Goal: Task Accomplishment & Management: Manage account settings

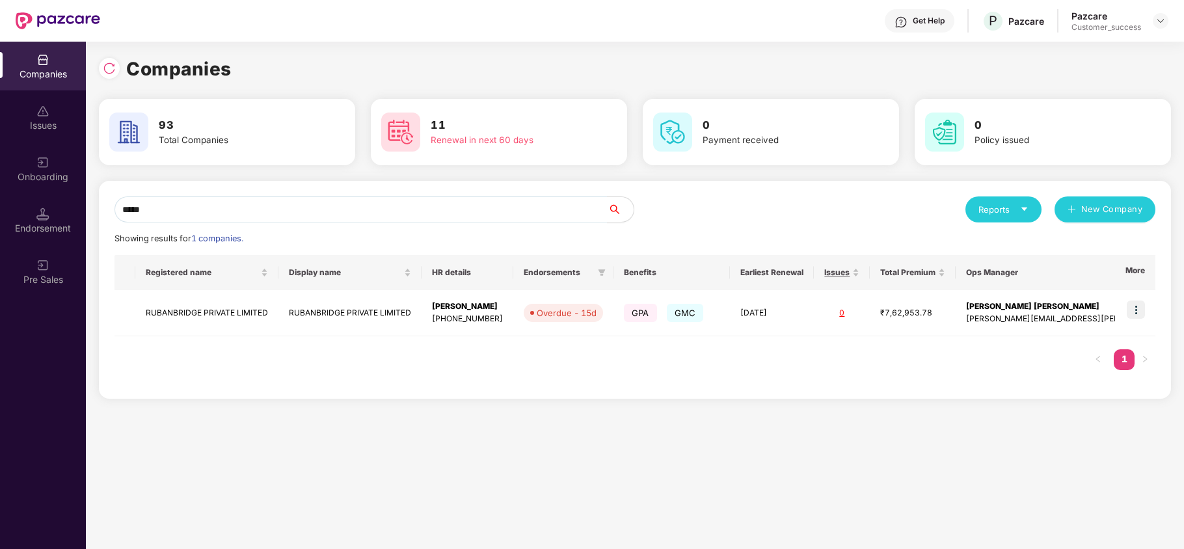
click at [223, 193] on div "***** Reports New Company Showing results for 1 companies. Registered name Disp…" at bounding box center [635, 290] width 1072 height 218
click at [219, 201] on input "*****" at bounding box center [361, 209] width 493 height 26
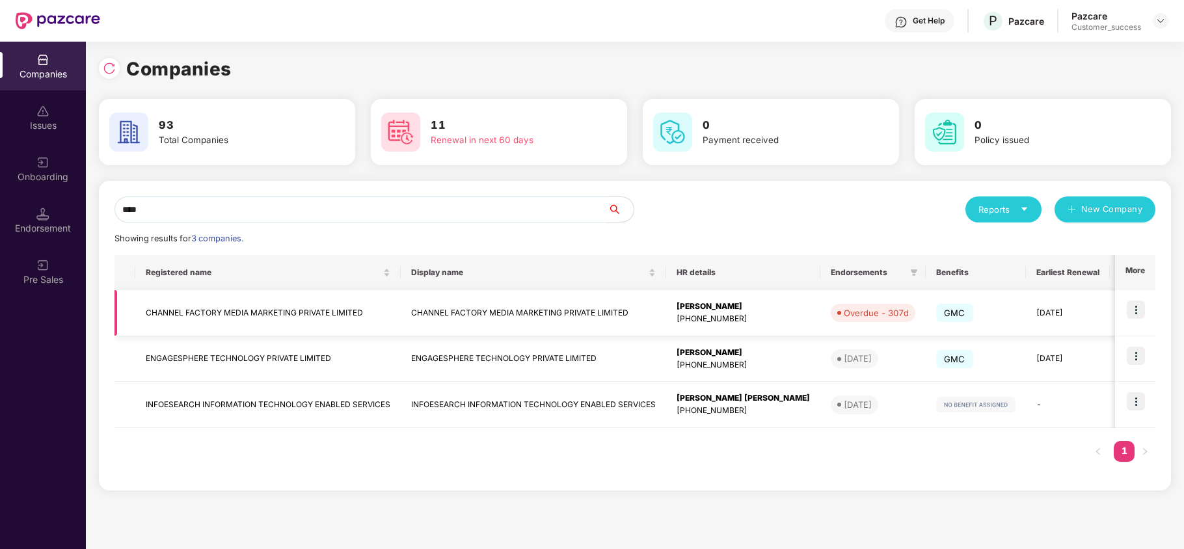
type input "****"
click at [223, 323] on td "CHANNEL FACTORY MEDIA MARKETING PRIVATE LIMITED" at bounding box center [267, 313] width 265 height 46
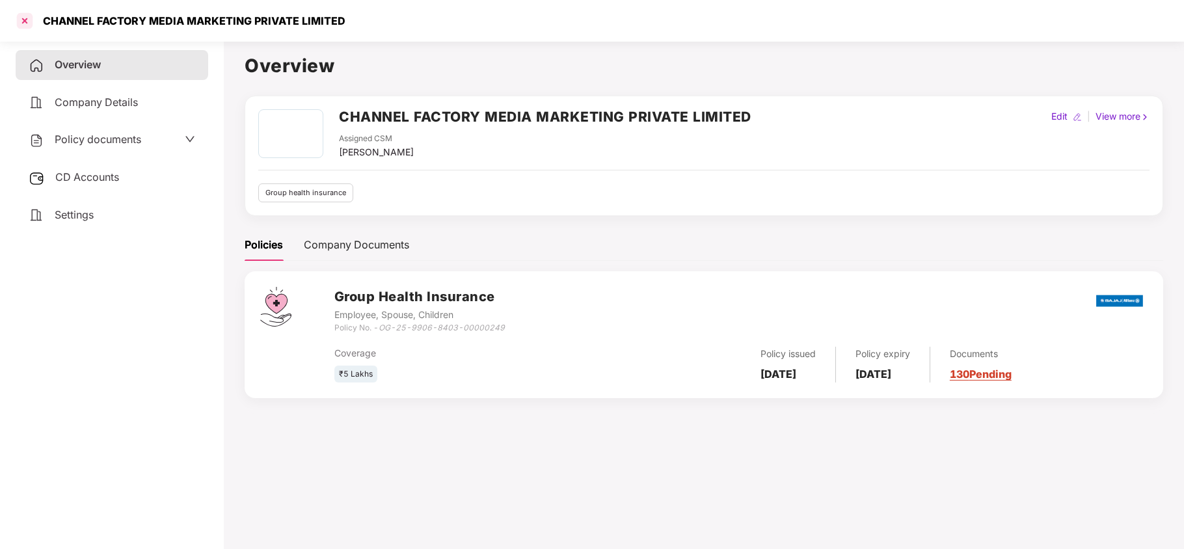
click at [27, 18] on div at bounding box center [24, 20] width 21 height 21
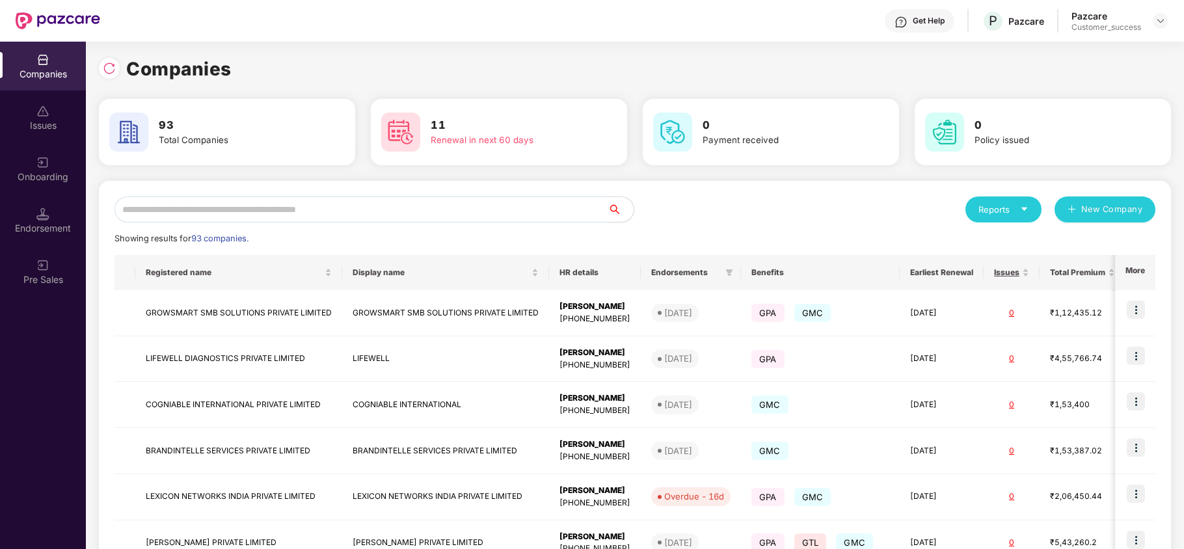
click at [239, 208] on input "text" at bounding box center [361, 209] width 493 height 26
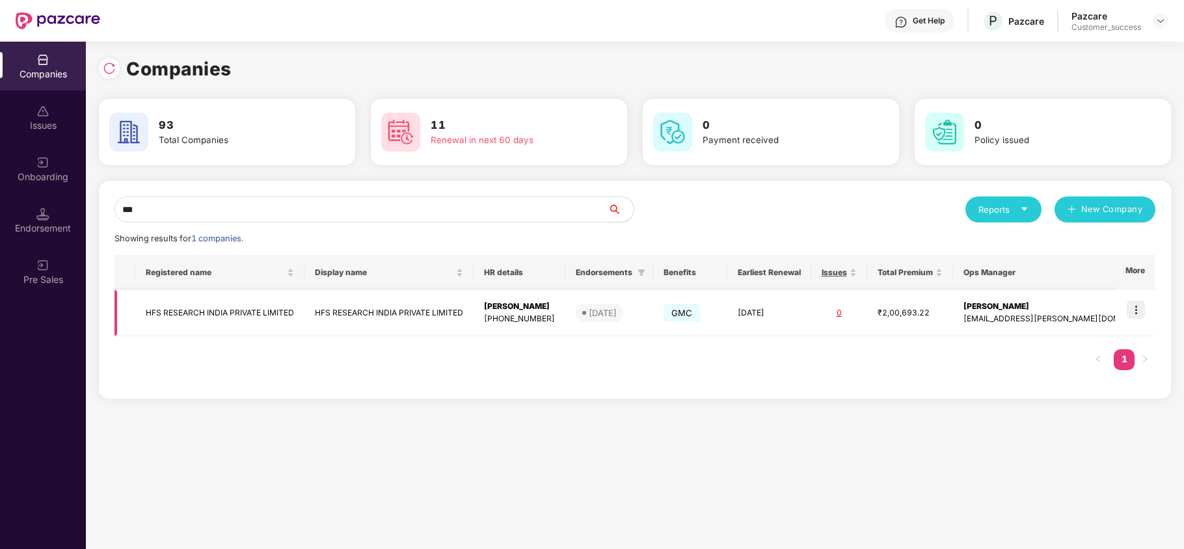
type input "***"
copy td "HFS RESEARCH INDIA PRIVATE LIMITED"
drag, startPoint x: 146, startPoint y: 310, endPoint x: 302, endPoint y: 323, distance: 156.0
click at [302, 323] on td "HFS RESEARCH INDIA PRIVATE LIMITED" at bounding box center [219, 313] width 169 height 46
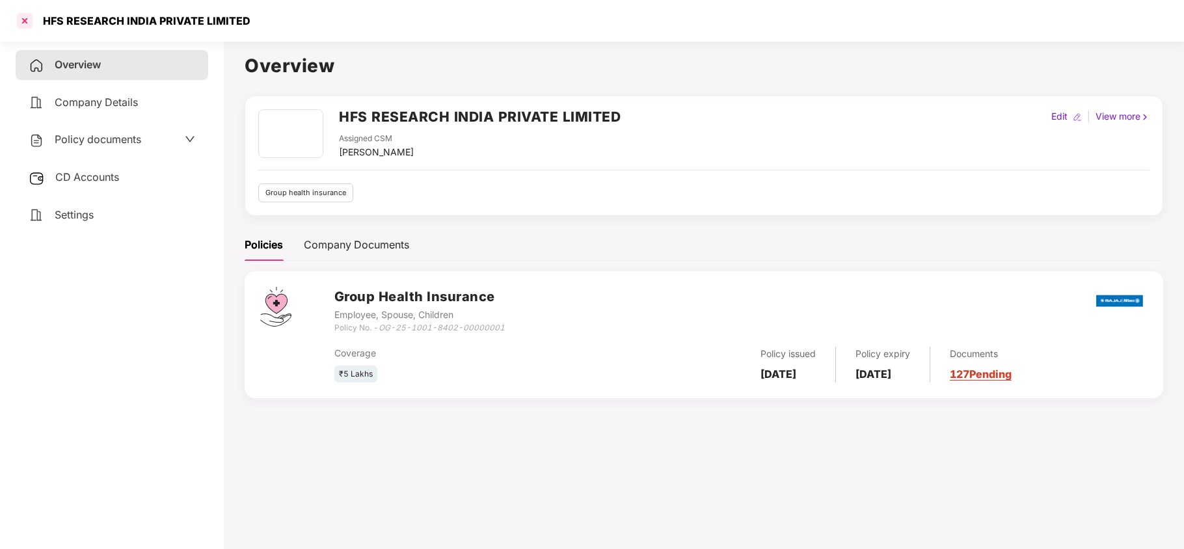
click at [22, 24] on div at bounding box center [24, 20] width 21 height 21
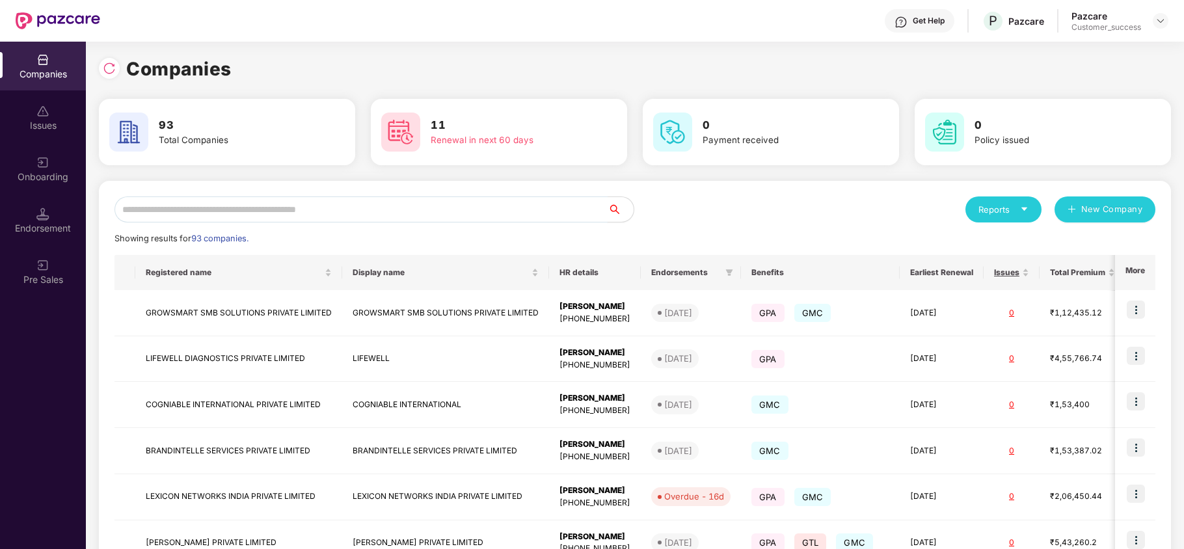
click at [224, 219] on input "text" at bounding box center [361, 209] width 493 height 26
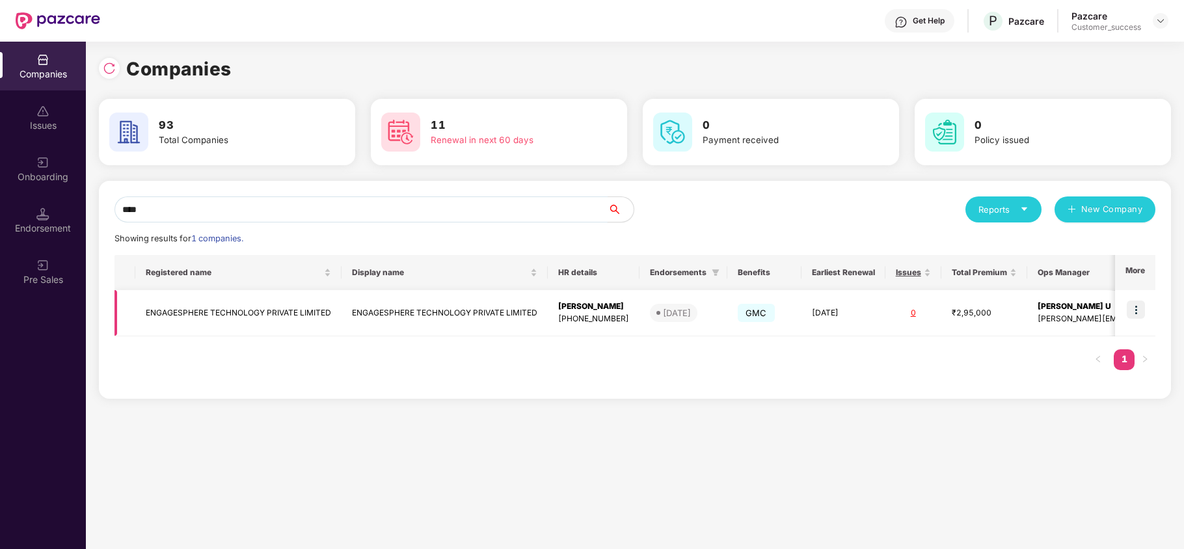
type input "****"
click at [200, 308] on td "ENGAGESPHERE TECHNOLOGY PRIVATE LIMITED" at bounding box center [238, 313] width 206 height 46
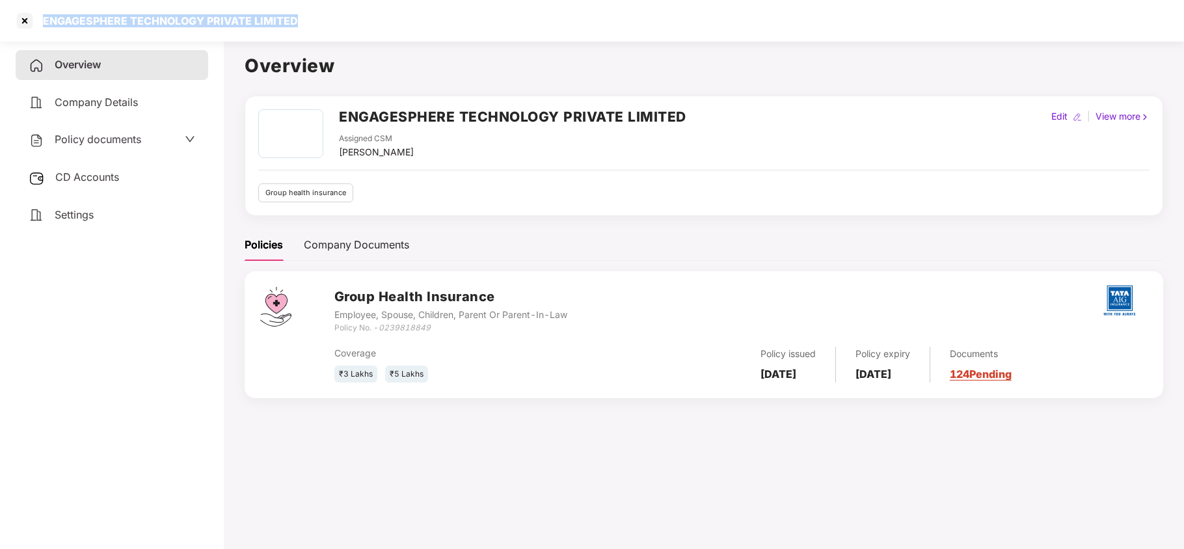
drag, startPoint x: 42, startPoint y: 18, endPoint x: 316, endPoint y: 22, distance: 273.3
click at [316, 22] on div "ENGAGESPHERE TECHNOLOGY PRIVATE LIMITED" at bounding box center [592, 21] width 1184 height 42
copy div "ENGAGESPHERE TECHNOLOGY PRIVATE LIMITED"
click at [22, 18] on div at bounding box center [24, 20] width 21 height 21
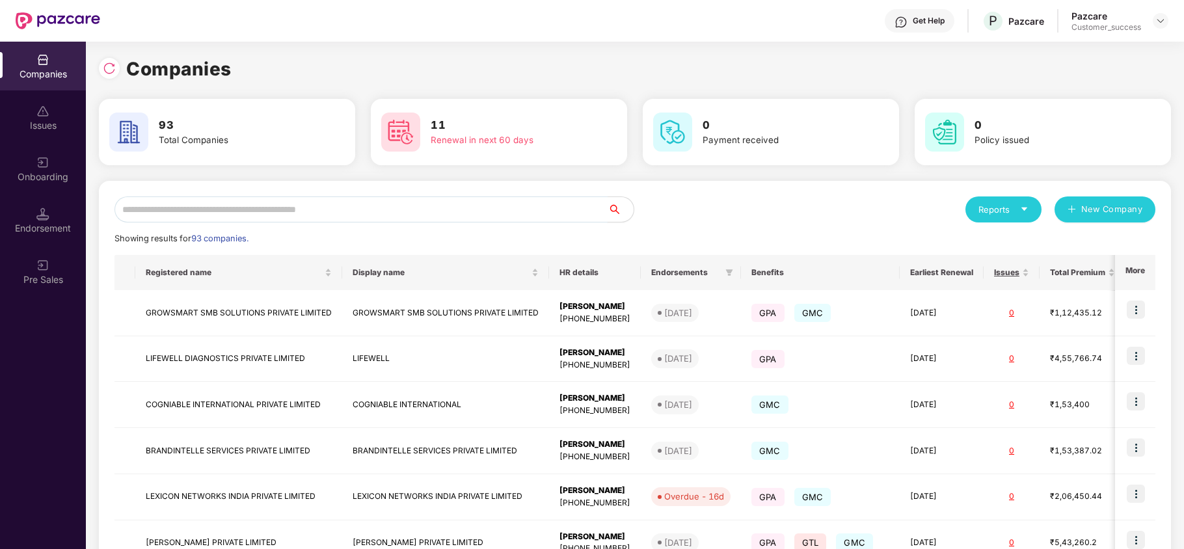
click at [267, 216] on input "text" at bounding box center [361, 209] width 493 height 26
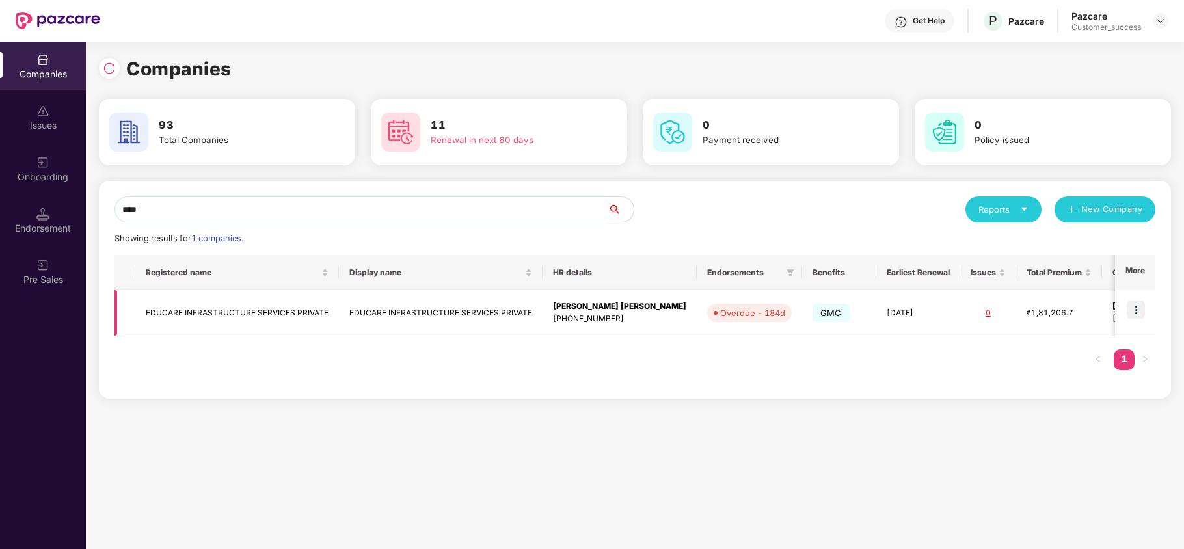
type input "****"
click at [264, 323] on td "EDUCARE INFRASTRUCTURE SERVICES PRIVATE" at bounding box center [237, 313] width 204 height 46
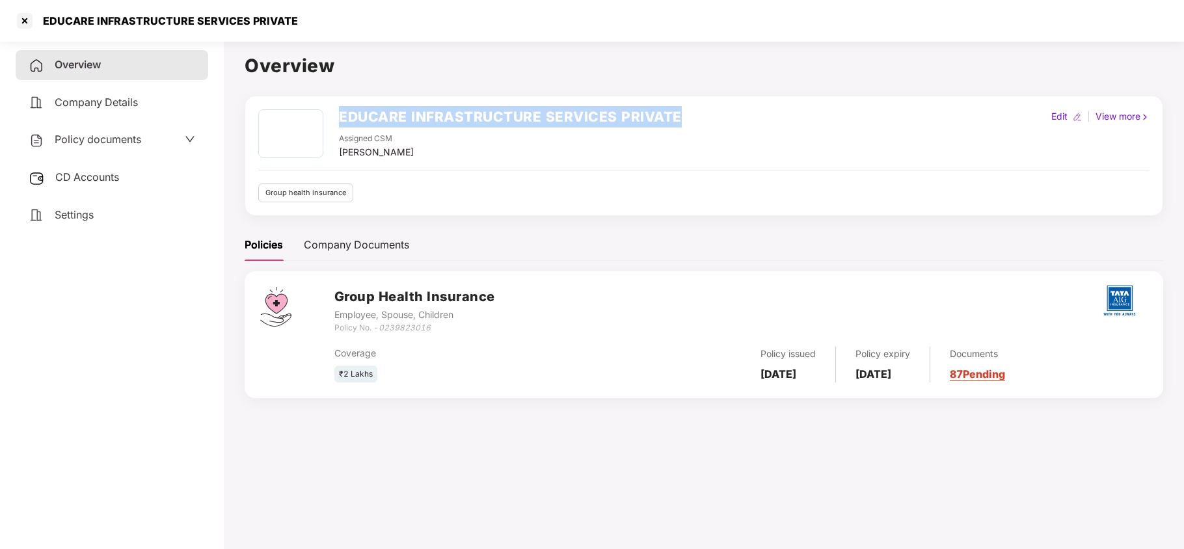
copy h2 "EDUCARE INFRASTRUCTURE SERVICES PRIVATE"
drag, startPoint x: 342, startPoint y: 113, endPoint x: 744, endPoint y: 124, distance: 402.2
click at [744, 124] on div "EDUCARE INFRASTRUCTURE SERVICES PRIVATE Assigned CSM Rajul Gupta Edit | View mo…" at bounding box center [703, 134] width 891 height 50
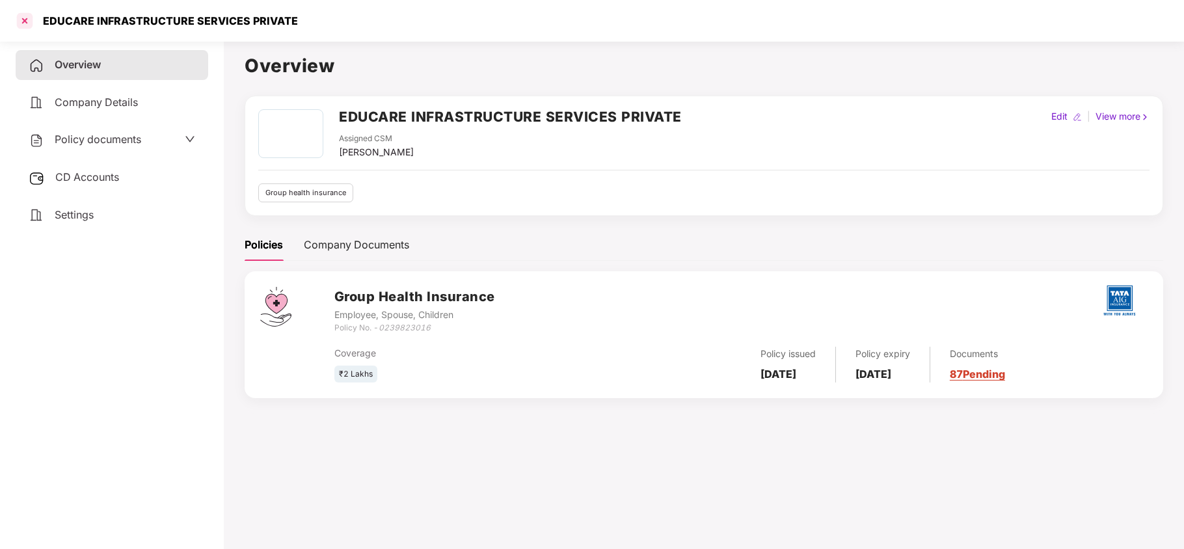
click at [29, 20] on div at bounding box center [24, 20] width 21 height 21
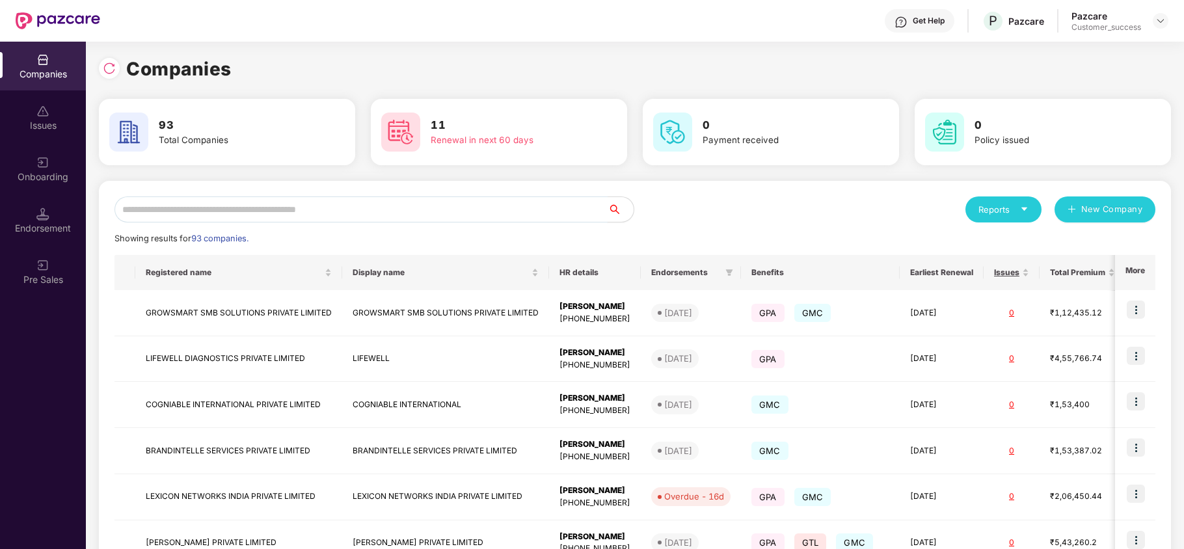
click at [185, 204] on input "text" at bounding box center [361, 209] width 493 height 26
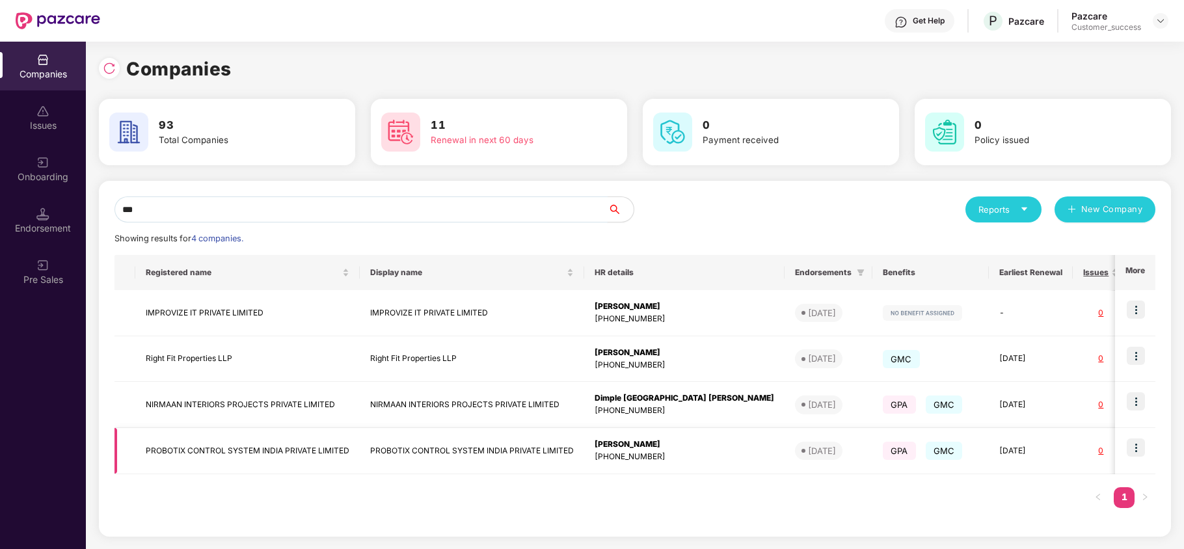
type input "***"
click at [1133, 441] on img at bounding box center [1136, 447] width 18 height 18
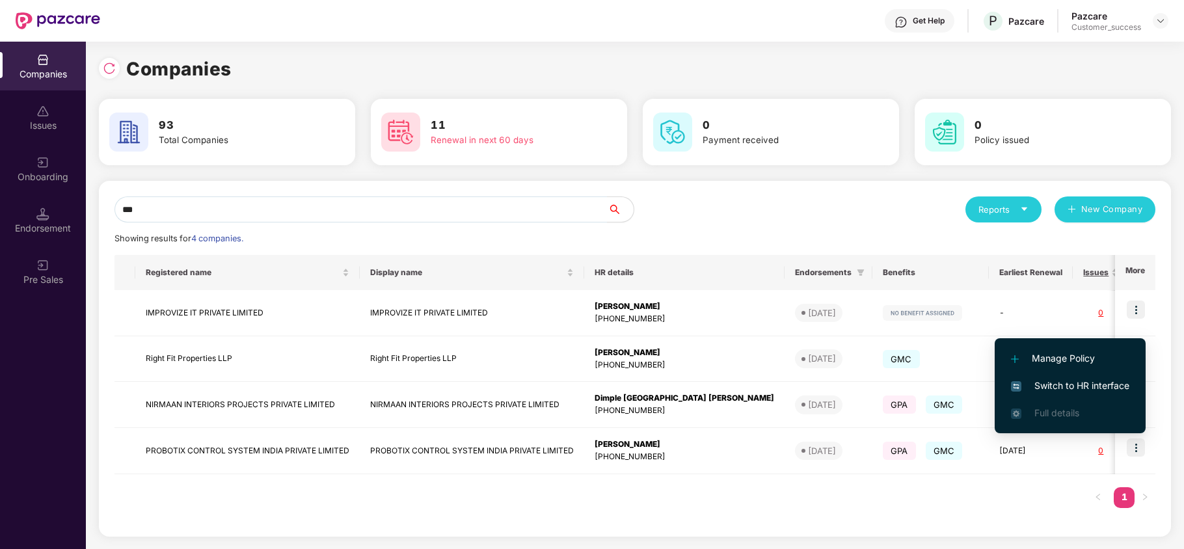
click at [1086, 380] on span "Switch to HR interface" at bounding box center [1070, 386] width 118 height 14
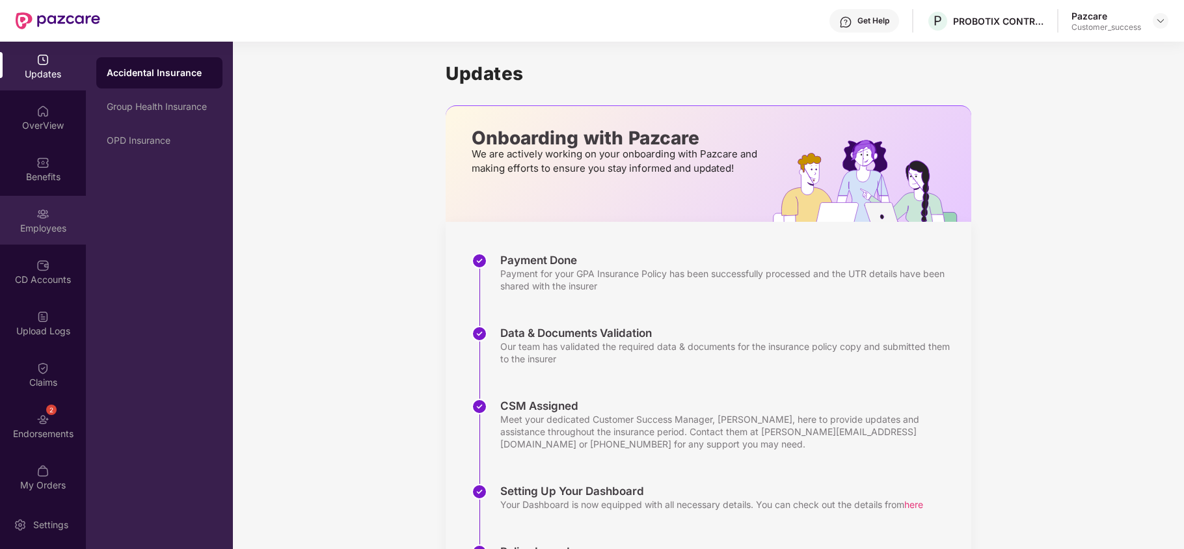
click at [37, 227] on div "Employees" at bounding box center [43, 228] width 86 height 13
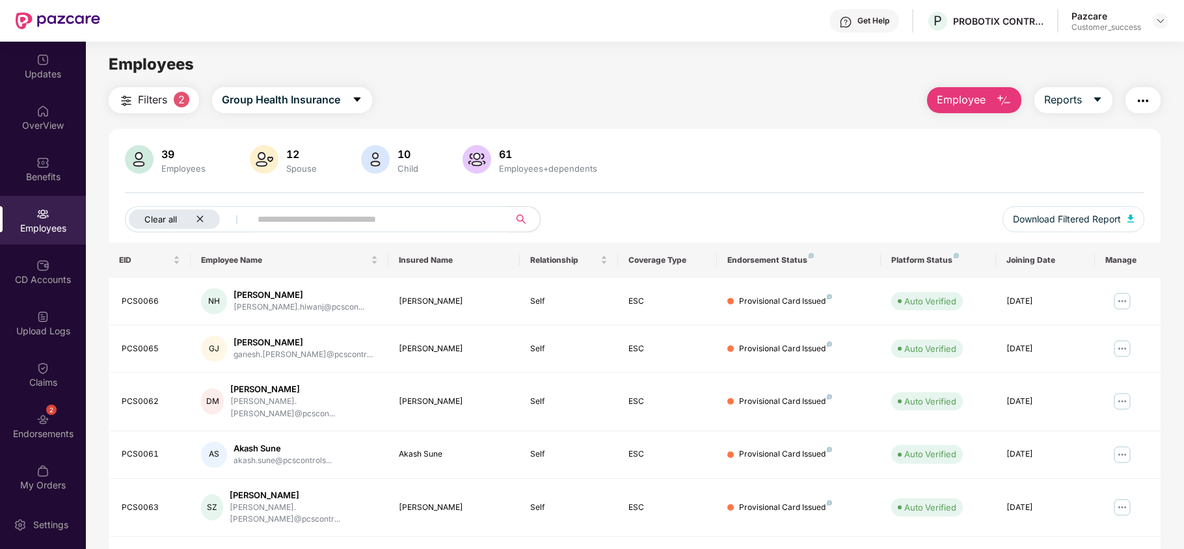
click at [204, 217] on div "Clear all" at bounding box center [174, 219] width 91 height 20
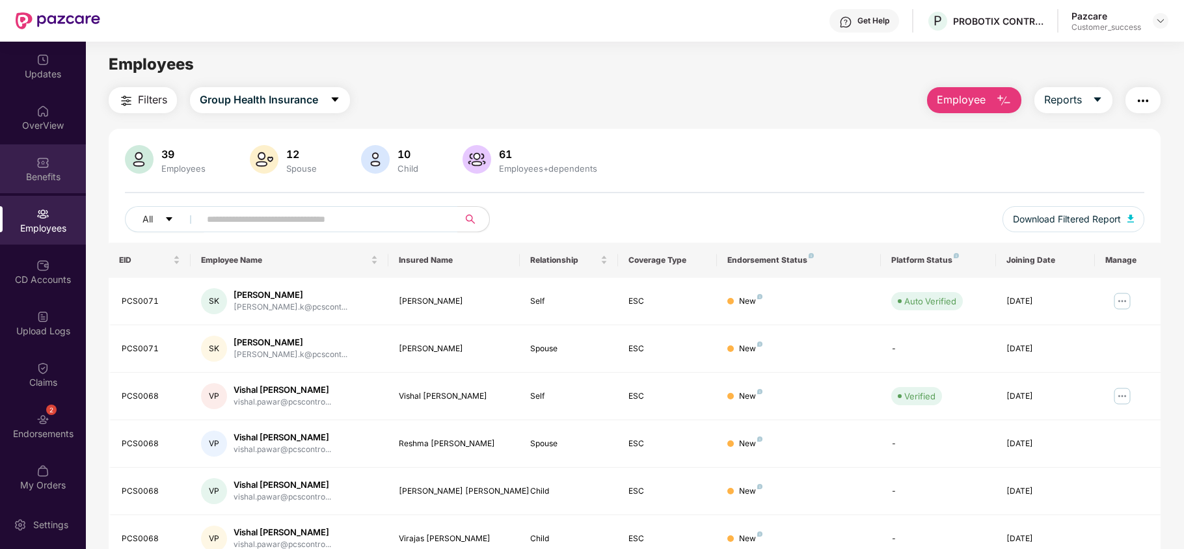
click at [44, 165] on img at bounding box center [42, 162] width 13 height 13
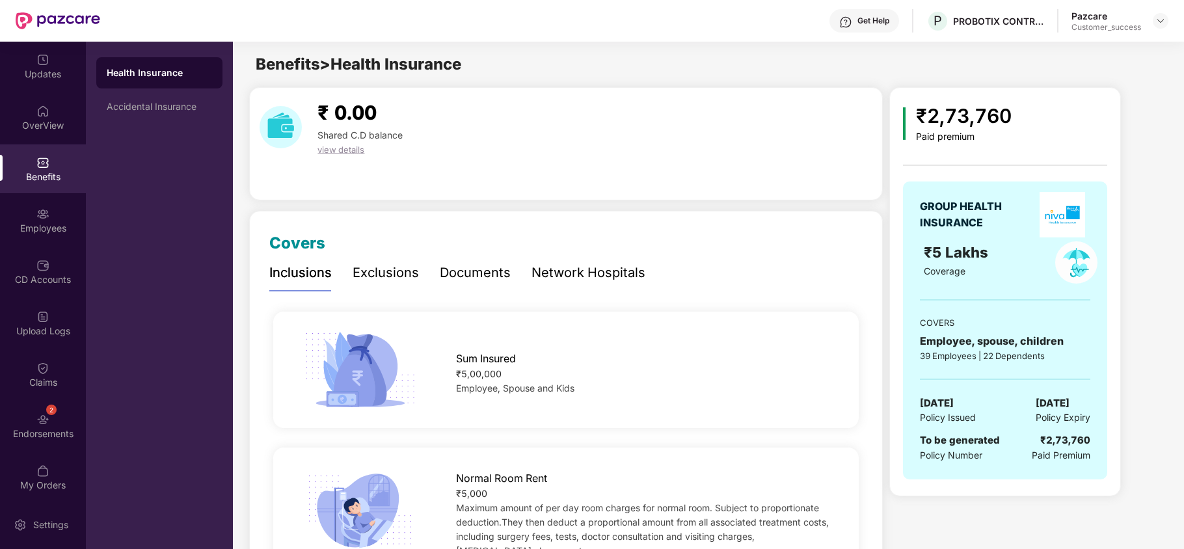
click at [1073, 222] on img at bounding box center [1063, 215] width 46 height 46
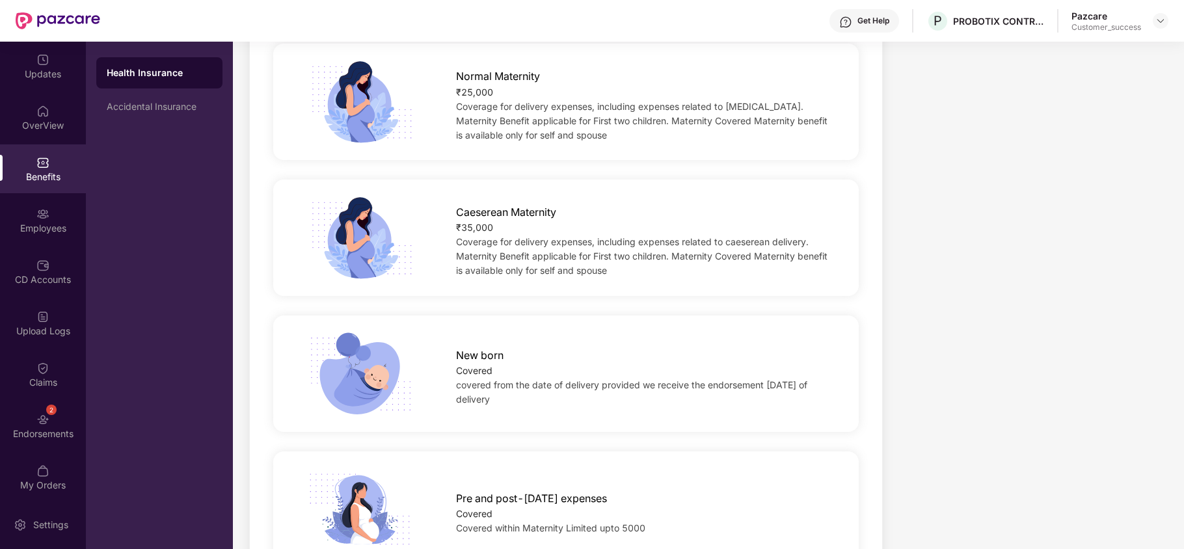
scroll to position [1561, 0]
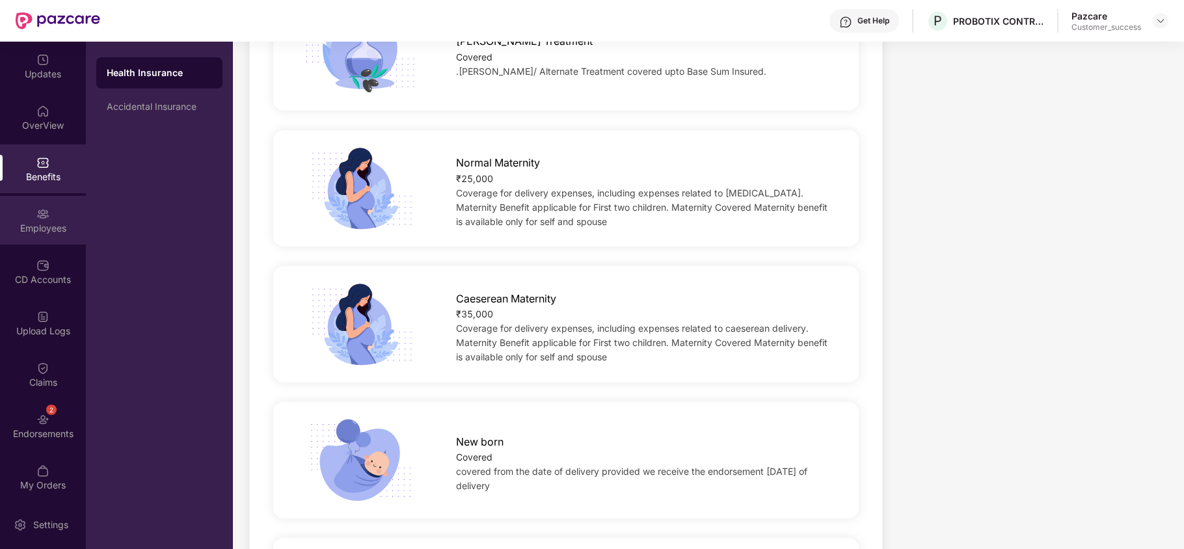
click at [23, 225] on div "Employees" at bounding box center [43, 228] width 86 height 13
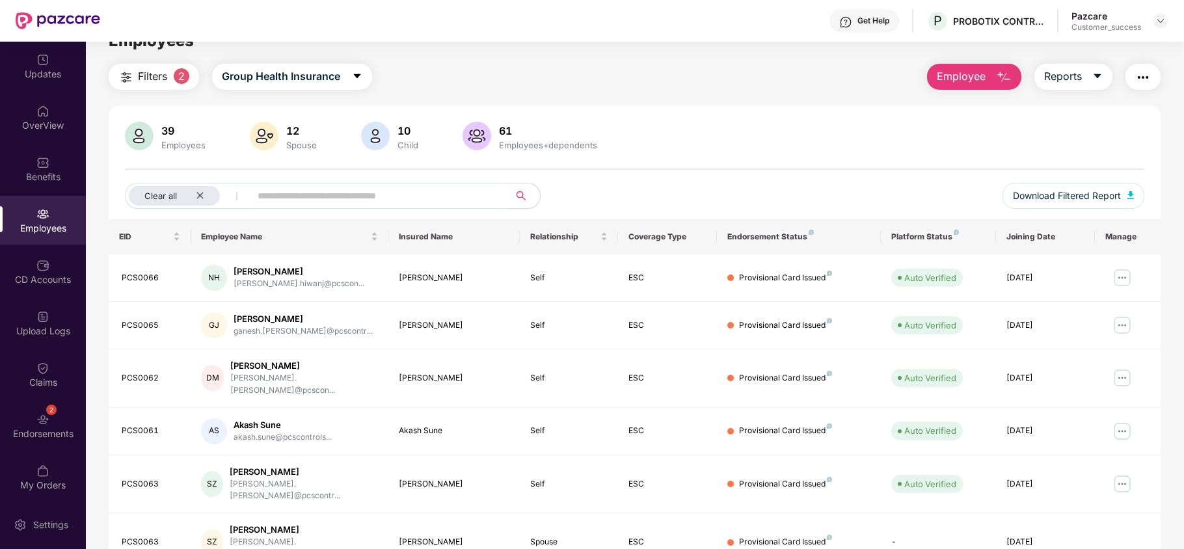
scroll to position [0, 0]
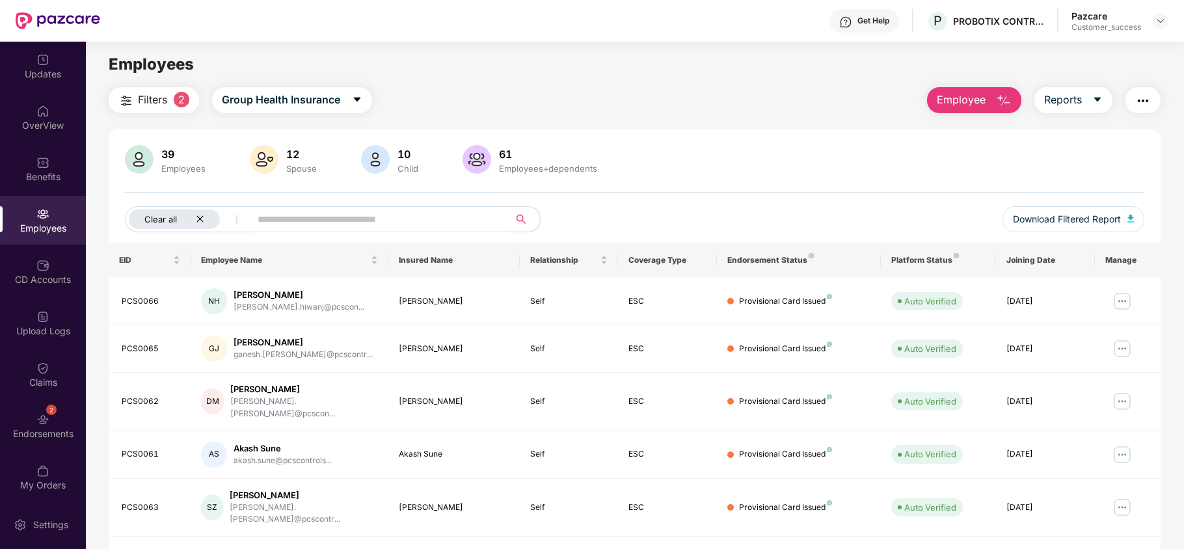
click at [204, 221] on icon "close" at bounding box center [200, 219] width 8 height 8
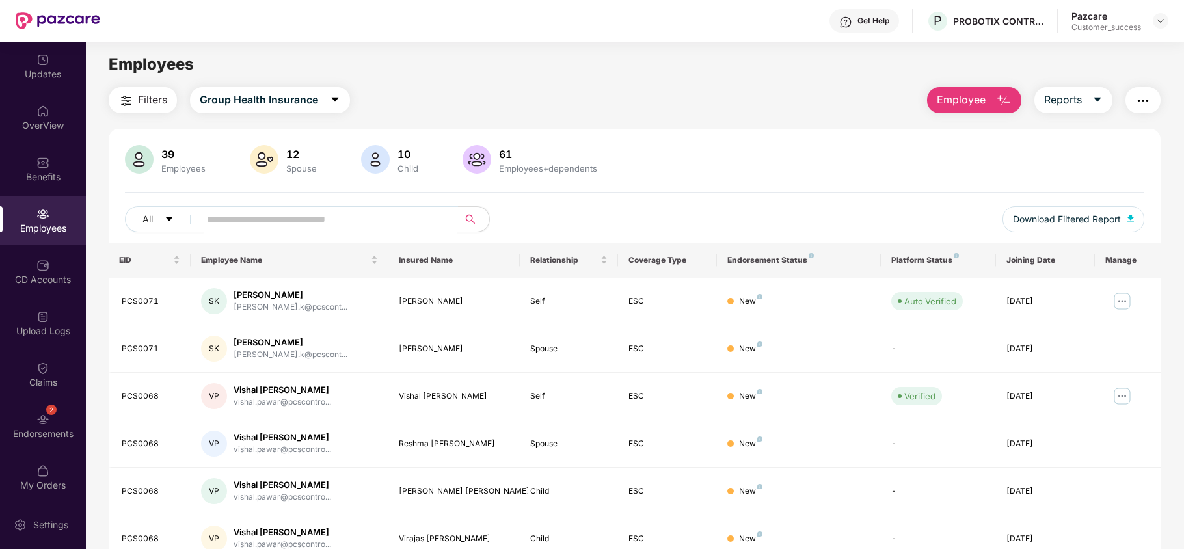
click at [269, 223] on input "text" at bounding box center [324, 219] width 234 height 20
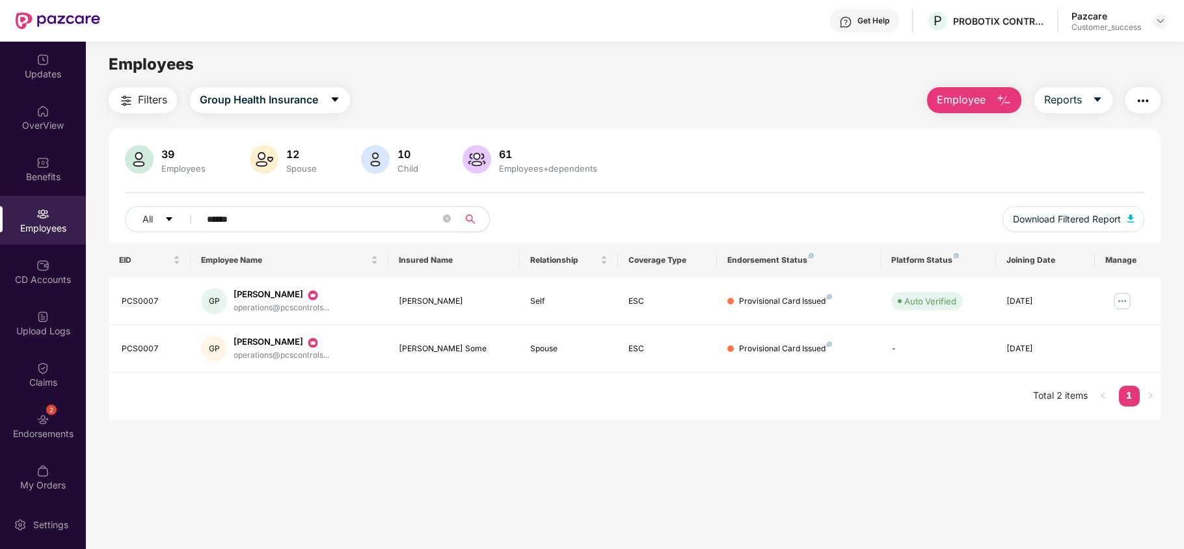
type input "******"
click at [1167, 19] on div at bounding box center [1161, 21] width 16 height 16
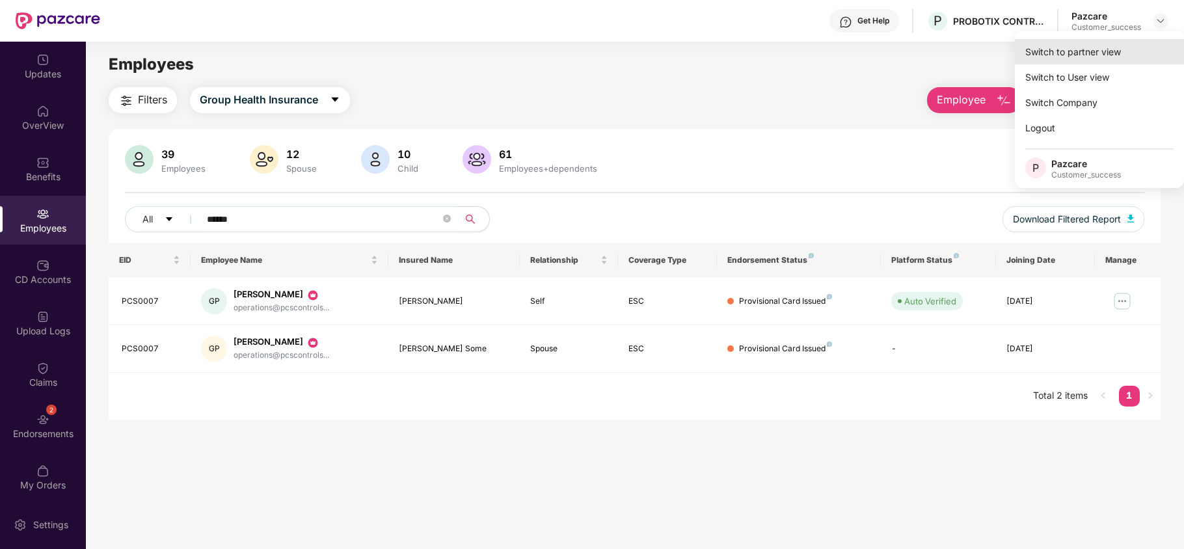
click at [1104, 47] on div "Switch to partner view" at bounding box center [1099, 51] width 169 height 25
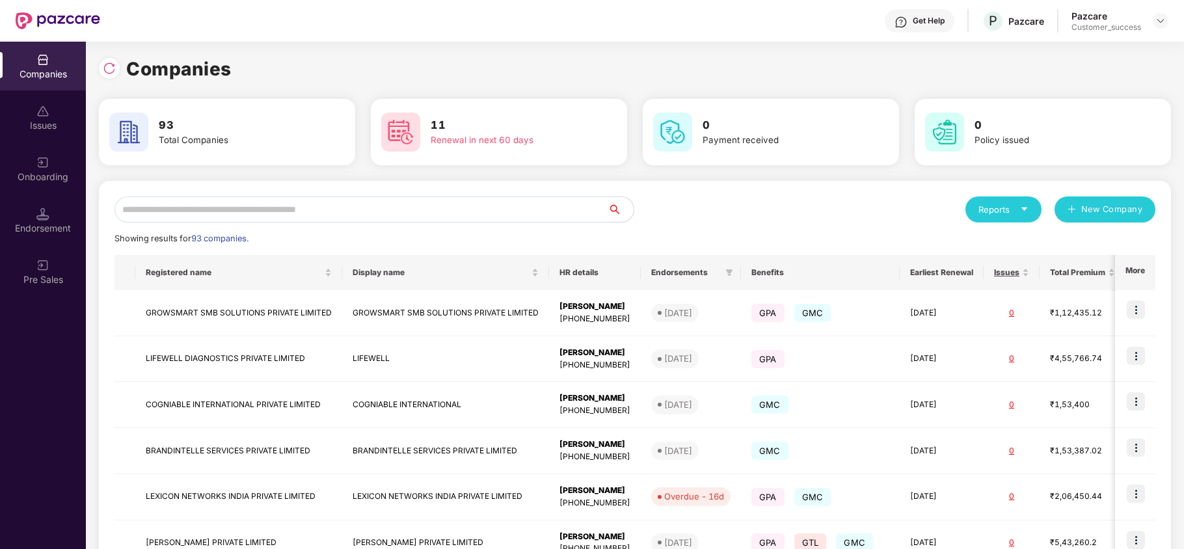
click at [246, 200] on input "text" at bounding box center [361, 209] width 493 height 26
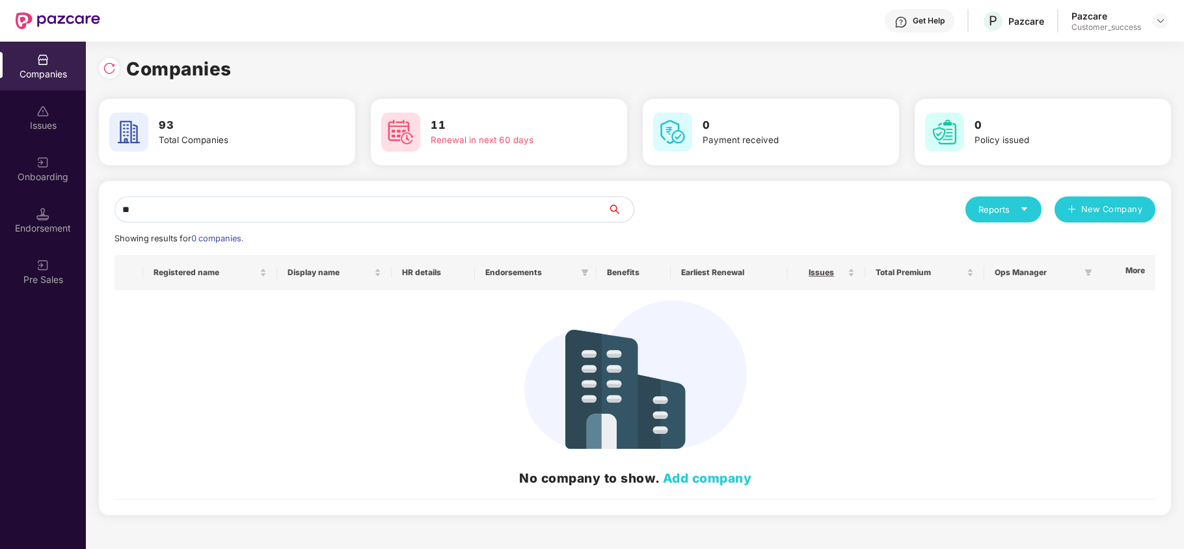
type input "*"
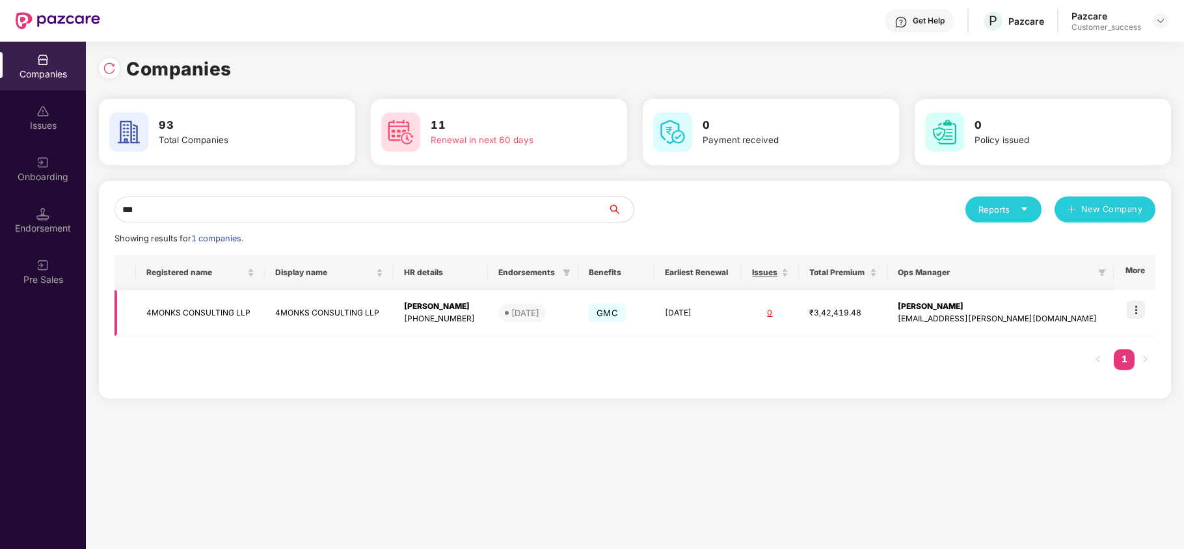
type input "***"
click at [199, 308] on td "4MONKS CONSULTING LLP" at bounding box center [200, 313] width 129 height 46
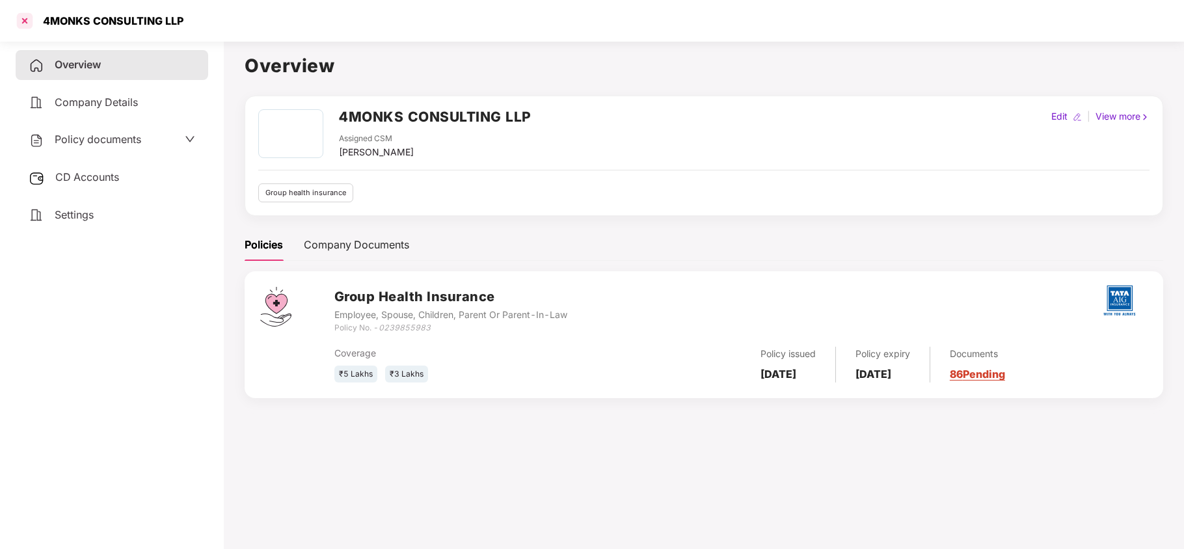
click at [29, 23] on div at bounding box center [24, 20] width 21 height 21
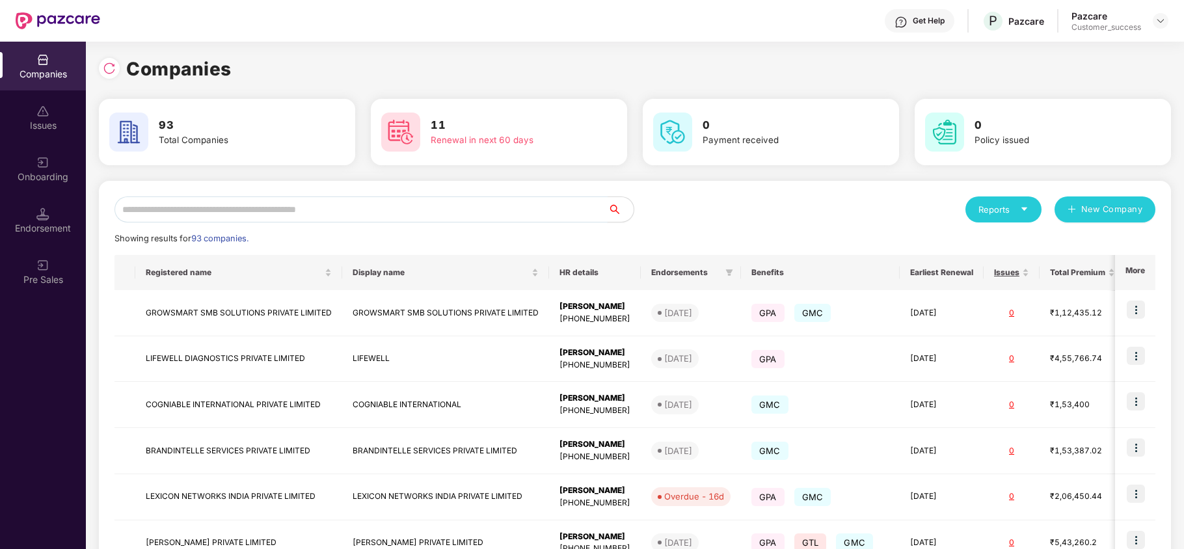
click at [209, 211] on input "text" at bounding box center [361, 209] width 493 height 26
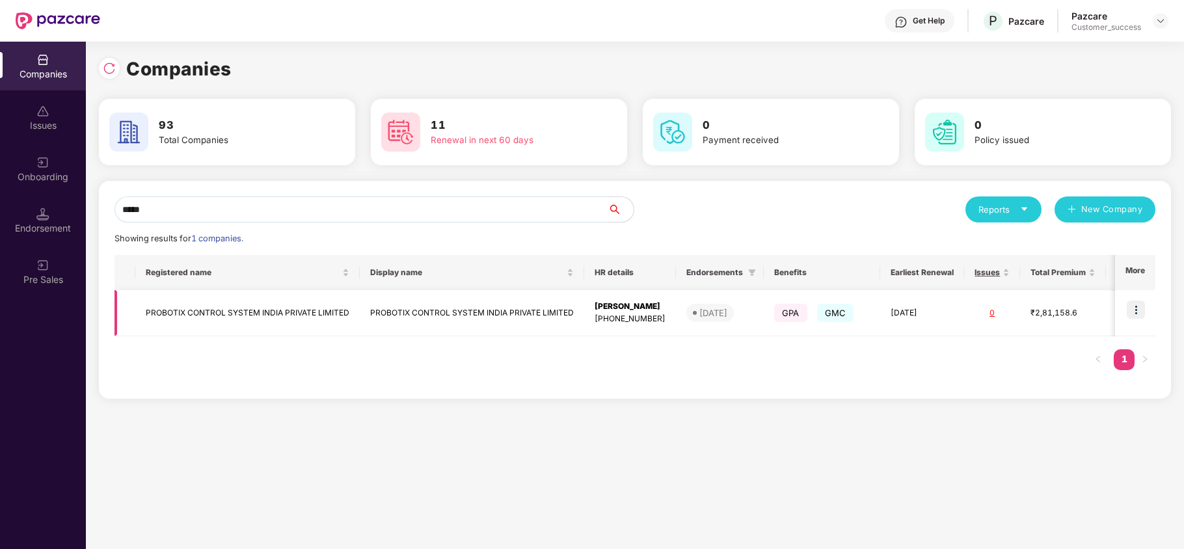
type input "*****"
click at [1140, 312] on img at bounding box center [1136, 310] width 18 height 18
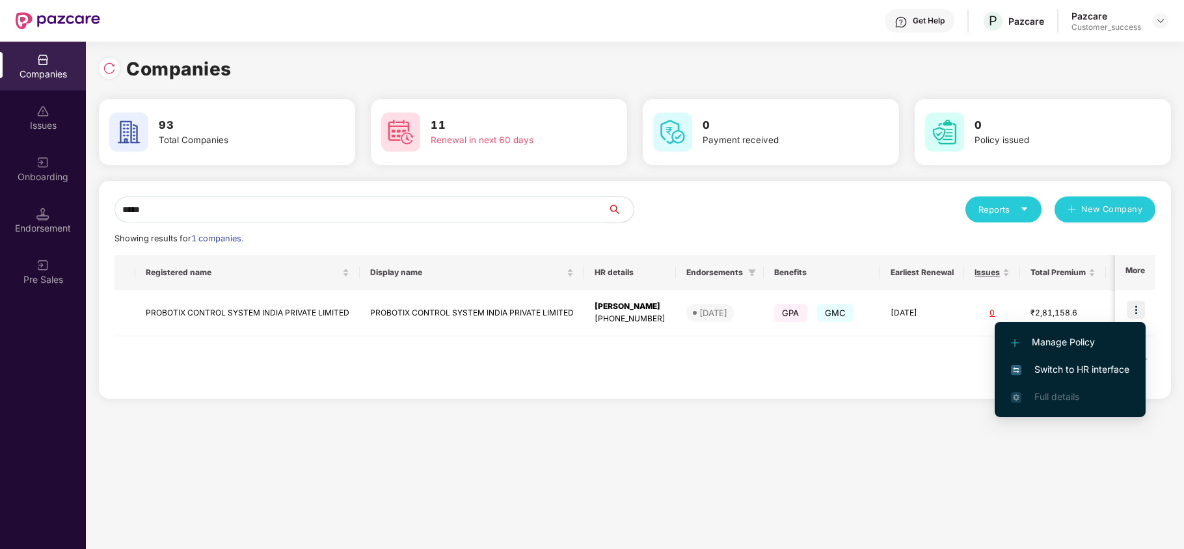
click at [1091, 366] on span "Switch to HR interface" at bounding box center [1070, 369] width 118 height 14
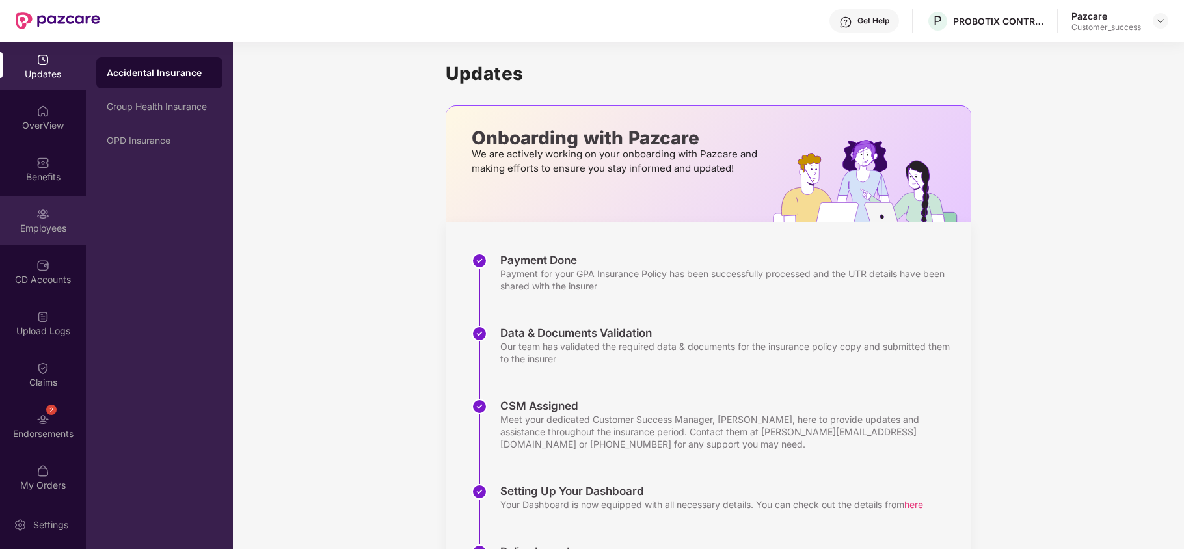
click at [42, 211] on img at bounding box center [42, 214] width 13 height 13
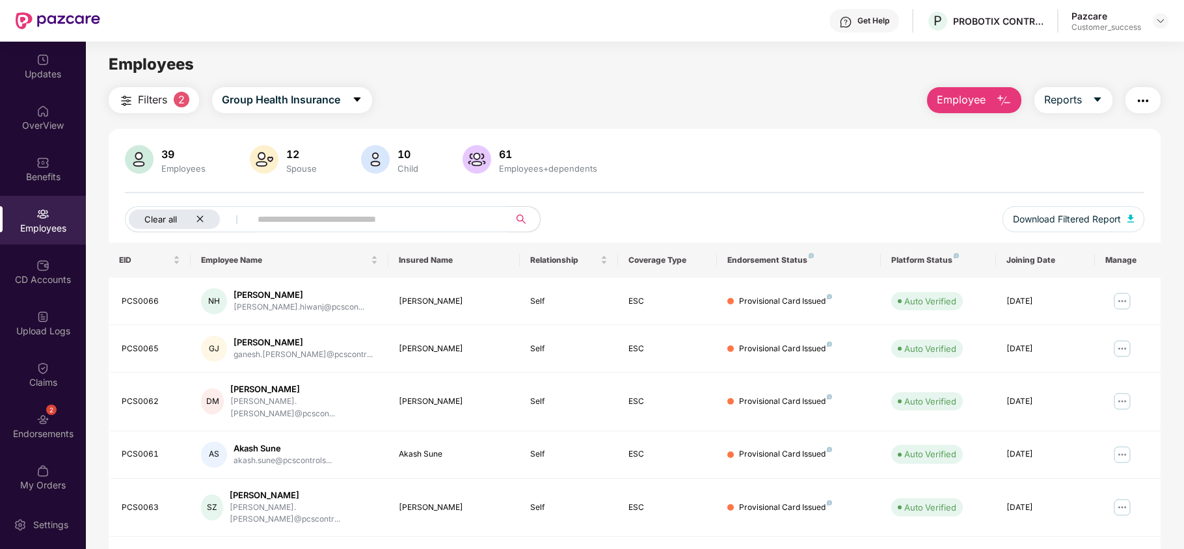
click at [203, 223] on icon "close" at bounding box center [200, 219] width 8 height 8
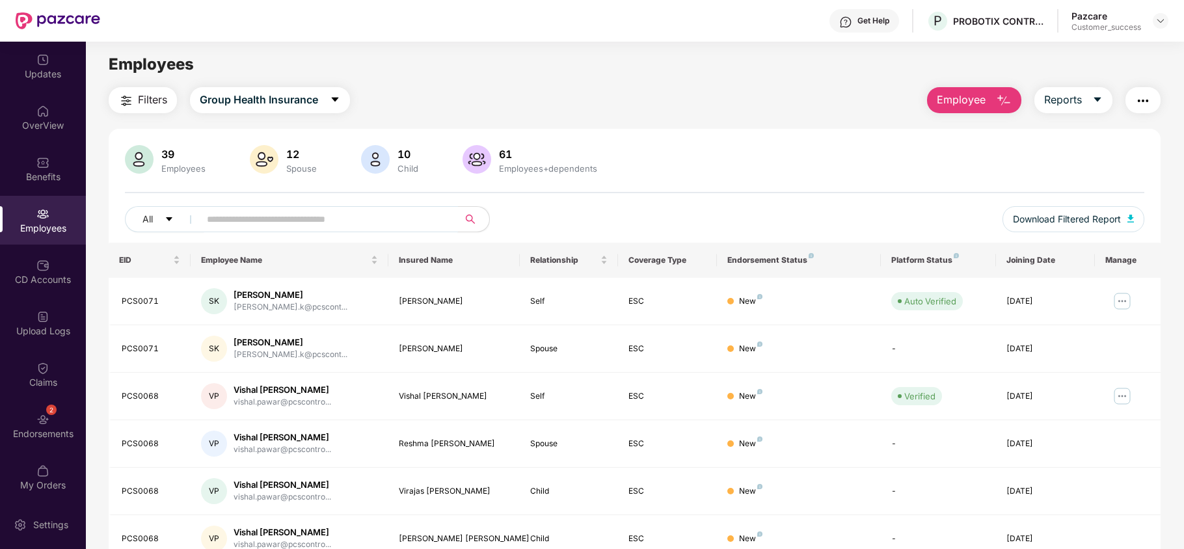
click at [310, 216] on input "text" at bounding box center [324, 219] width 234 height 20
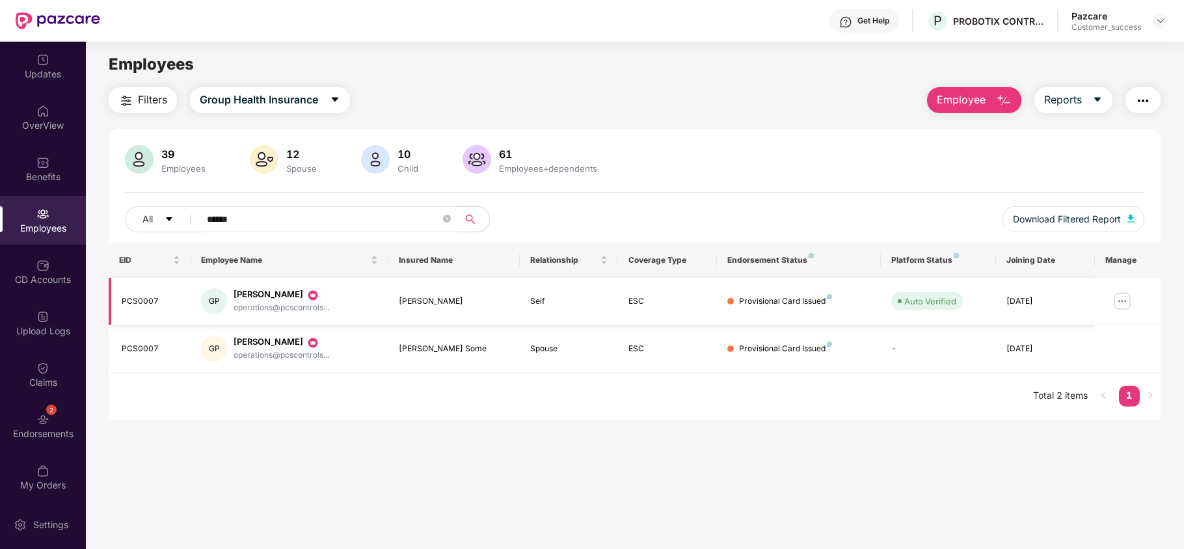
type input "******"
click at [1117, 299] on img at bounding box center [1122, 301] width 21 height 21
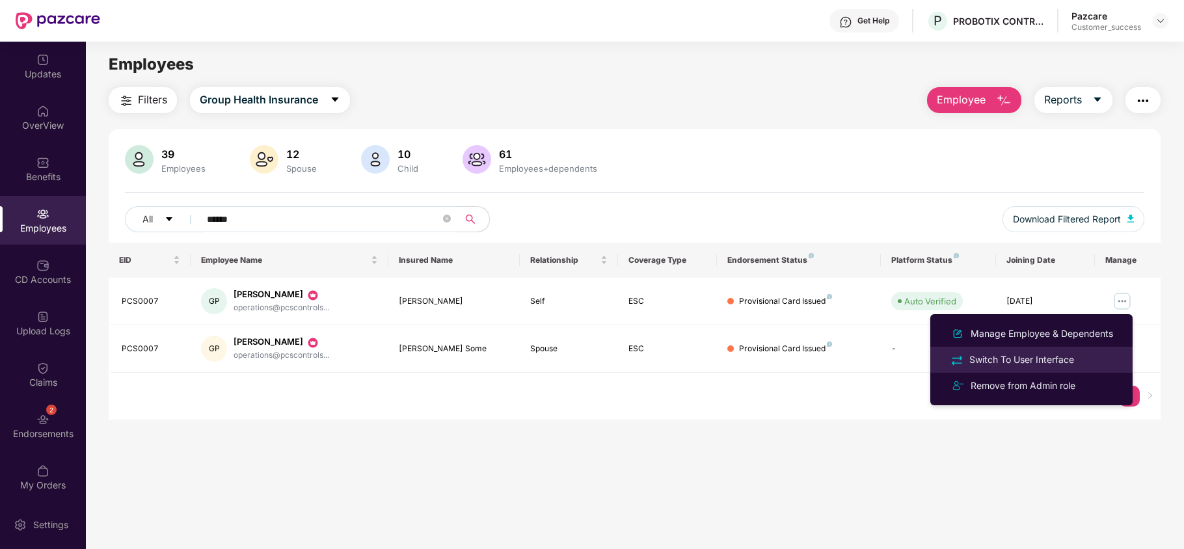
click at [1052, 357] on div "Switch To User Interface" at bounding box center [1022, 360] width 110 height 14
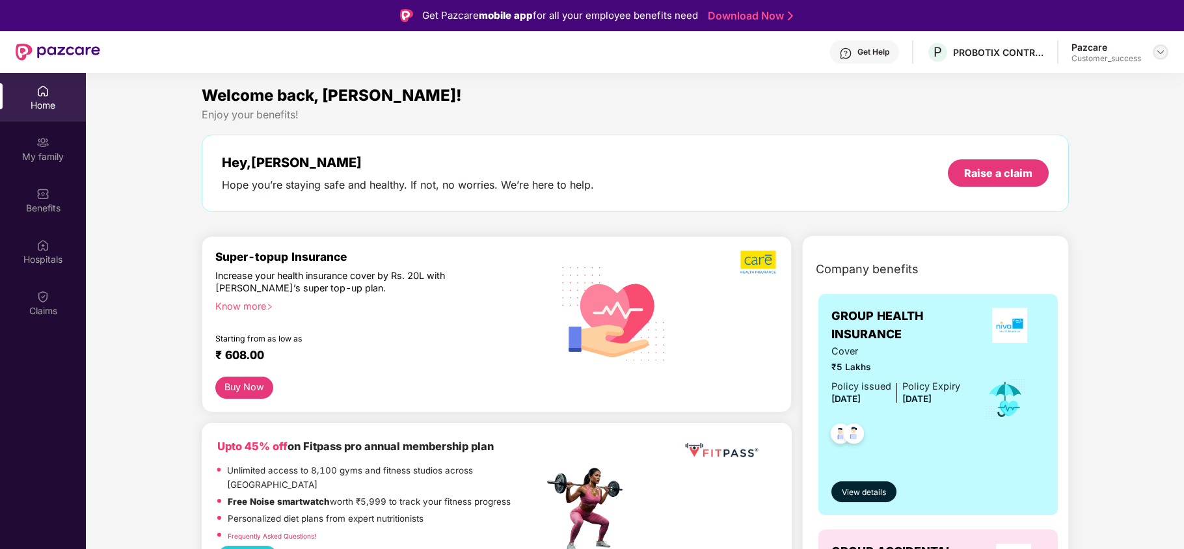
click at [1157, 59] on div at bounding box center [1161, 52] width 16 height 16
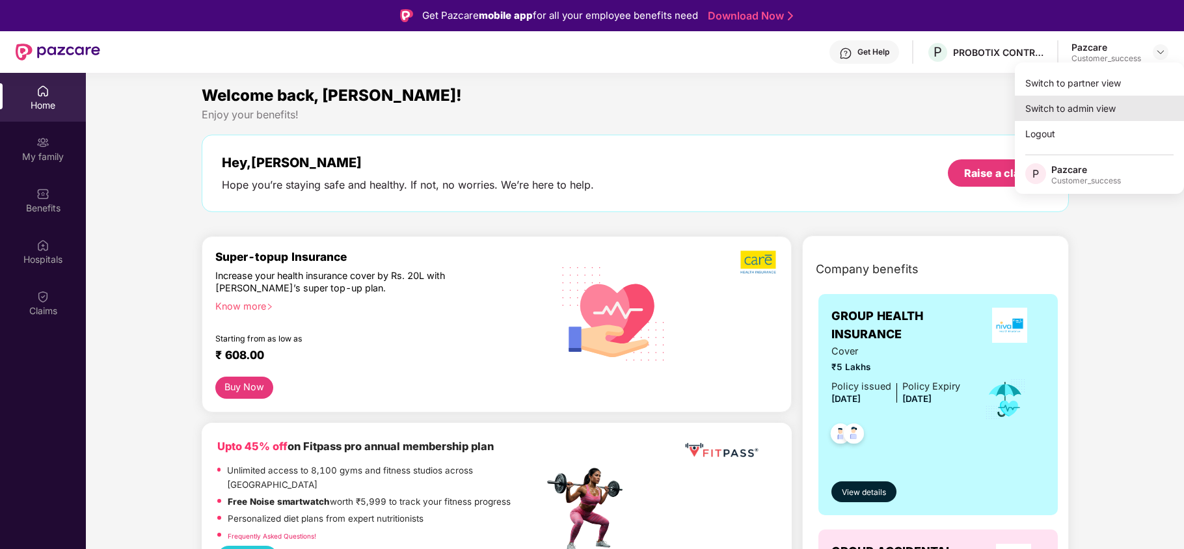
click at [1114, 100] on div "Switch to admin view" at bounding box center [1099, 108] width 169 height 25
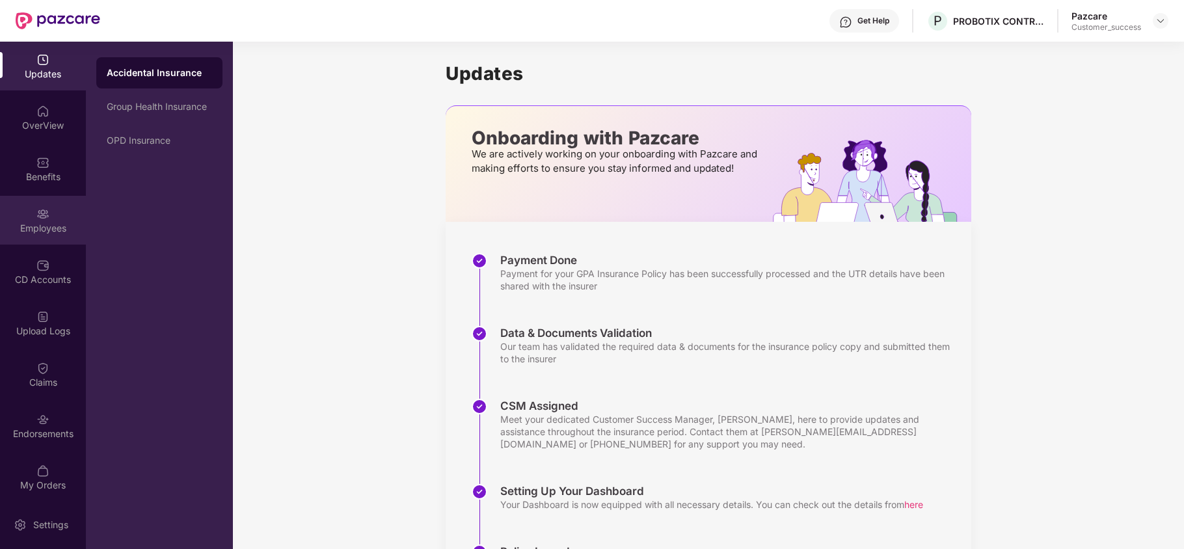
click at [25, 229] on div "Employees" at bounding box center [43, 228] width 86 height 13
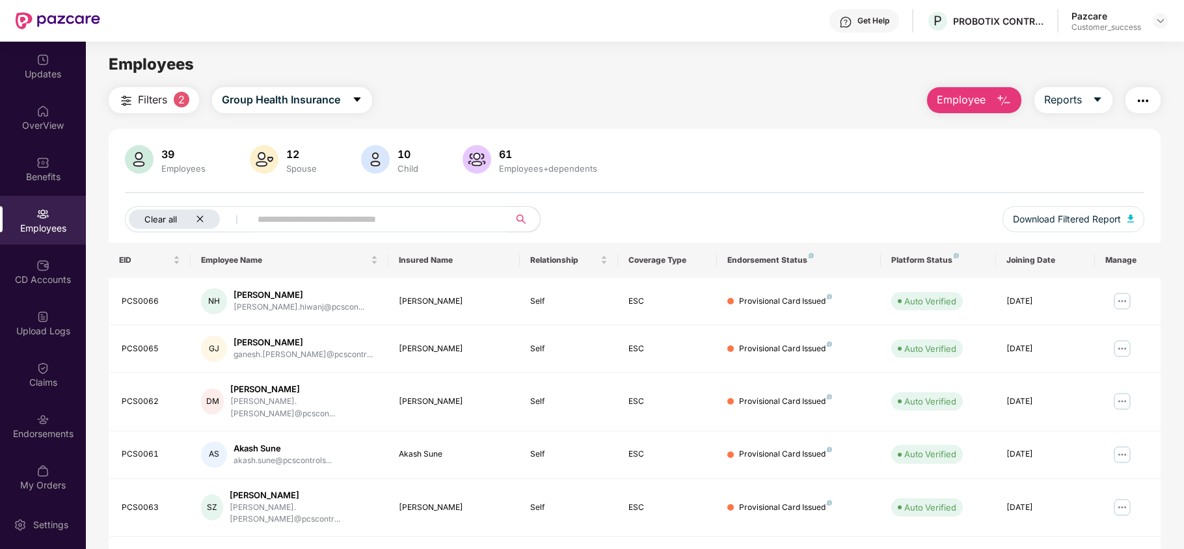
click at [206, 222] on div "Clear all" at bounding box center [174, 219] width 91 height 20
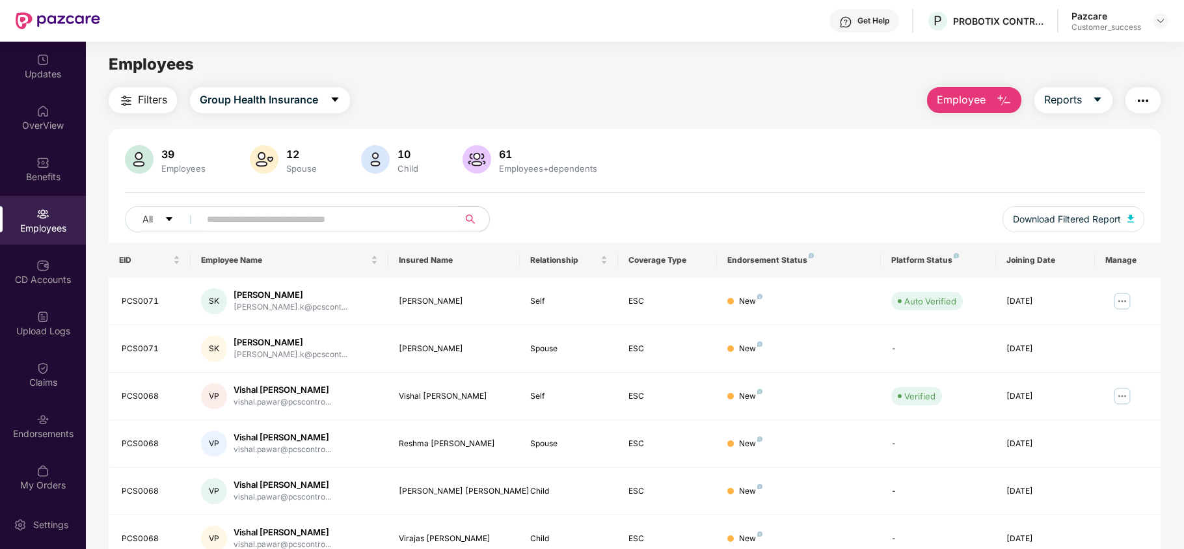
click at [1138, 100] on img "button" at bounding box center [1143, 101] width 16 height 16
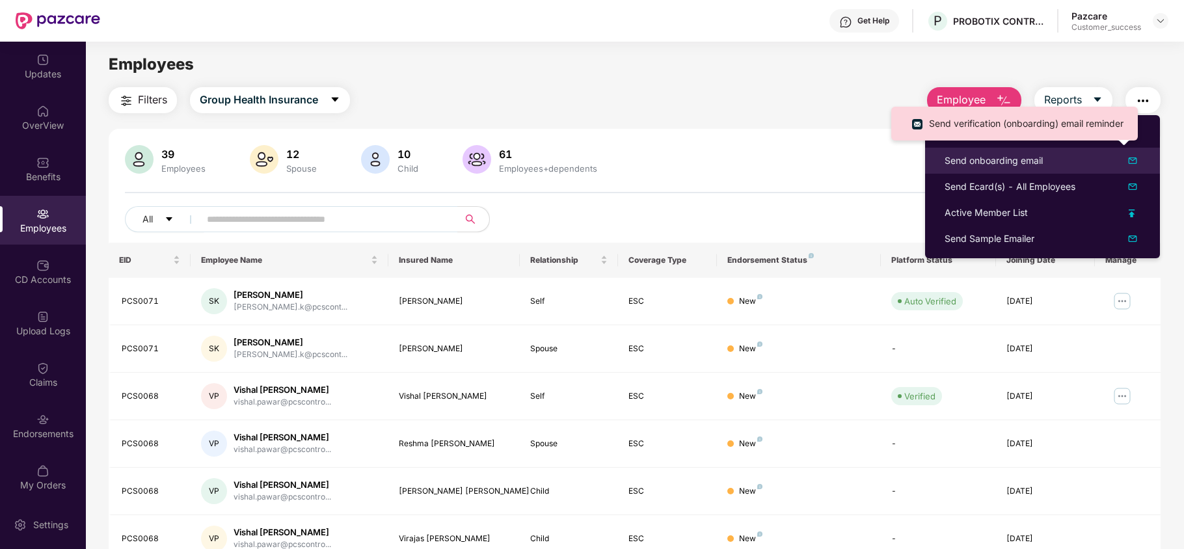
click at [1044, 167] on div "Send onboarding email" at bounding box center [1043, 161] width 196 height 16
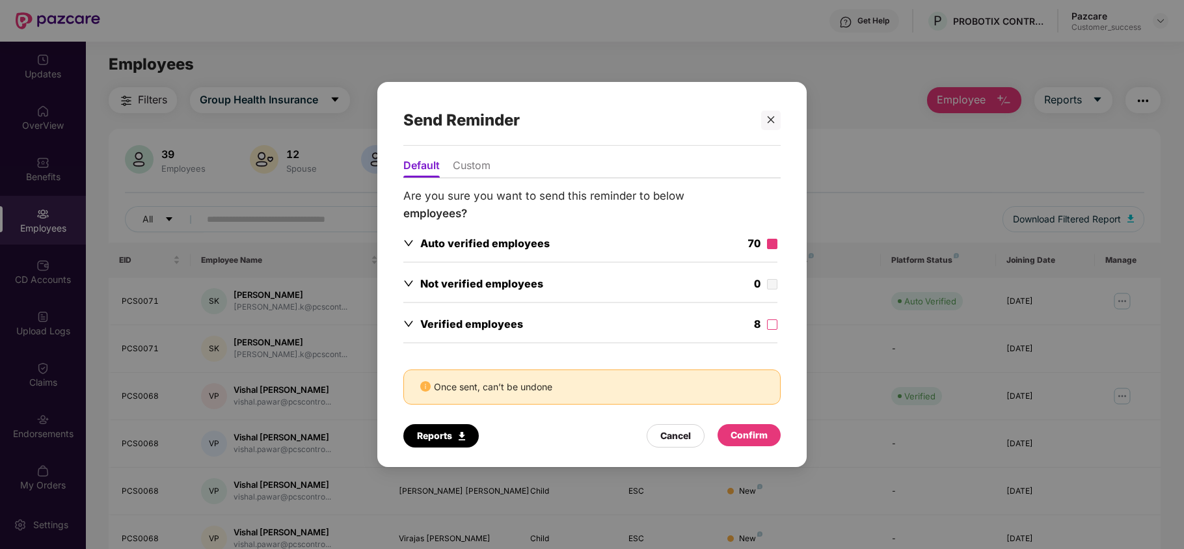
click at [770, 248] on label at bounding box center [772, 244] width 10 height 14
click at [761, 433] on div "Confirm" at bounding box center [749, 435] width 37 height 14
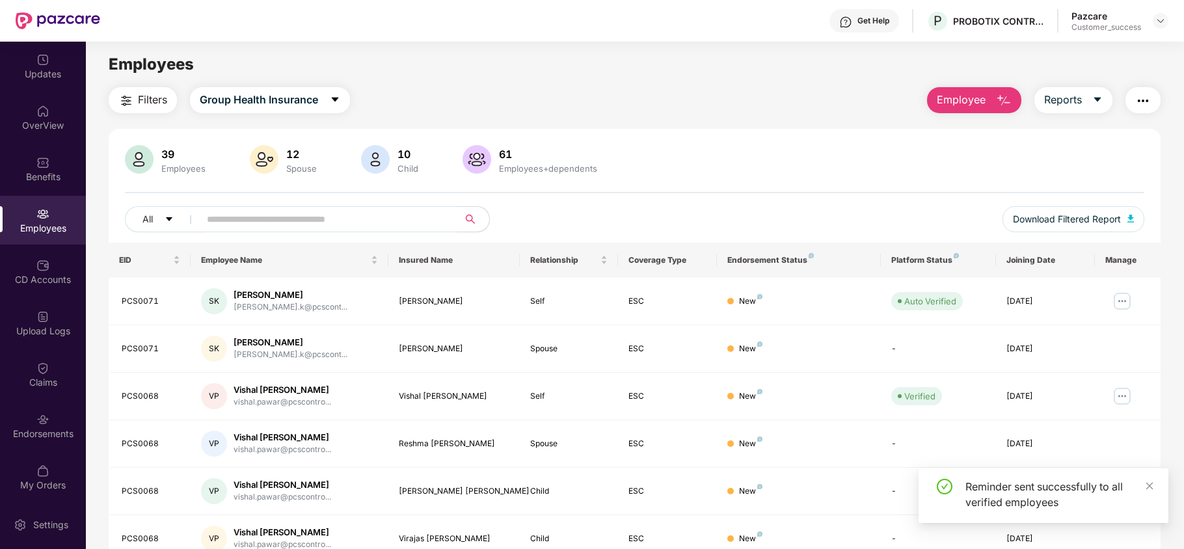
click at [1139, 107] on img "button" at bounding box center [1143, 101] width 16 height 16
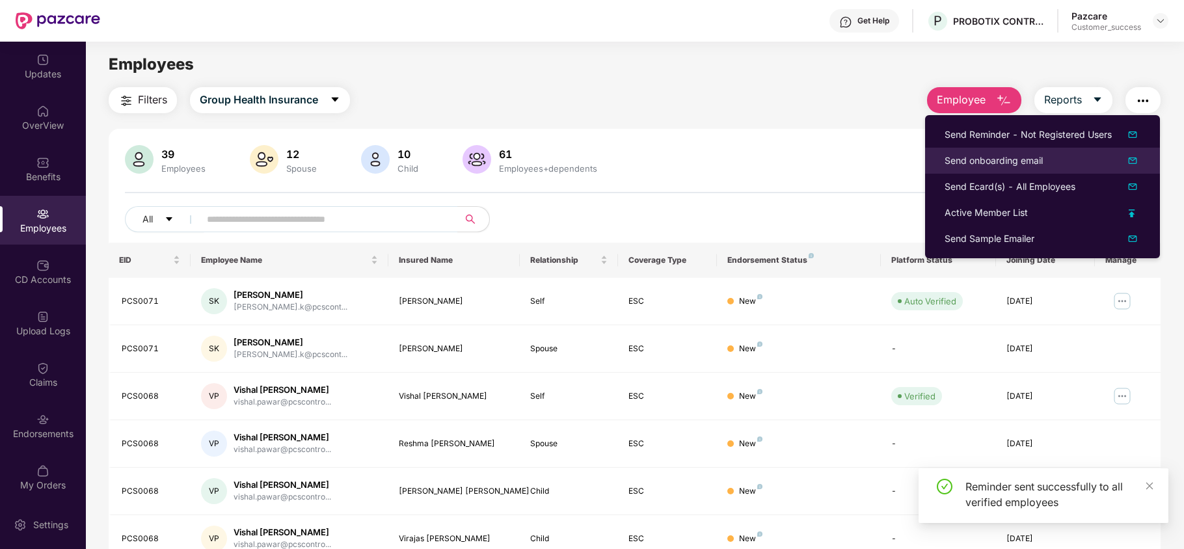
click at [1050, 169] on li "Send onboarding email" at bounding box center [1042, 161] width 235 height 26
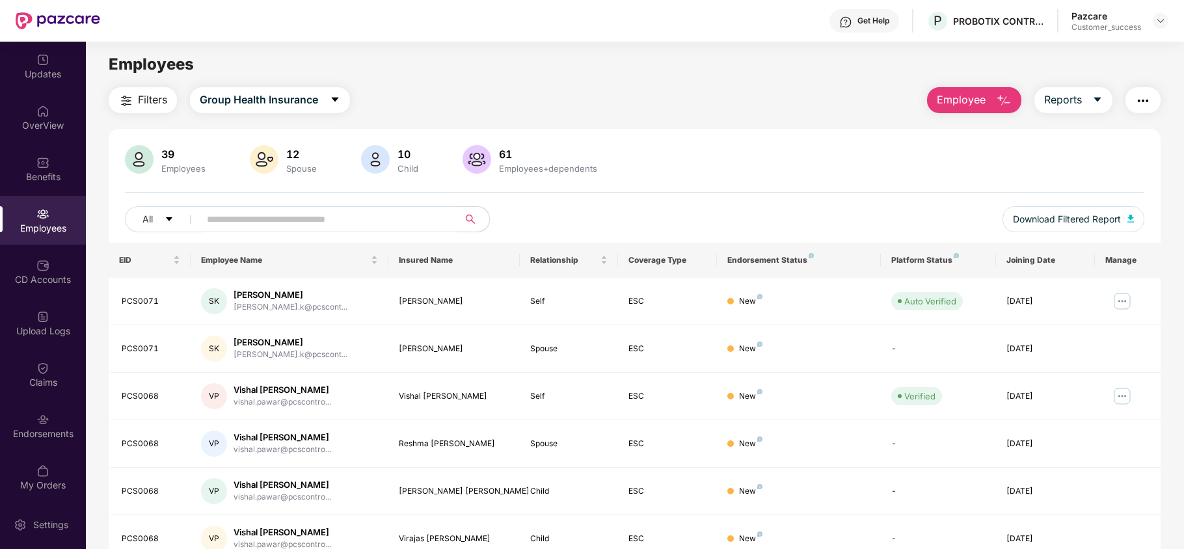
click at [1153, 102] on button "button" at bounding box center [1143, 100] width 35 height 26
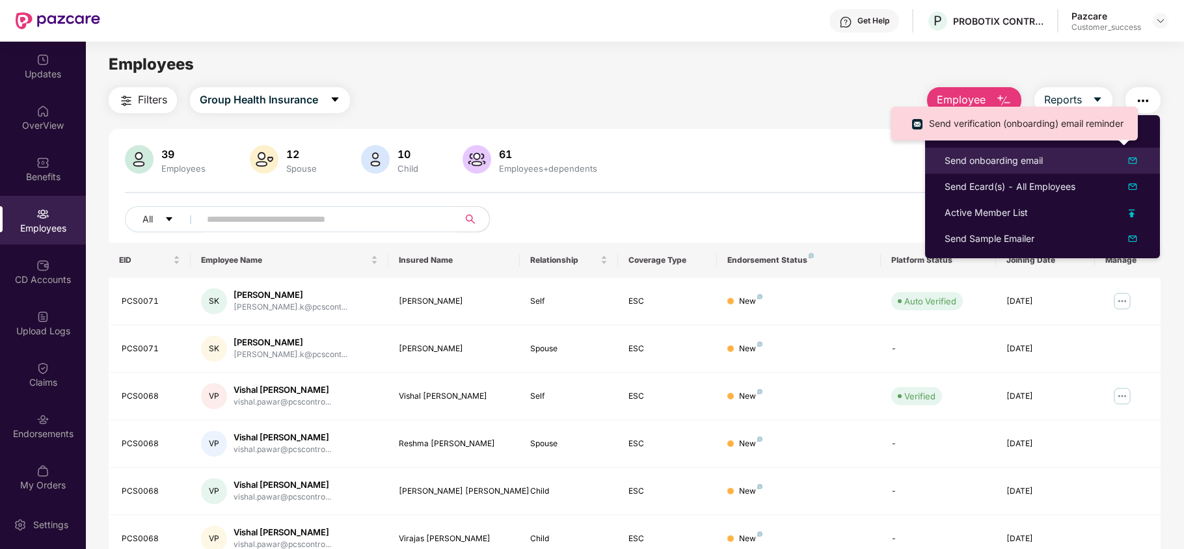
click at [1059, 154] on div "Send onboarding email" at bounding box center [1043, 161] width 196 height 16
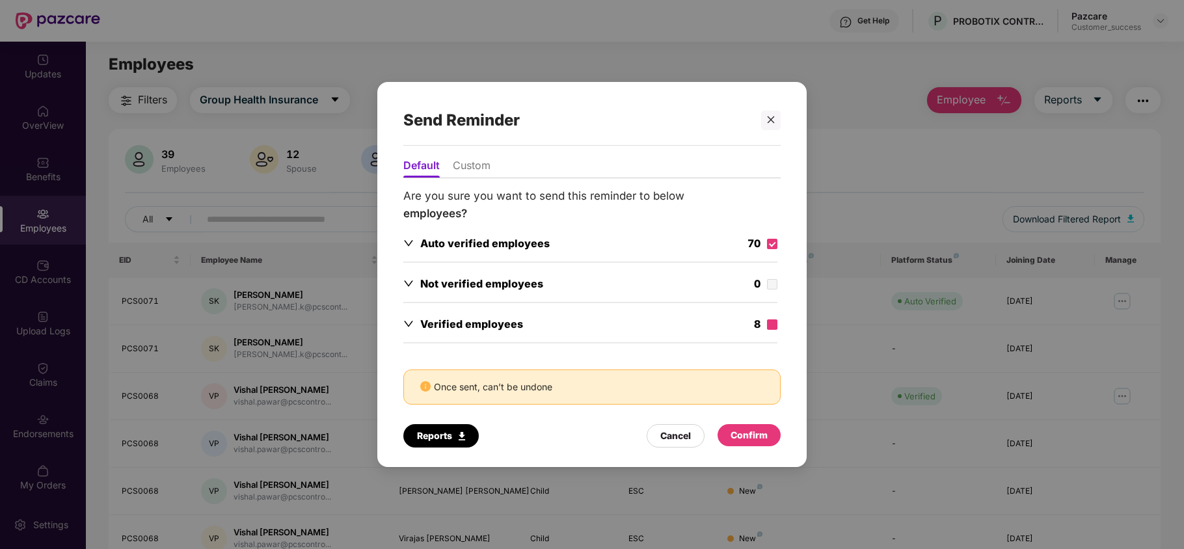
click at [773, 331] on label at bounding box center [772, 324] width 10 height 14
click at [761, 431] on div "Confirm" at bounding box center [749, 435] width 37 height 14
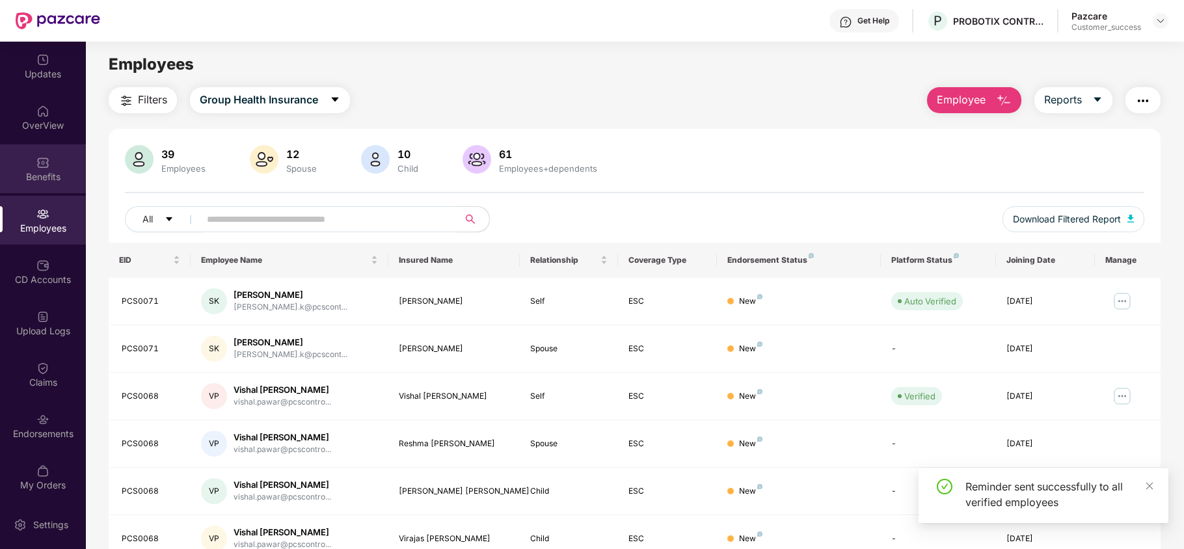
click at [40, 151] on div "Benefits" at bounding box center [43, 168] width 86 height 49
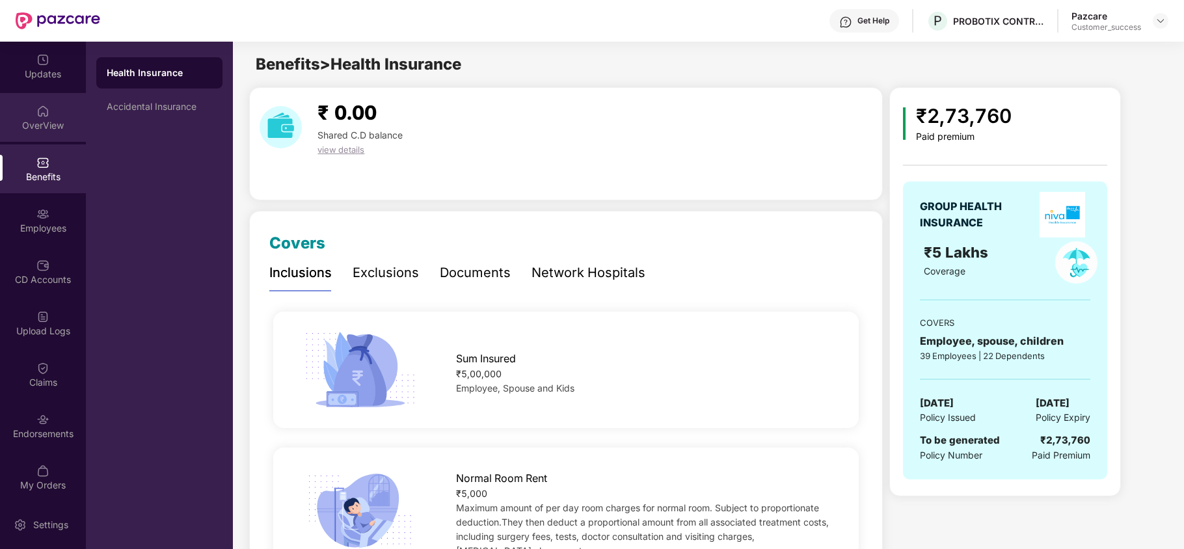
click at [42, 123] on div "OverView" at bounding box center [43, 125] width 86 height 13
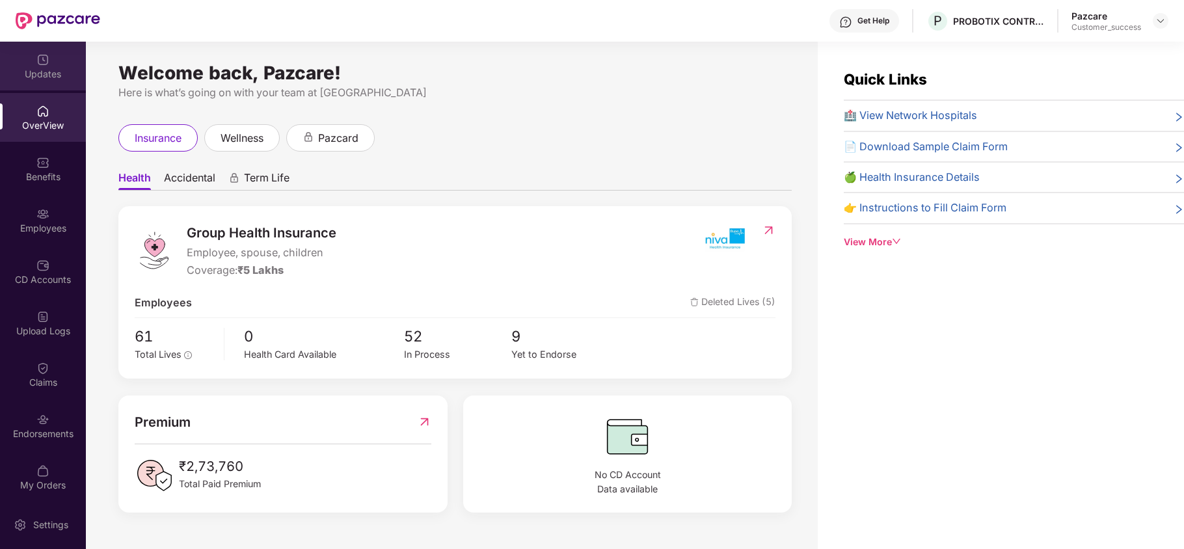
click at [44, 79] on div "Updates" at bounding box center [43, 74] width 86 height 13
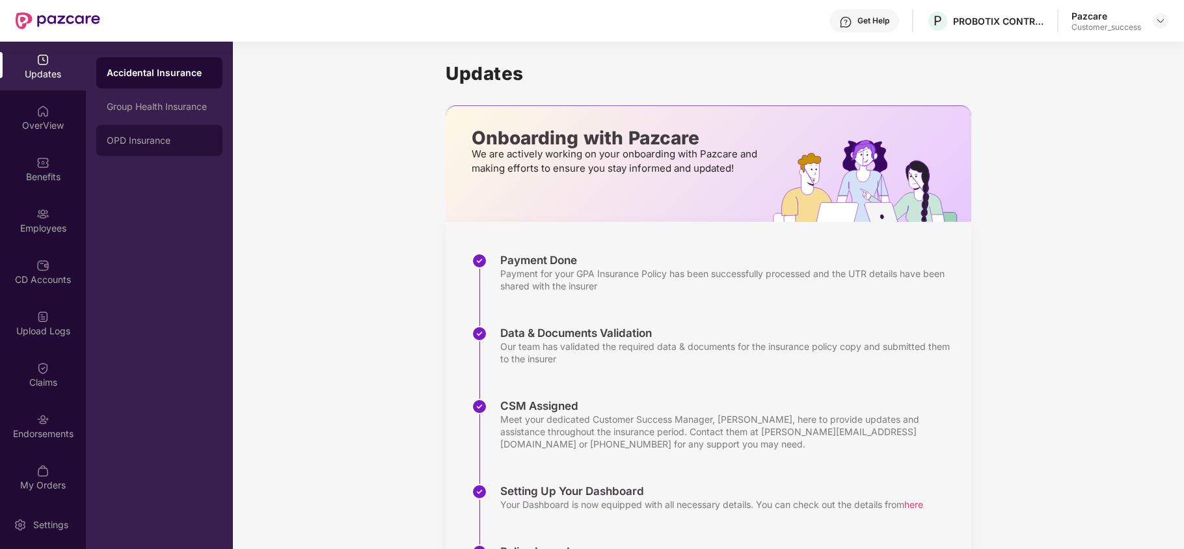
click at [124, 131] on div "OPD Insurance" at bounding box center [159, 140] width 126 height 31
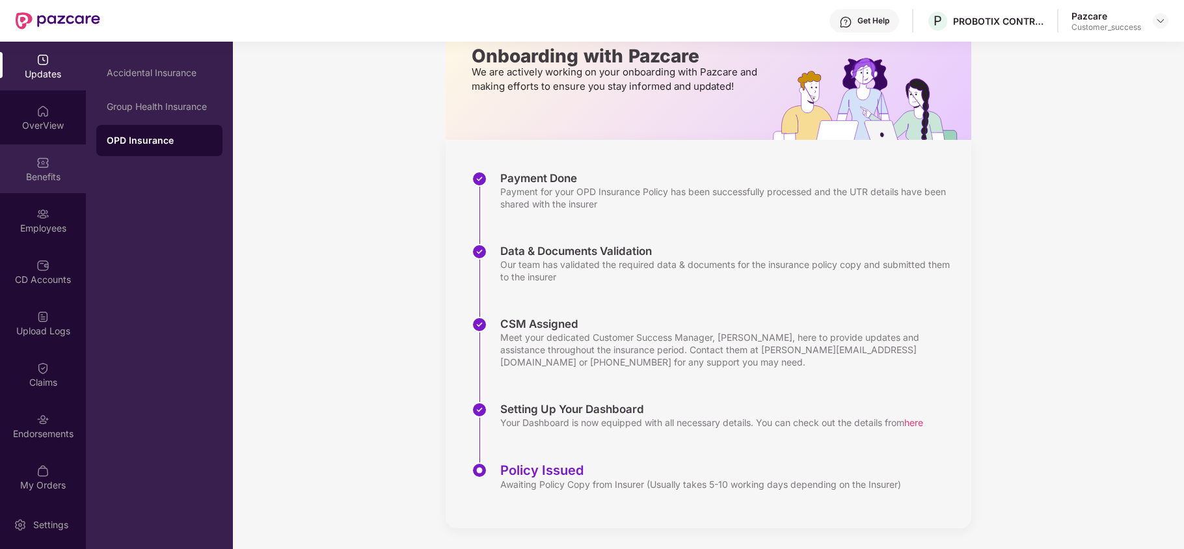
click at [43, 183] on div "Benefits" at bounding box center [43, 168] width 86 height 49
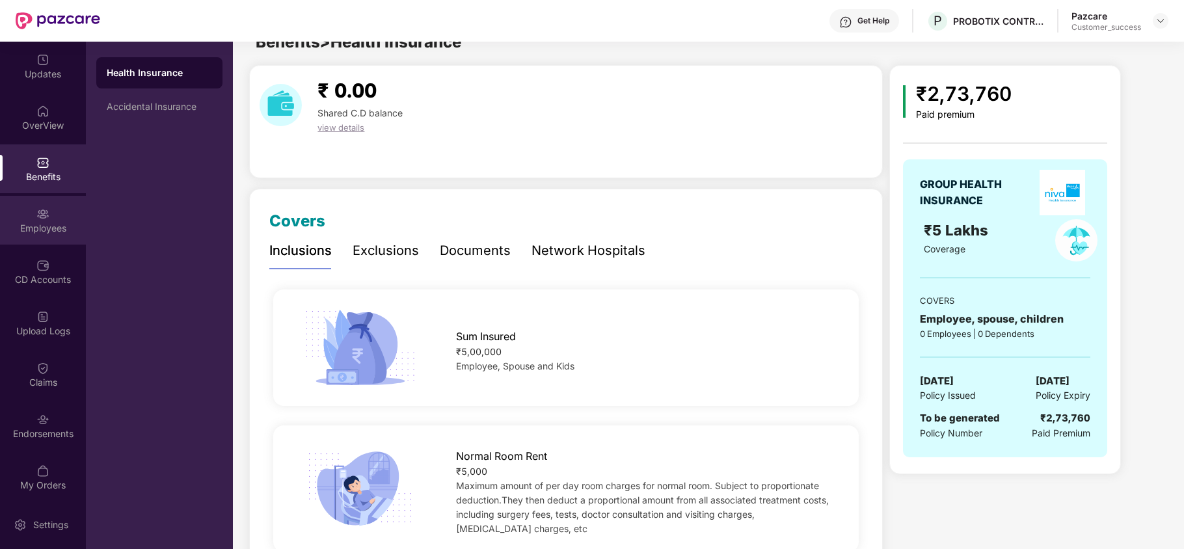
scroll to position [0, 0]
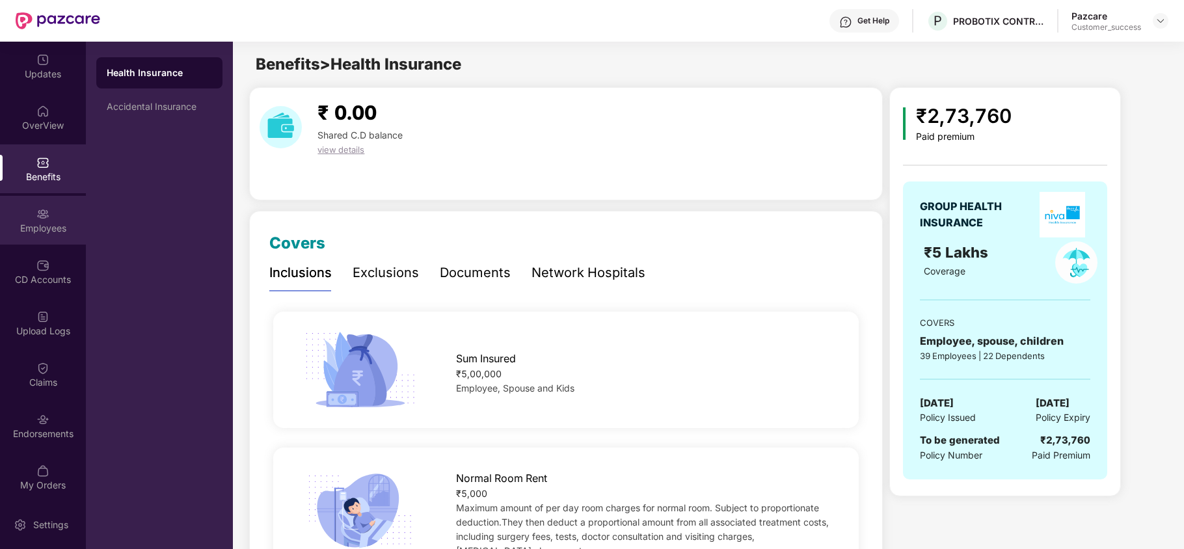
click at [45, 237] on div "Employees" at bounding box center [43, 220] width 86 height 49
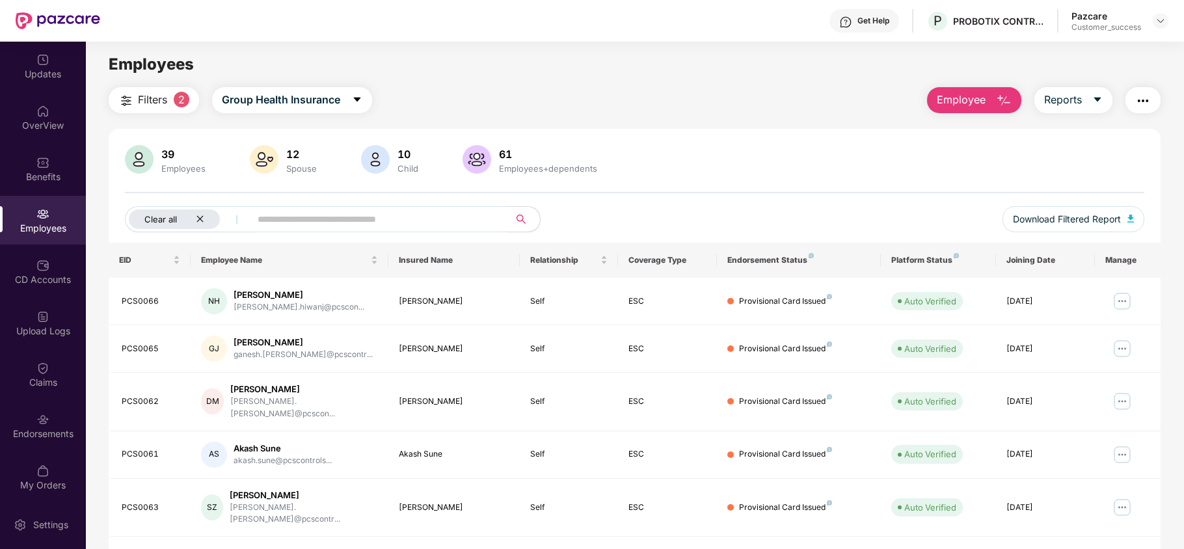
click at [202, 224] on div "Clear all" at bounding box center [174, 219] width 91 height 20
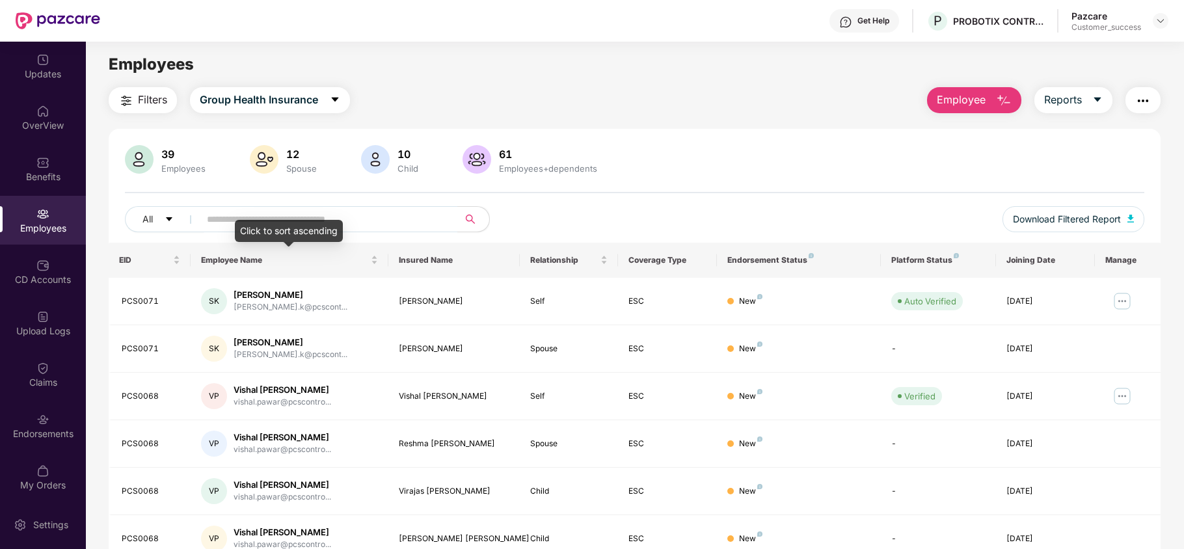
click at [324, 223] on div "Click to sort ascending" at bounding box center [289, 231] width 108 height 22
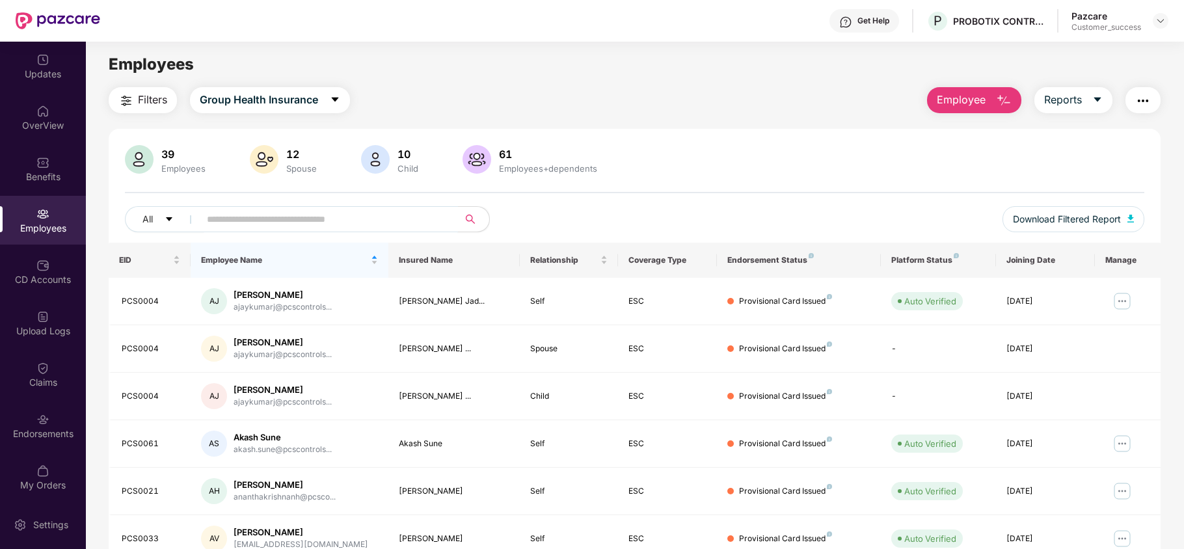
click at [383, 219] on input "text" at bounding box center [324, 219] width 234 height 20
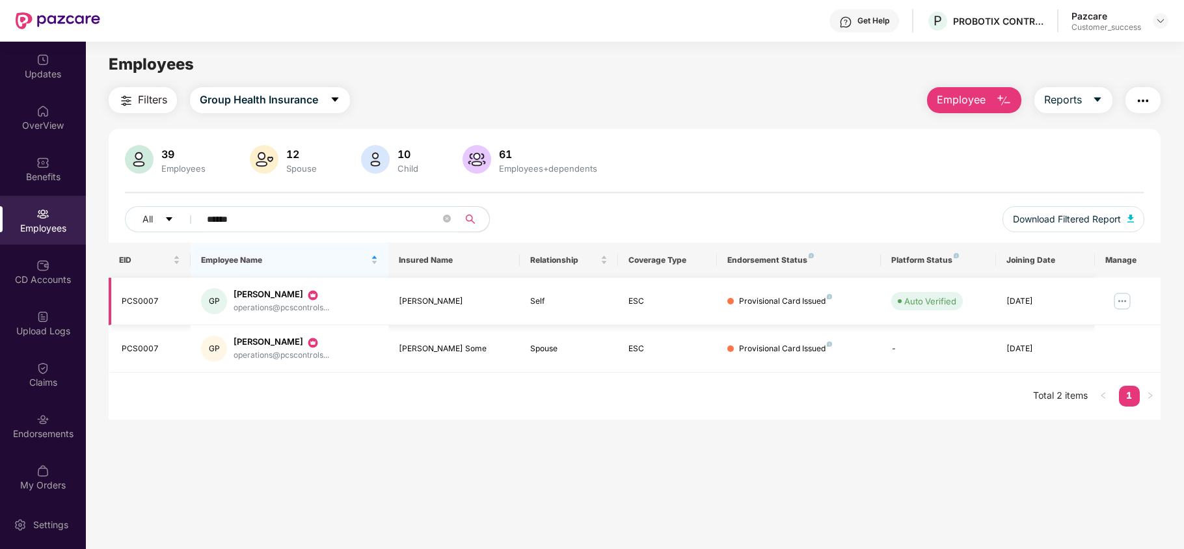
type input "******"
click at [1122, 305] on img at bounding box center [1122, 301] width 21 height 21
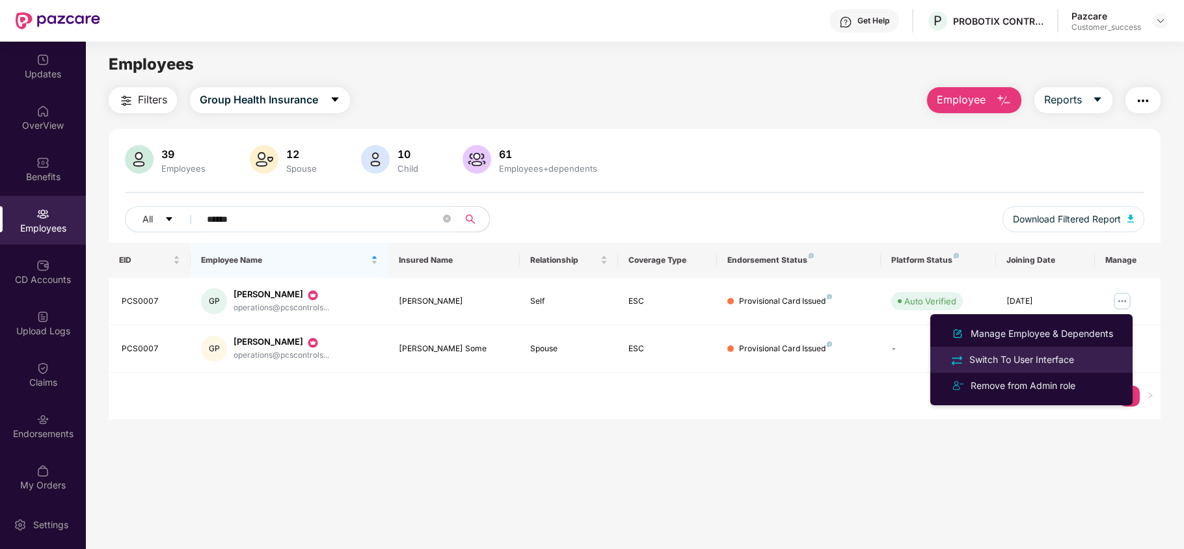
click at [1060, 364] on div "Switch To User Interface" at bounding box center [1022, 360] width 110 height 14
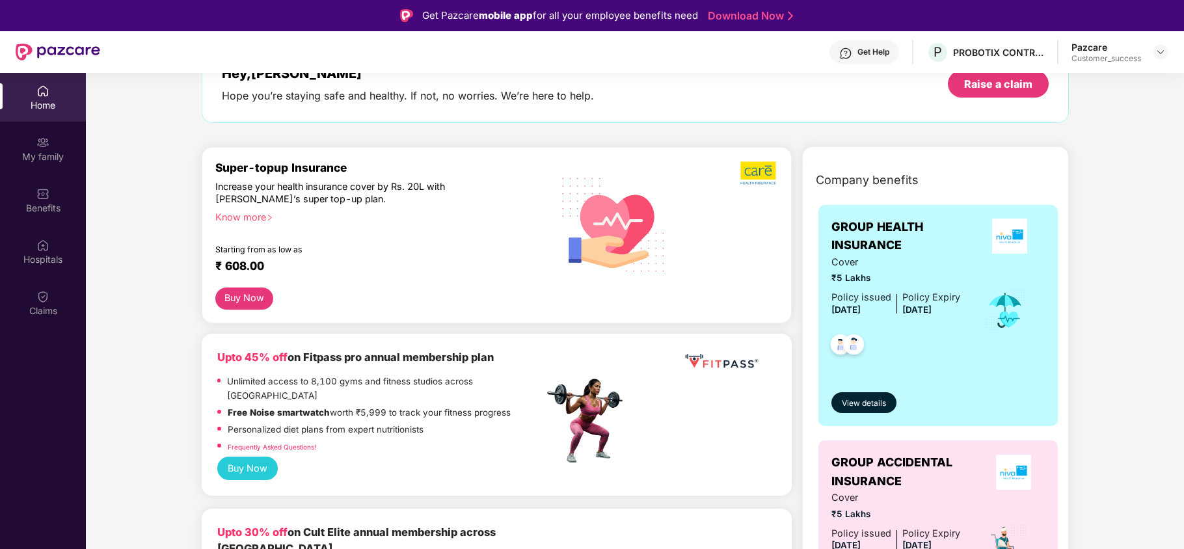
scroll to position [92, 0]
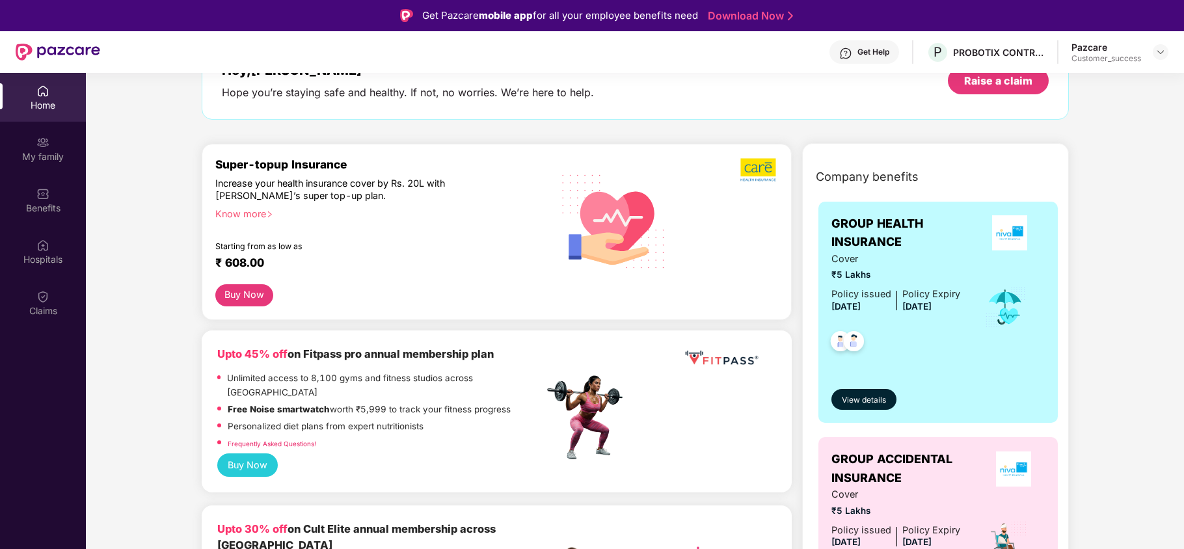
click at [237, 216] on div "Know more" at bounding box center [375, 212] width 321 height 9
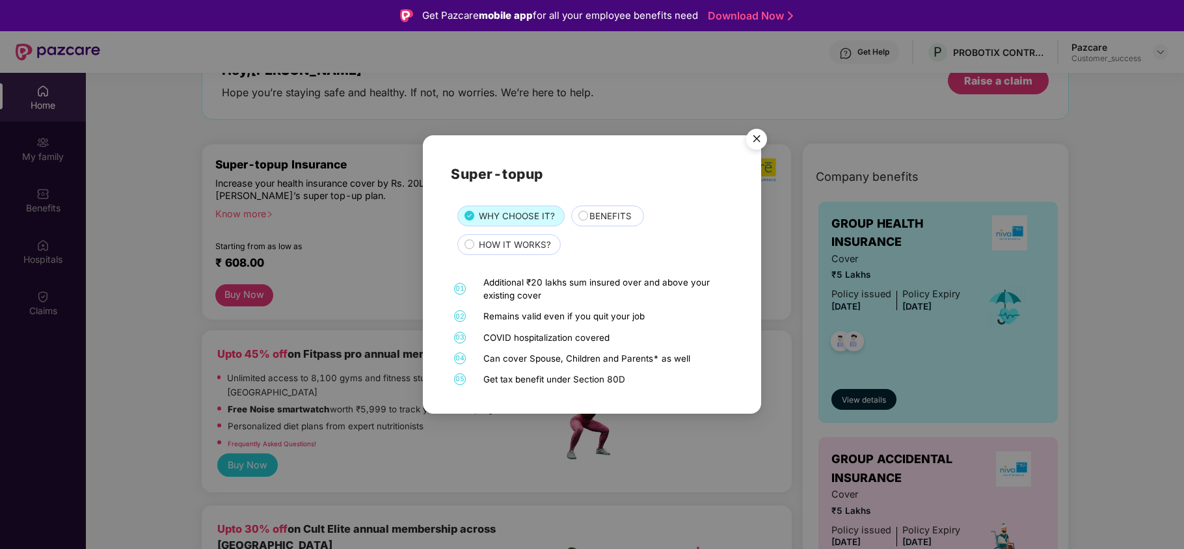
click at [584, 213] on div "BENEFITS" at bounding box center [610, 217] width 54 height 16
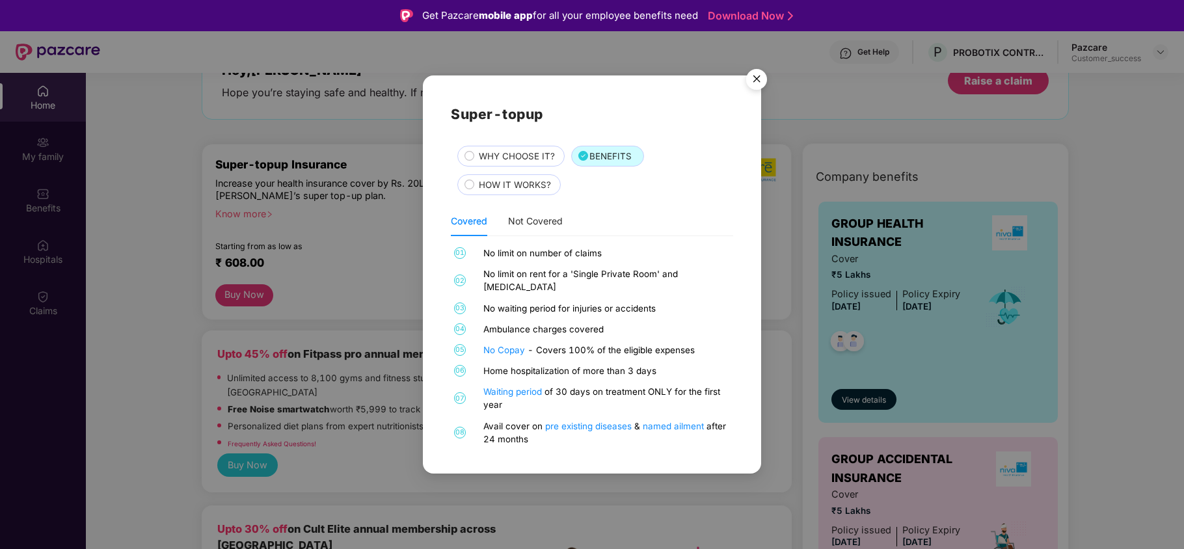
click at [524, 188] on span "HOW IT WORKS?" at bounding box center [515, 185] width 72 height 14
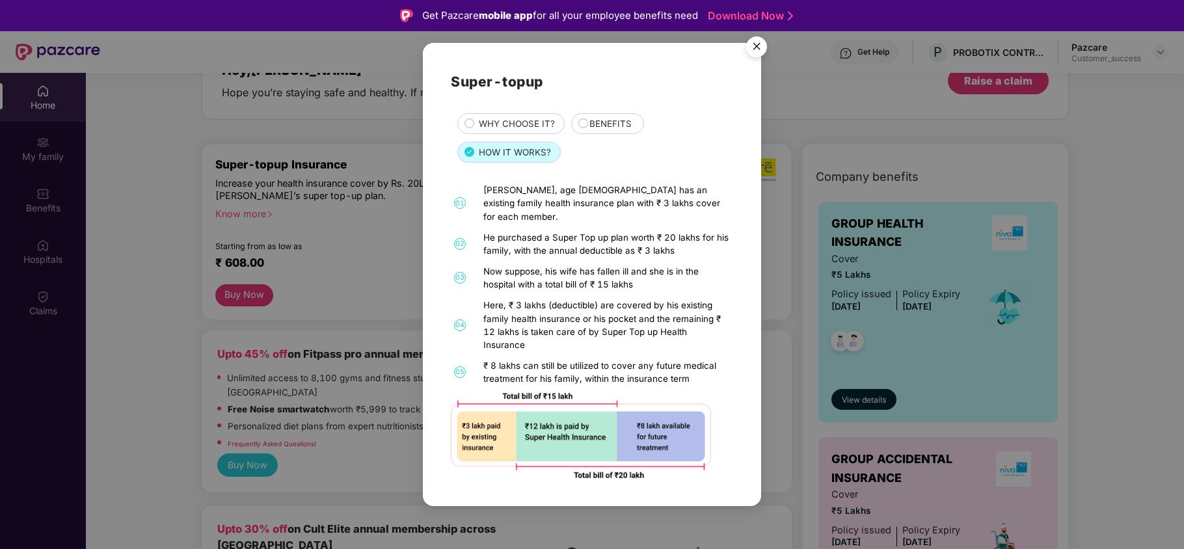
click at [761, 60] on img "Close" at bounding box center [756, 49] width 36 height 36
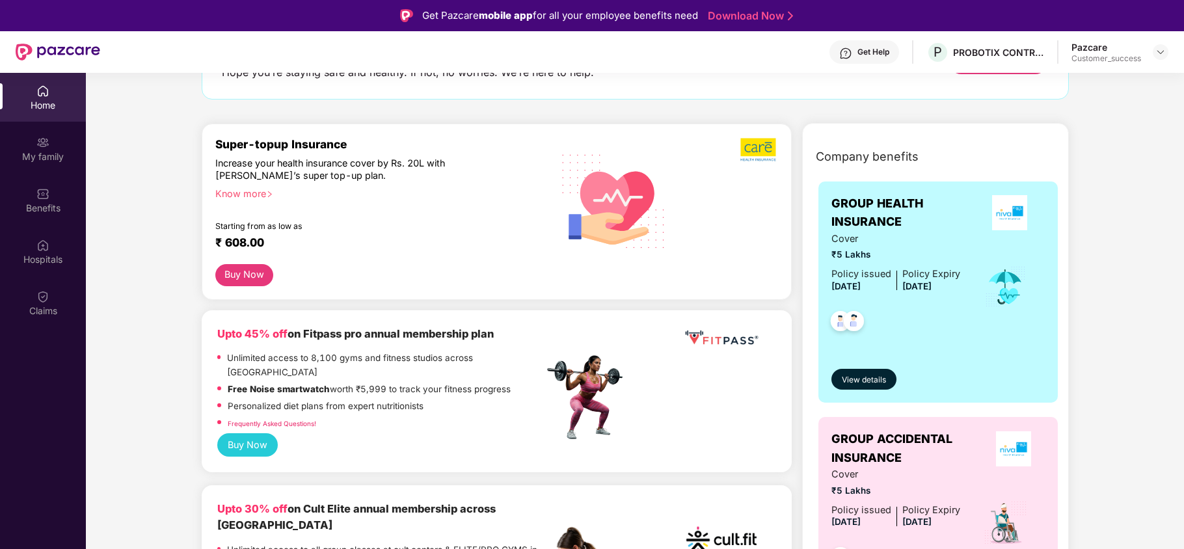
scroll to position [113, 0]
drag, startPoint x: 833, startPoint y: 204, endPoint x: 907, endPoint y: 214, distance: 74.9
click at [907, 214] on span "GROUP HEALTH INSURANCE" at bounding box center [903, 212] width 144 height 37
drag, startPoint x: 868, startPoint y: 250, endPoint x: 821, endPoint y: 247, distance: 47.0
click at [821, 247] on div "GROUP HEALTH INSURANCE Cover ₹5 Lakhs Policy issued 17 June 2025 Policy Expiry …" at bounding box center [937, 291] width 239 height 221
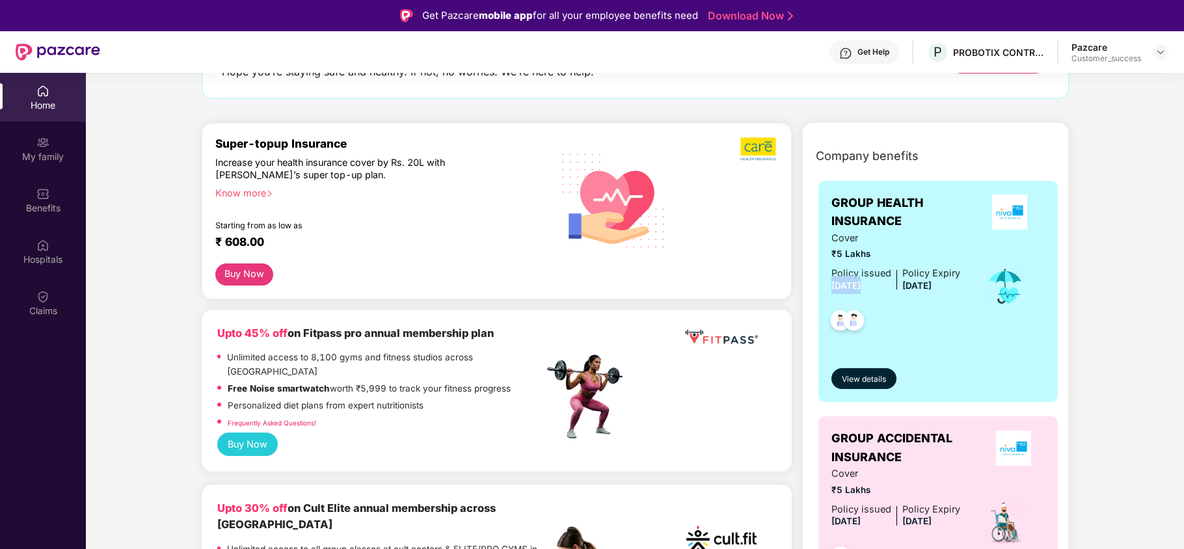
drag, startPoint x: 831, startPoint y: 286, endPoint x: 895, endPoint y: 290, distance: 64.5
click at [895, 290] on div "Policy issued 17 June 2025 Policy Expiry 16 June 2026" at bounding box center [895, 280] width 129 height 28
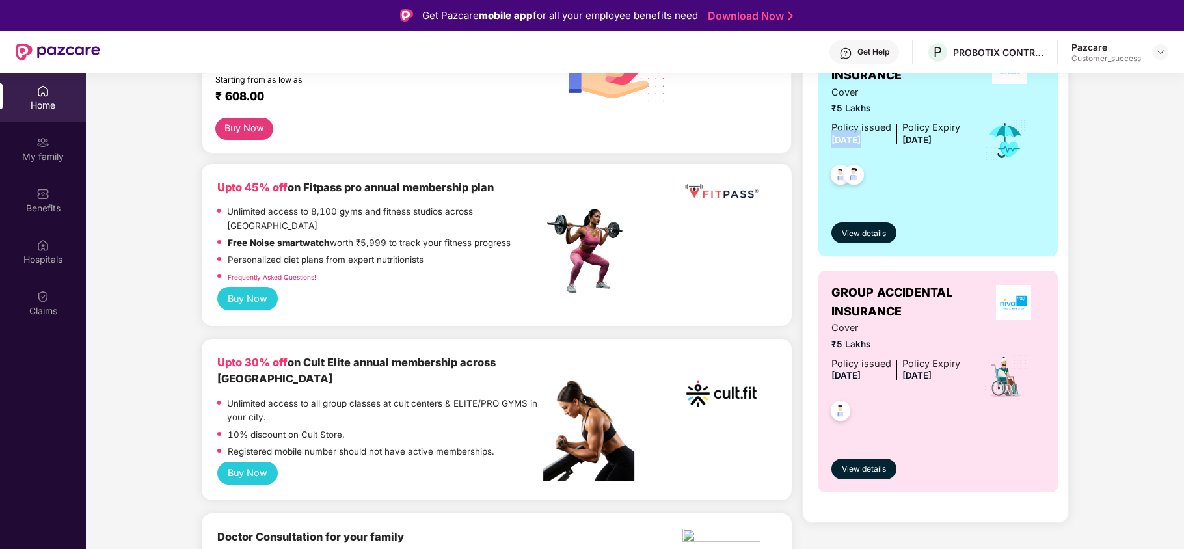
scroll to position [269, 0]
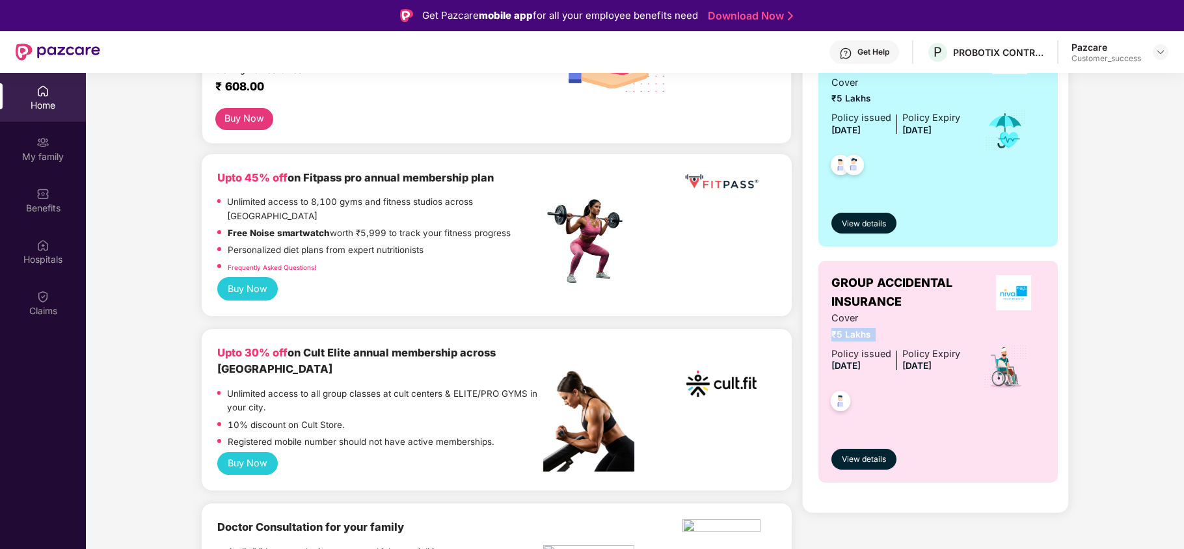
drag, startPoint x: 873, startPoint y: 334, endPoint x: 830, endPoint y: 333, distance: 42.9
click at [831, 333] on span "₹5 Lakhs" at bounding box center [895, 335] width 129 height 14
drag, startPoint x: 828, startPoint y: 362, endPoint x: 859, endPoint y: 367, distance: 30.9
click at [859, 367] on div "GROUP ACCIDENTAL INSURANCE Cover ₹5 Lakhs Policy issued 17 June 2025 Policy Exp…" at bounding box center [937, 371] width 239 height 221
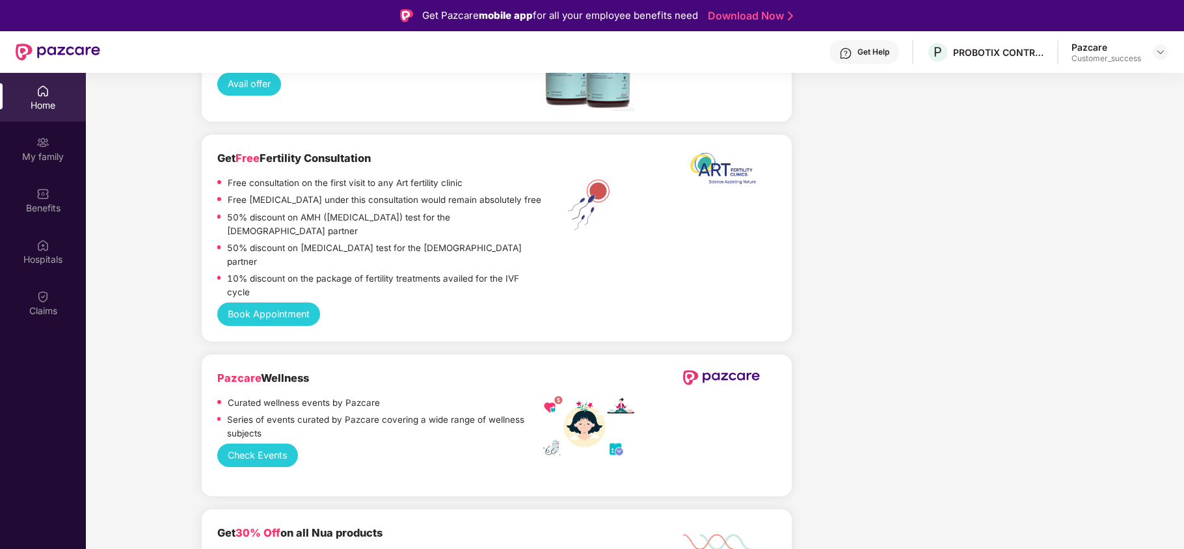
scroll to position [1625, 0]
click at [253, 443] on button "Check Events" at bounding box center [257, 454] width 81 height 23
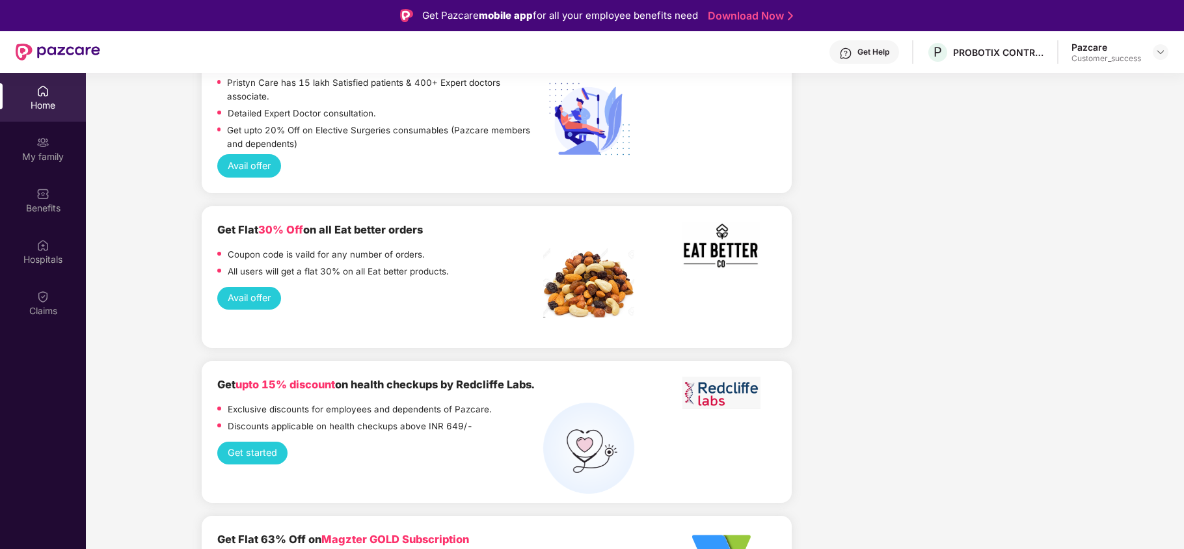
scroll to position [2324, 0]
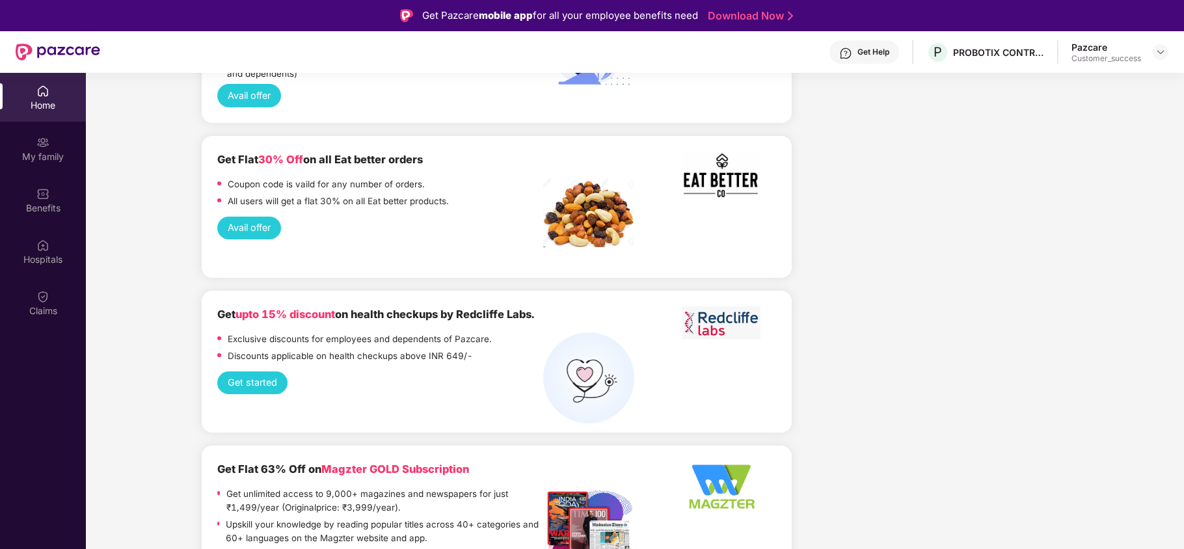
click at [238, 463] on b "Get Flat 63% Off on Magzter GOLD Subscription" at bounding box center [343, 469] width 252 height 13
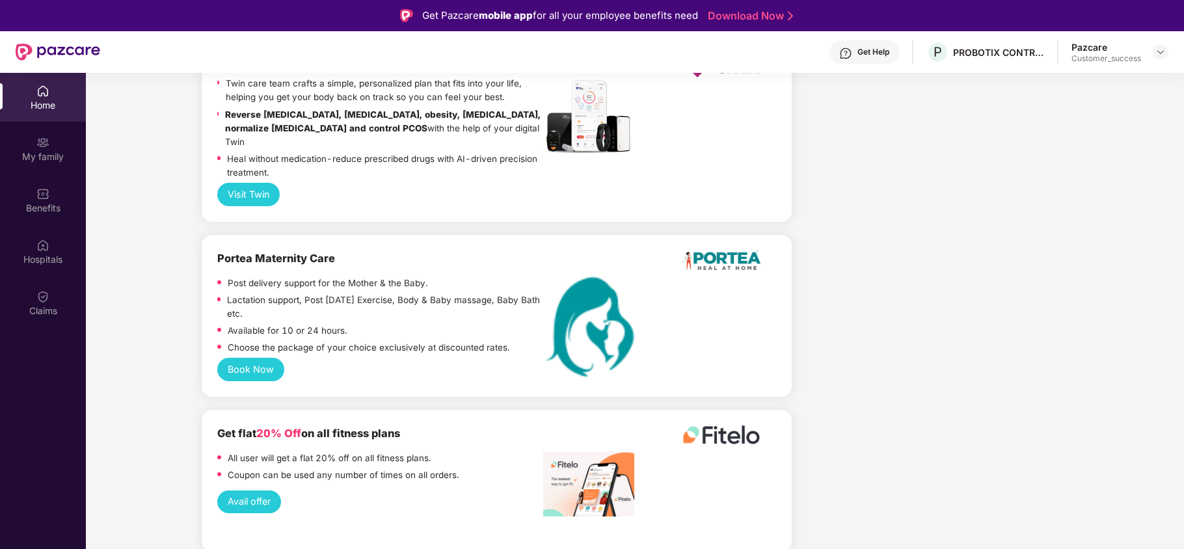
scroll to position [73, 0]
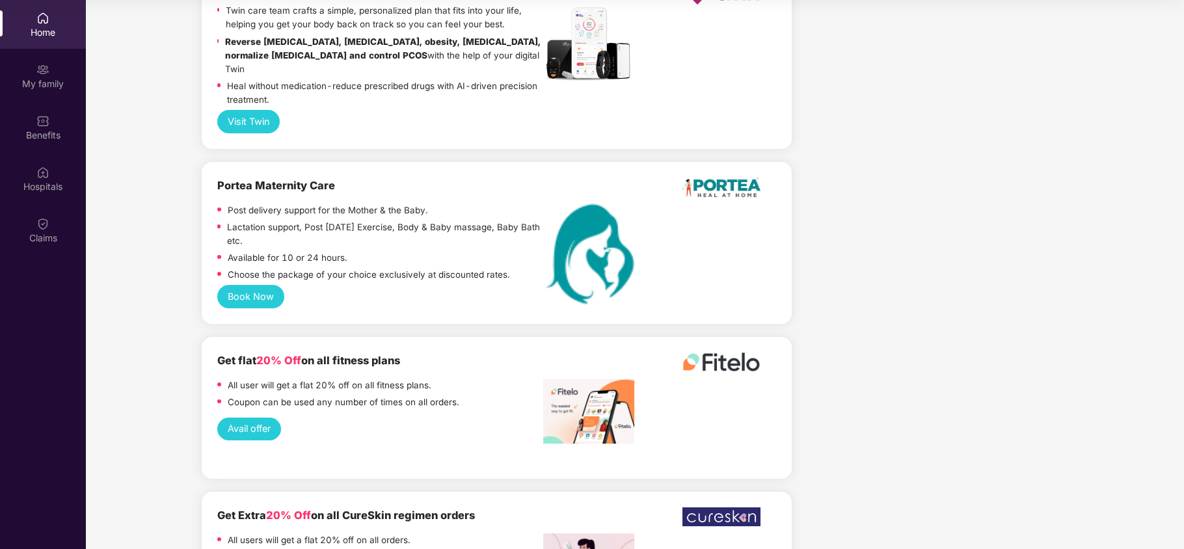
click at [251, 418] on button "Avail offer" at bounding box center [249, 429] width 64 height 23
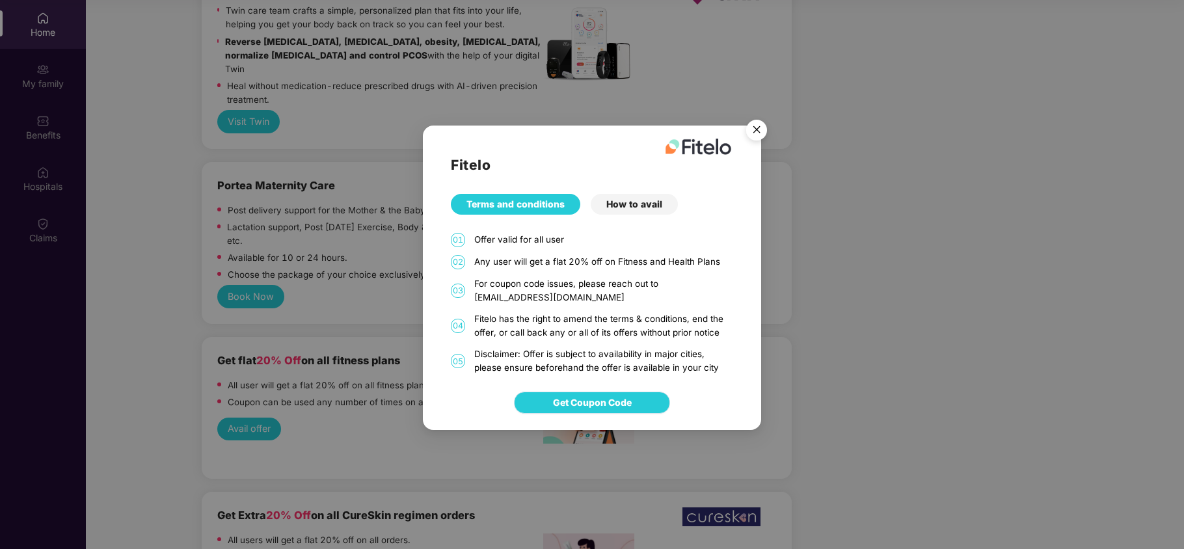
click at [591, 401] on span "Get Coupon Code" at bounding box center [592, 403] width 79 height 14
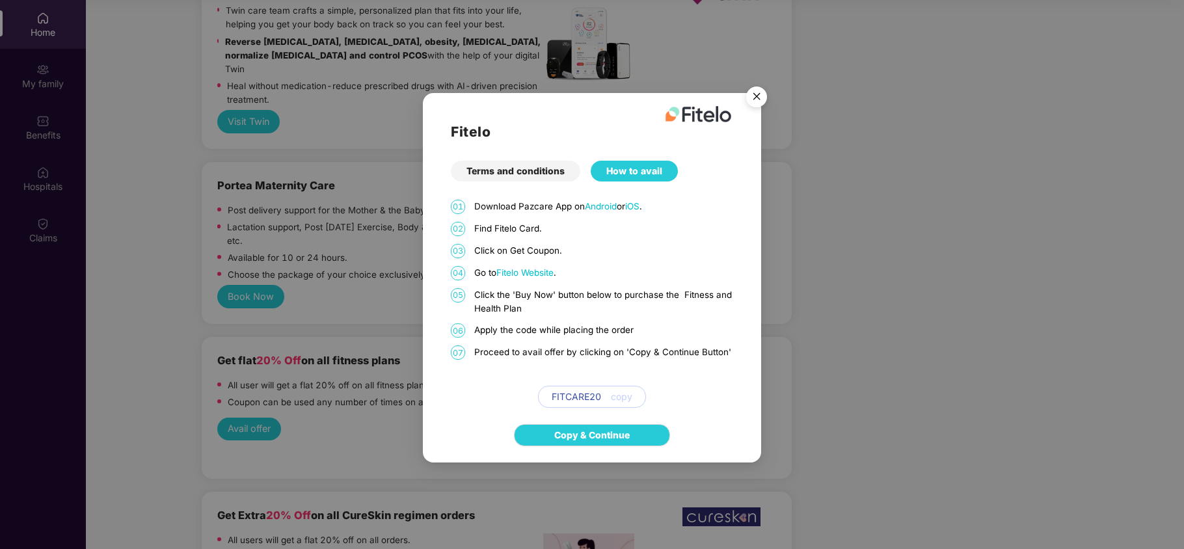
drag, startPoint x: 474, startPoint y: 208, endPoint x: 586, endPoint y: 207, distance: 111.3
click at [586, 207] on p "Download Pazcare App on Android or iOS ." at bounding box center [603, 207] width 258 height 14
click at [757, 102] on img "Close" at bounding box center [756, 99] width 36 height 36
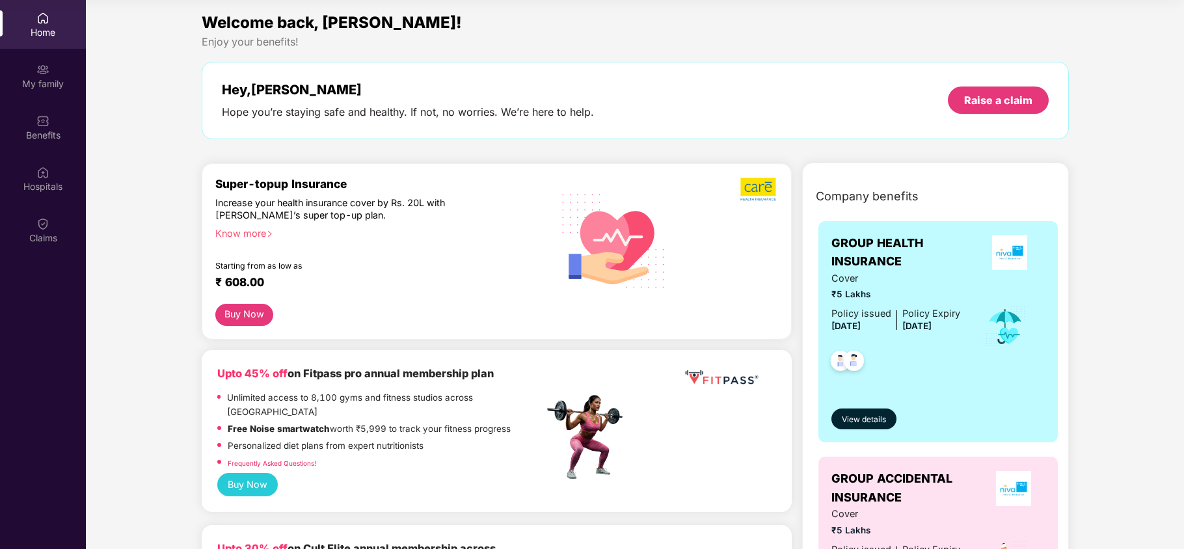
scroll to position [0, 0]
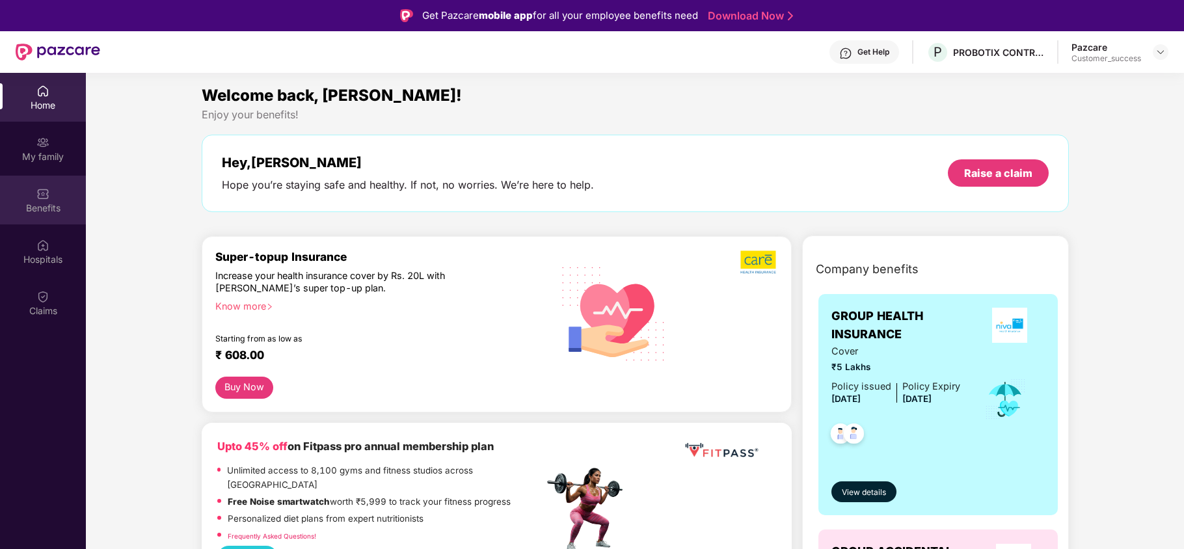
click at [47, 196] on img at bounding box center [42, 193] width 13 height 13
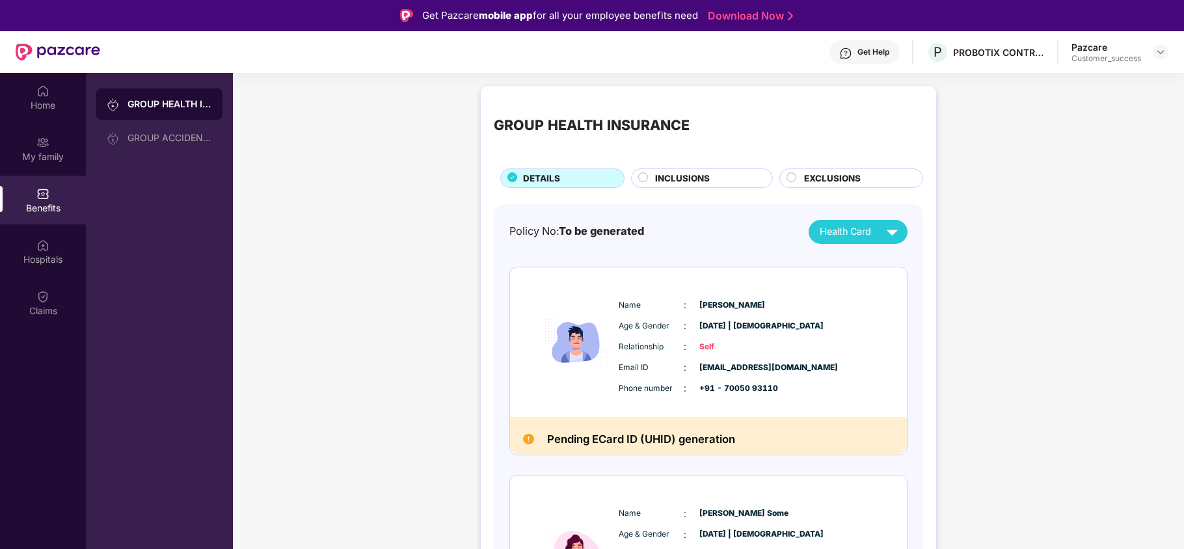
click at [681, 175] on span "INCLUSIONS" at bounding box center [682, 179] width 55 height 14
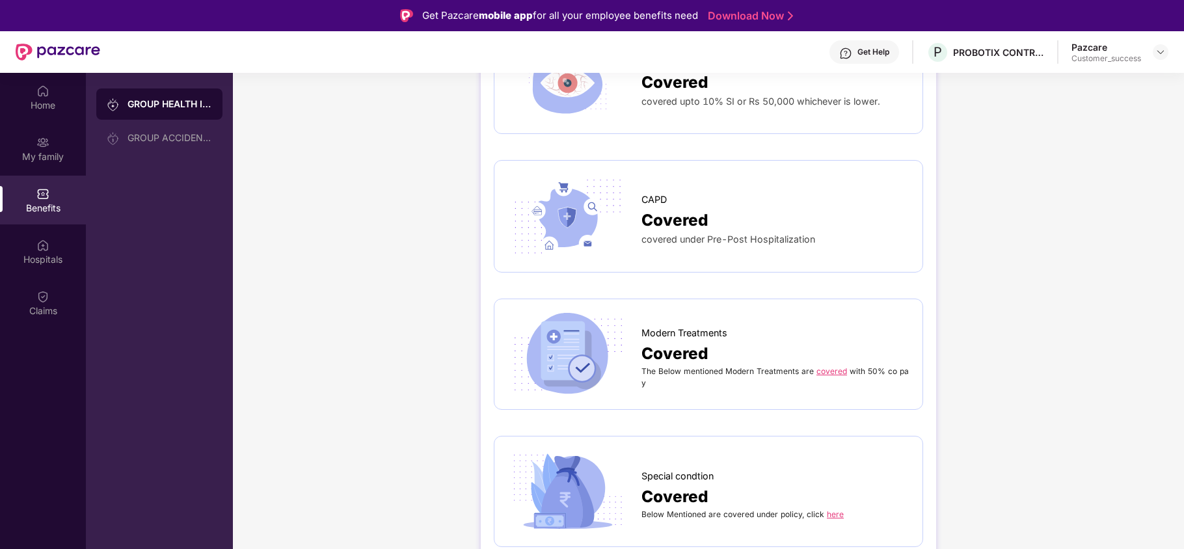
scroll to position [2675, 0]
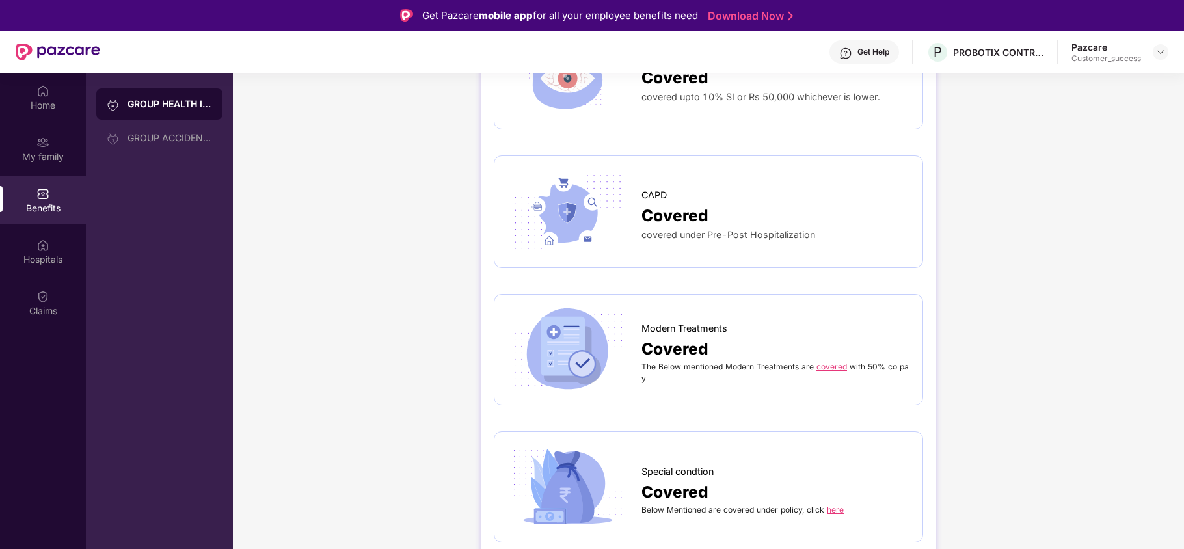
click at [823, 363] on link "covered" at bounding box center [831, 367] width 31 height 10
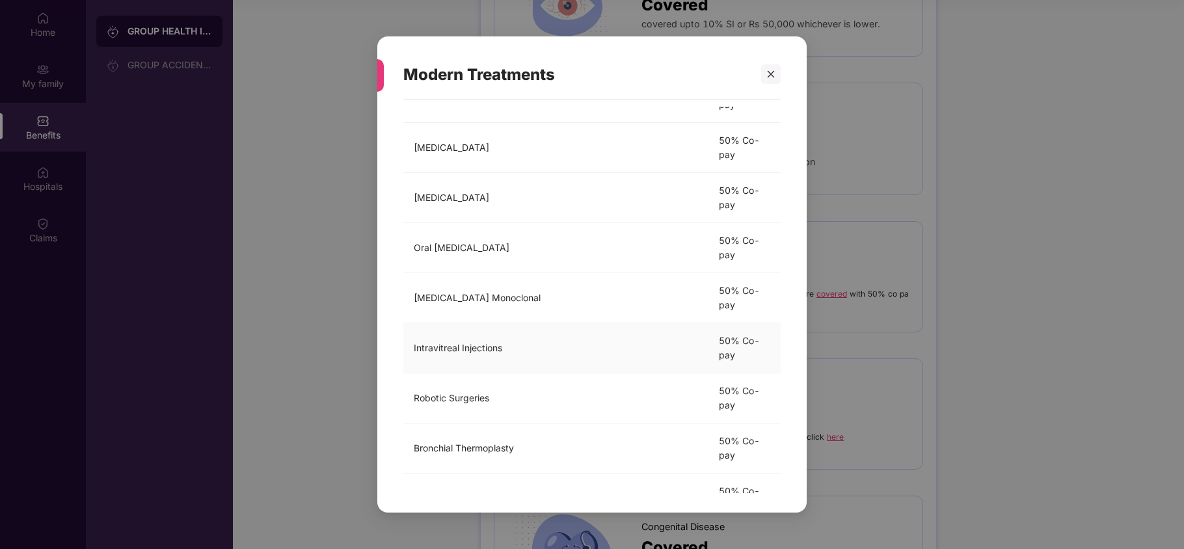
scroll to position [0, 0]
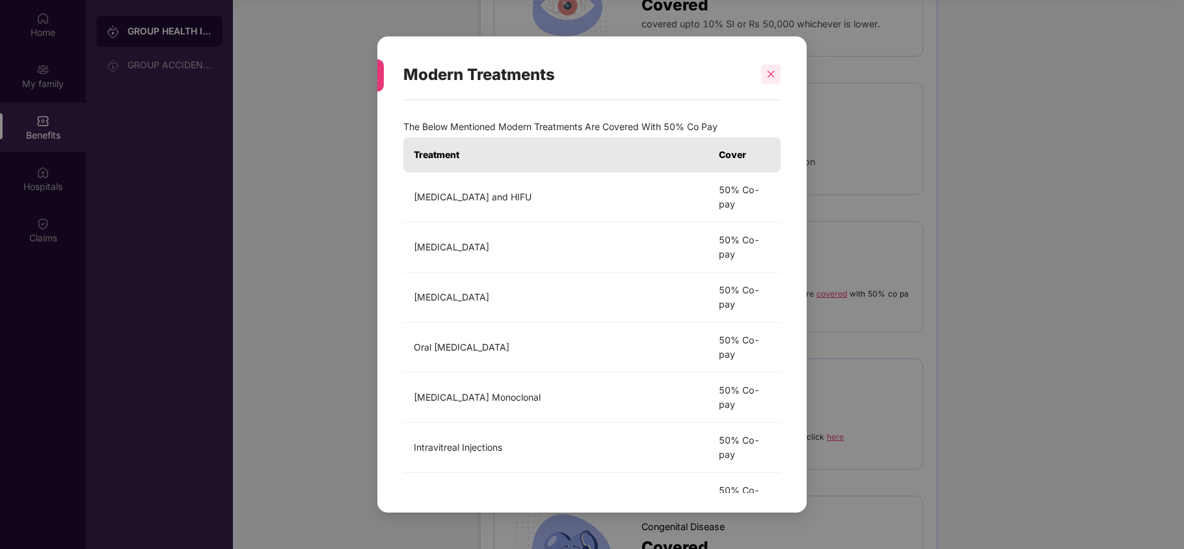
click at [772, 74] on icon "close" at bounding box center [770, 74] width 9 height 9
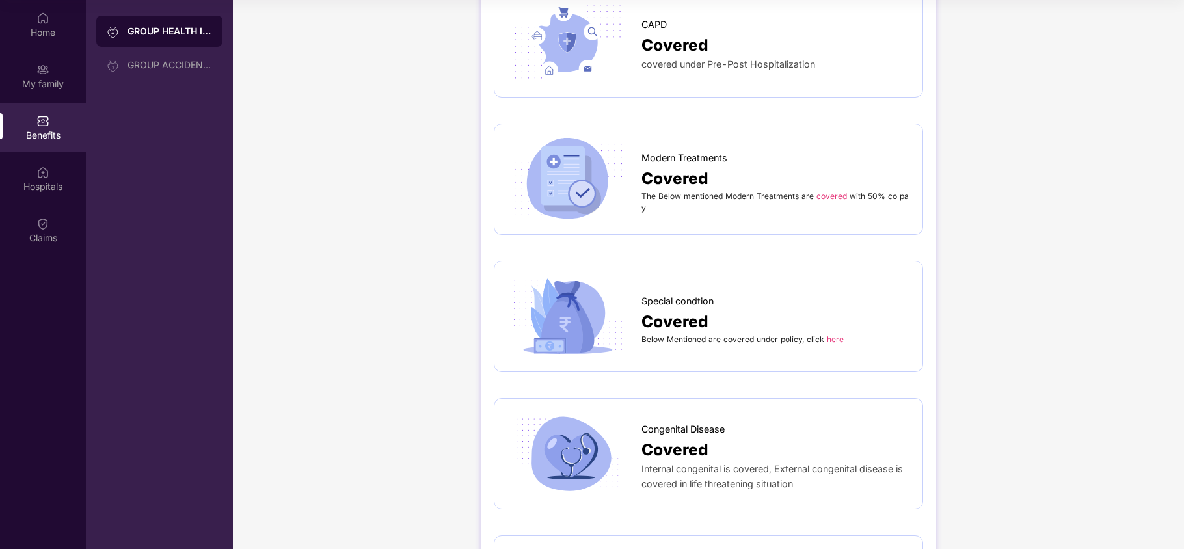
scroll to position [2778, 0]
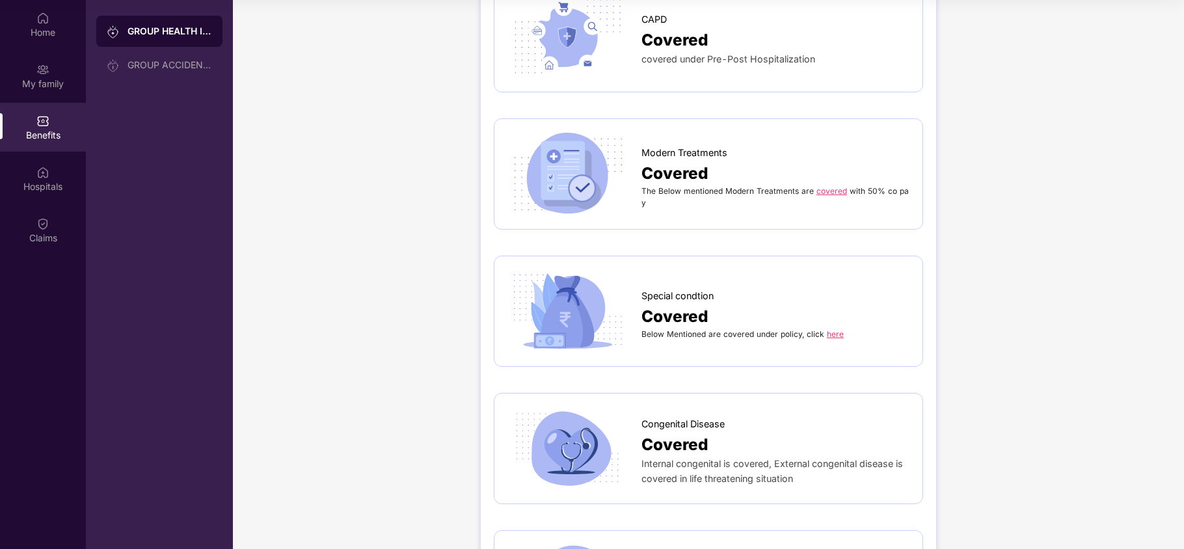
click at [837, 329] on link "here" at bounding box center [835, 334] width 17 height 10
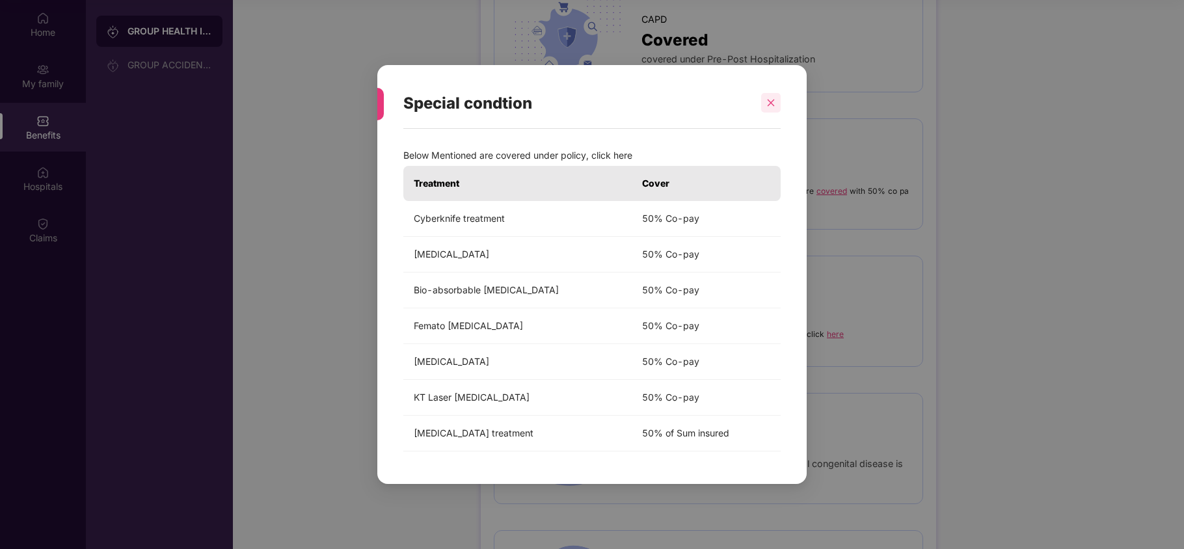
click at [766, 101] on icon "close" at bounding box center [770, 102] width 9 height 9
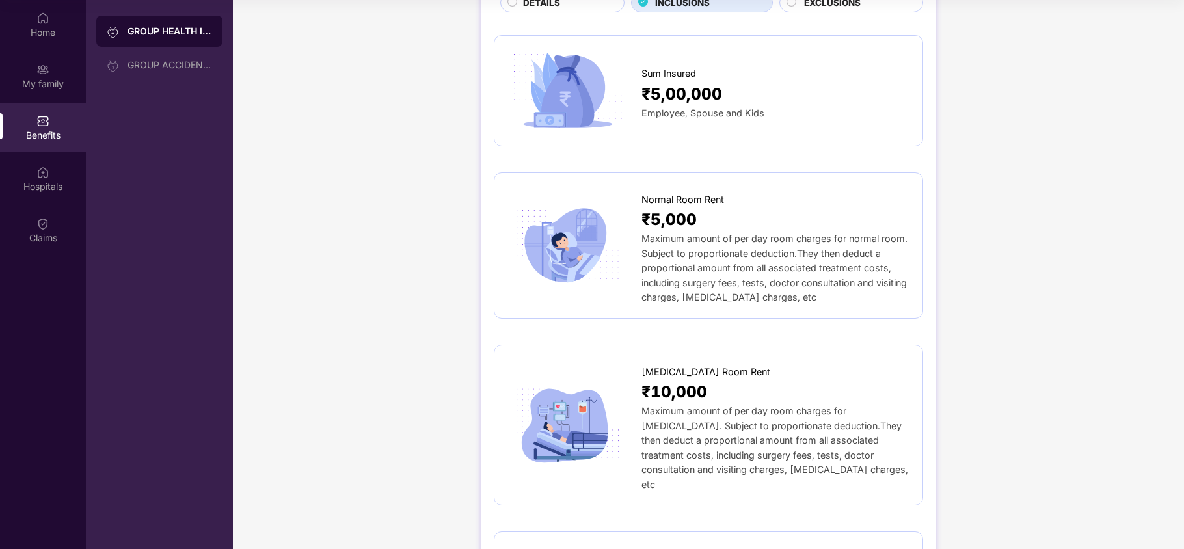
scroll to position [0, 0]
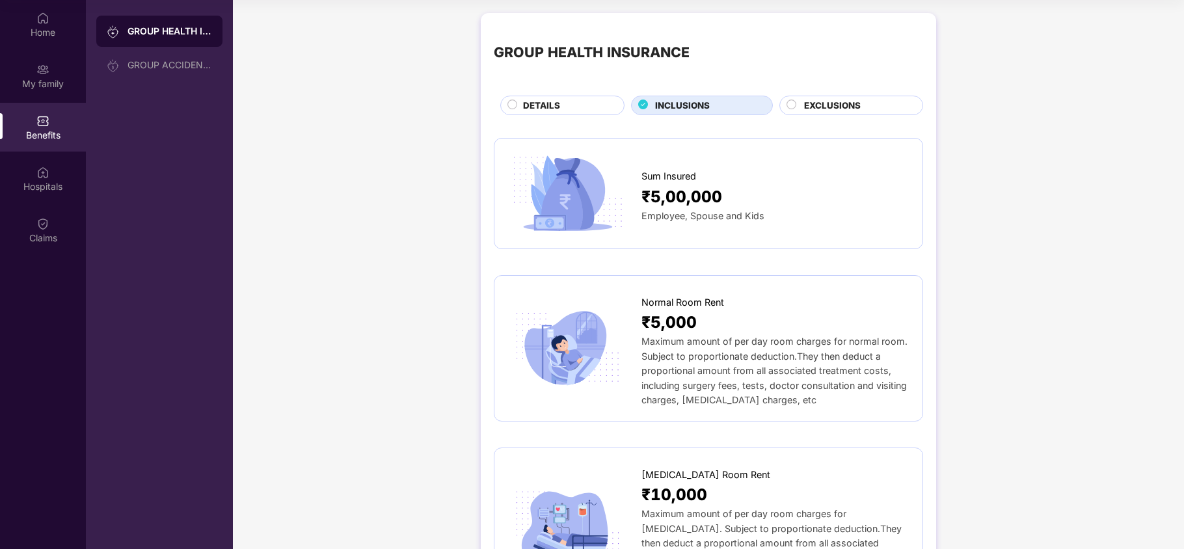
click at [805, 107] on span "EXCLUSIONS" at bounding box center [832, 106] width 57 height 14
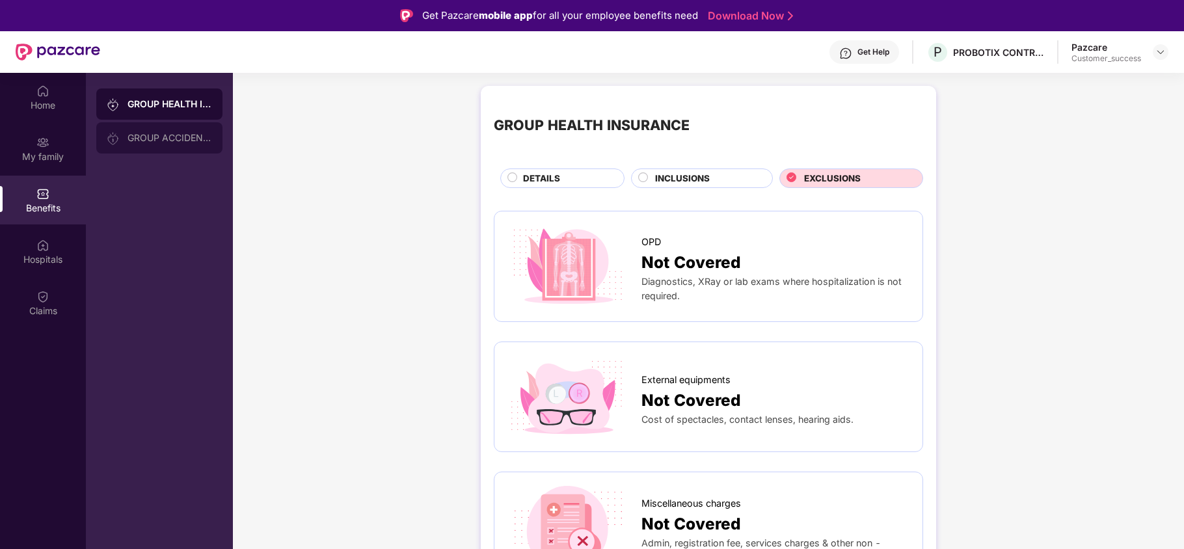
click at [160, 129] on div "GROUP ACCIDENTAL INSURANCE" at bounding box center [159, 137] width 126 height 31
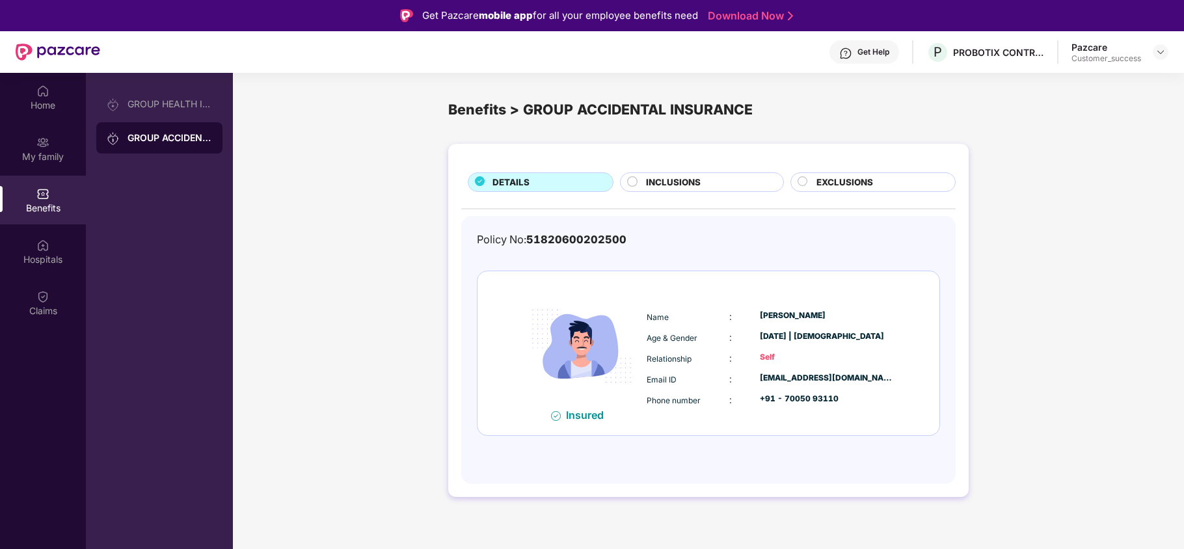
click at [688, 181] on span "INCLUSIONS" at bounding box center [673, 183] width 55 height 14
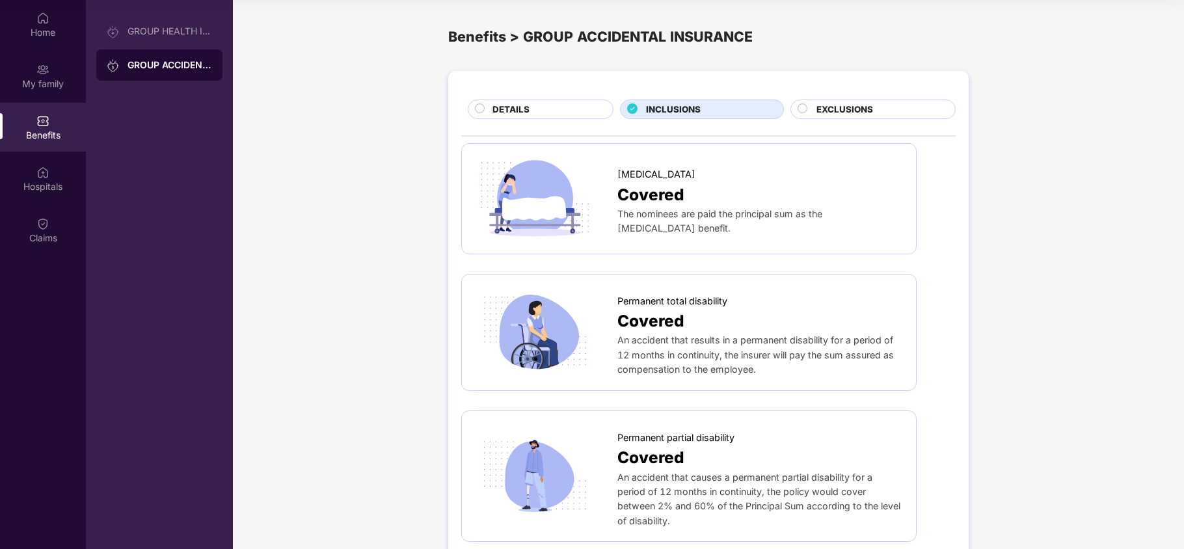
click at [833, 112] on span "EXCLUSIONS" at bounding box center [844, 110] width 57 height 14
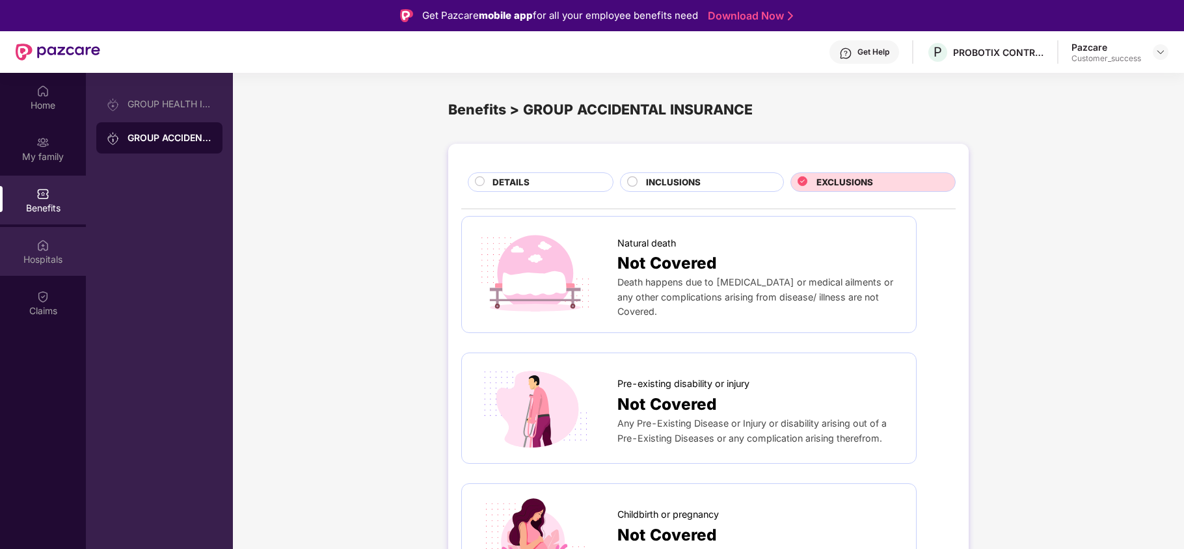
click at [64, 258] on div "Hospitals" at bounding box center [43, 259] width 86 height 13
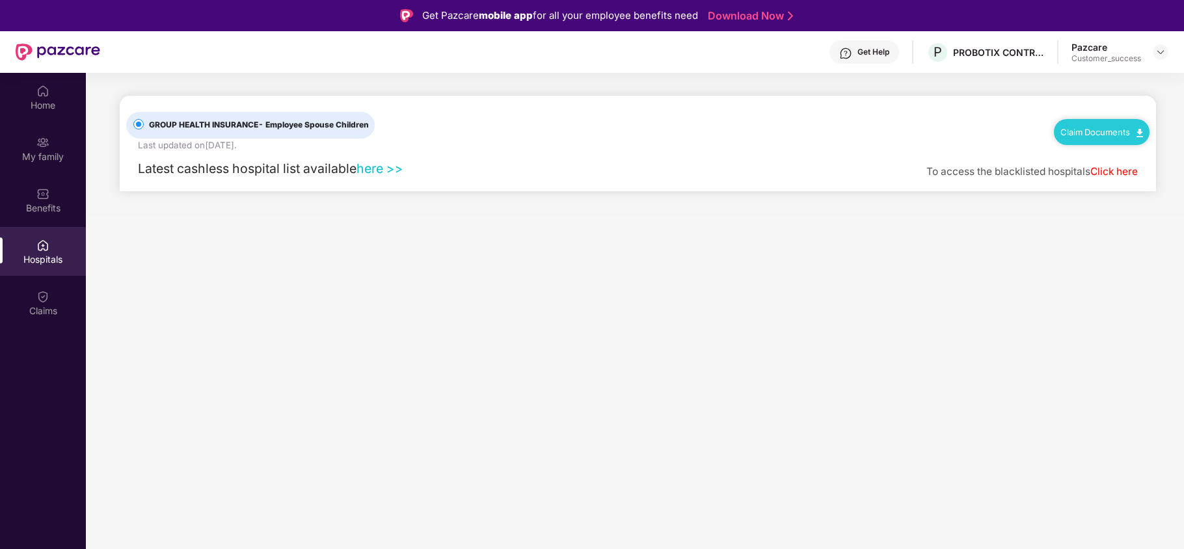
click at [377, 172] on link "here >>" at bounding box center [380, 169] width 47 height 16
click at [1118, 129] on link "Claim Documents" at bounding box center [1101, 132] width 83 height 10
click at [1020, 138] on div "GROUP HEALTH INSURANCE - Employee Spouse Children Last updated on 7 Dec 2022 . …" at bounding box center [637, 124] width 1023 height 57
click at [865, 56] on div "Get Help" at bounding box center [873, 52] width 32 height 10
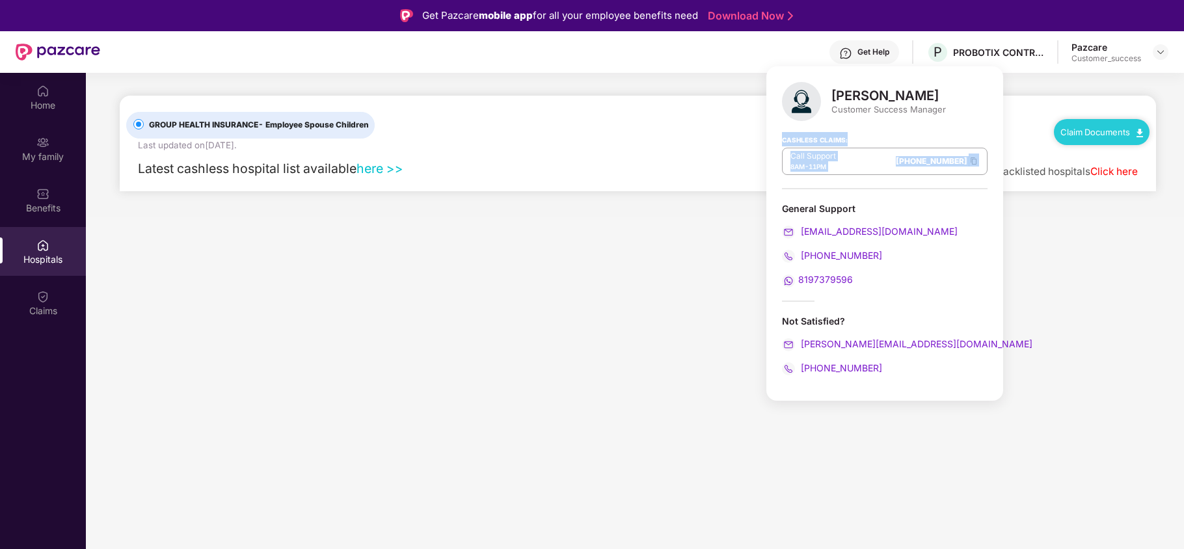
drag, startPoint x: 779, startPoint y: 141, endPoint x: 958, endPoint y: 154, distance: 178.7
click at [958, 154] on div "Rajul Gupta Customer Success Manager Cashless Claims: Call Support 8AM - 11PM 0…" at bounding box center [884, 233] width 237 height 334
click at [843, 185] on div "Cashless Claims: Call Support 8AM - 11PM 080-3783-5420" at bounding box center [885, 156] width 206 height 65
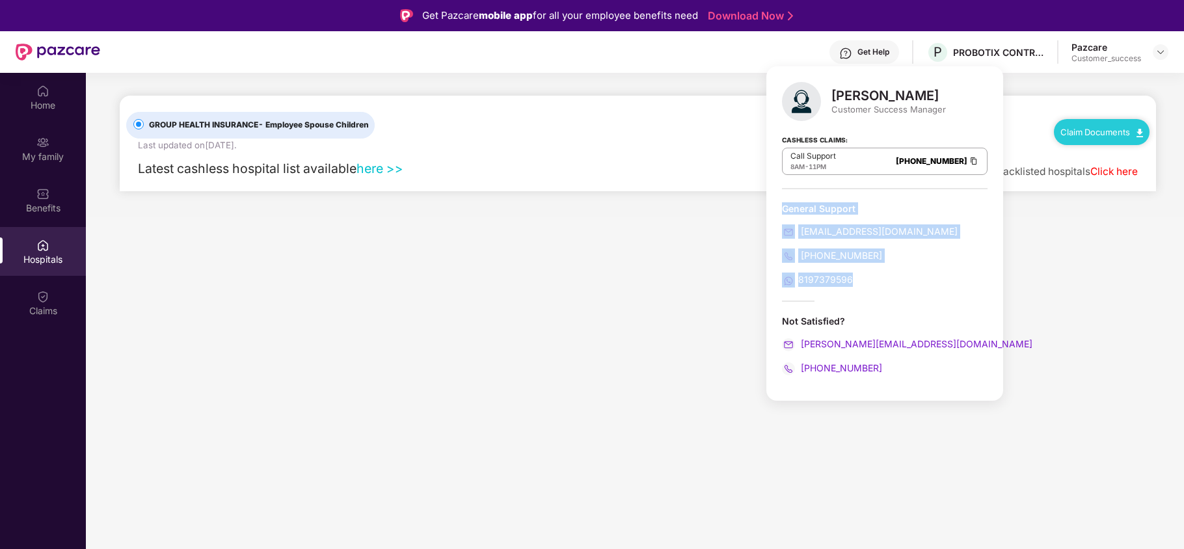
drag, startPoint x: 777, startPoint y: 204, endPoint x: 886, endPoint y: 263, distance: 124.6
click at [886, 263] on div "Rajul Gupta Customer Success Manager Cashless Claims: Call Support 8AM - 11PM 0…" at bounding box center [884, 233] width 237 height 334
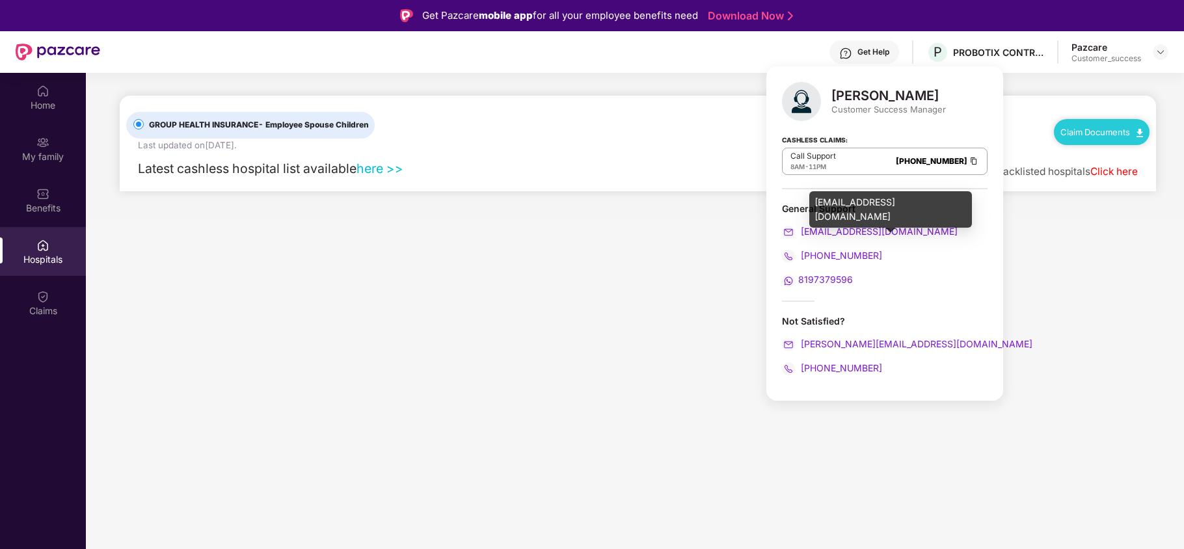
click at [916, 206] on div "support@pazcare.com" at bounding box center [890, 209] width 163 height 36
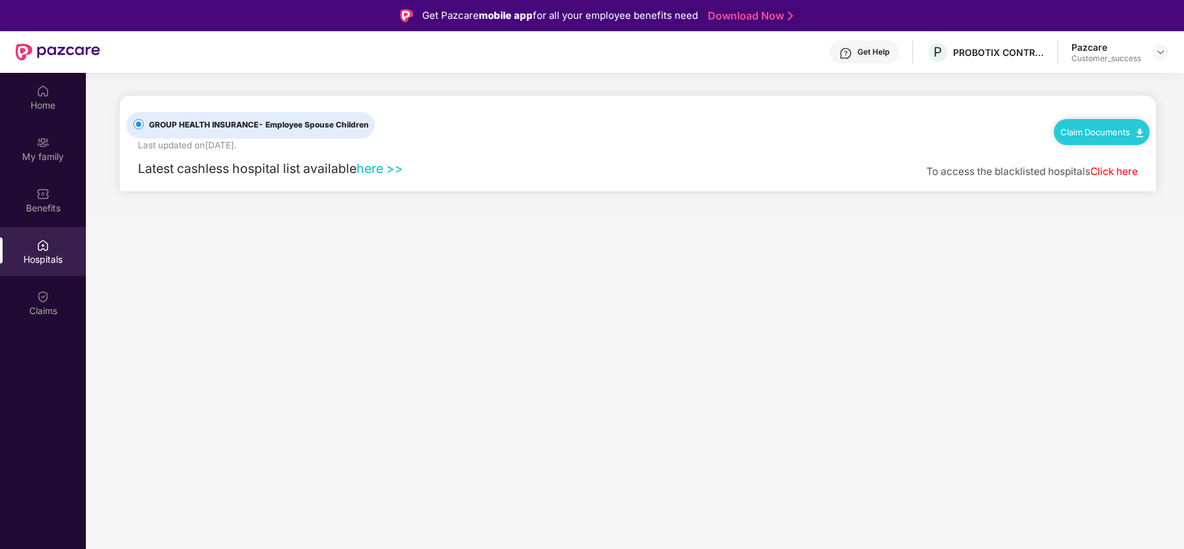
click at [1021, 276] on main "GROUP HEALTH INSURANCE - Employee Spouse Children Last updated on 7 Dec 2022 . …" at bounding box center [635, 347] width 1098 height 549
click at [56, 304] on div "Claims" at bounding box center [43, 310] width 86 height 13
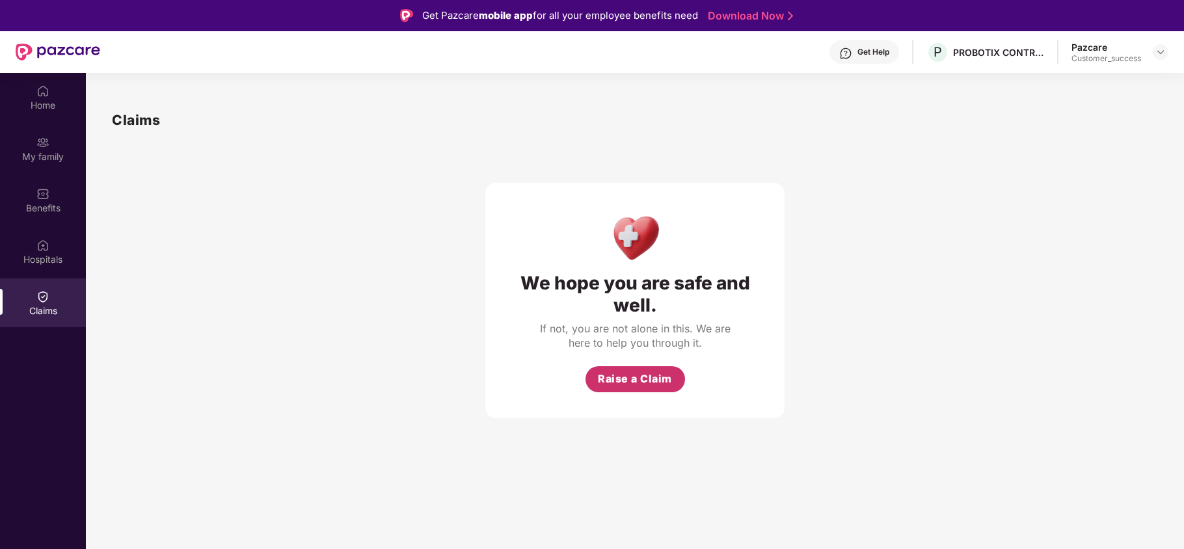
click at [646, 381] on span "Raise a Claim" at bounding box center [635, 379] width 74 height 16
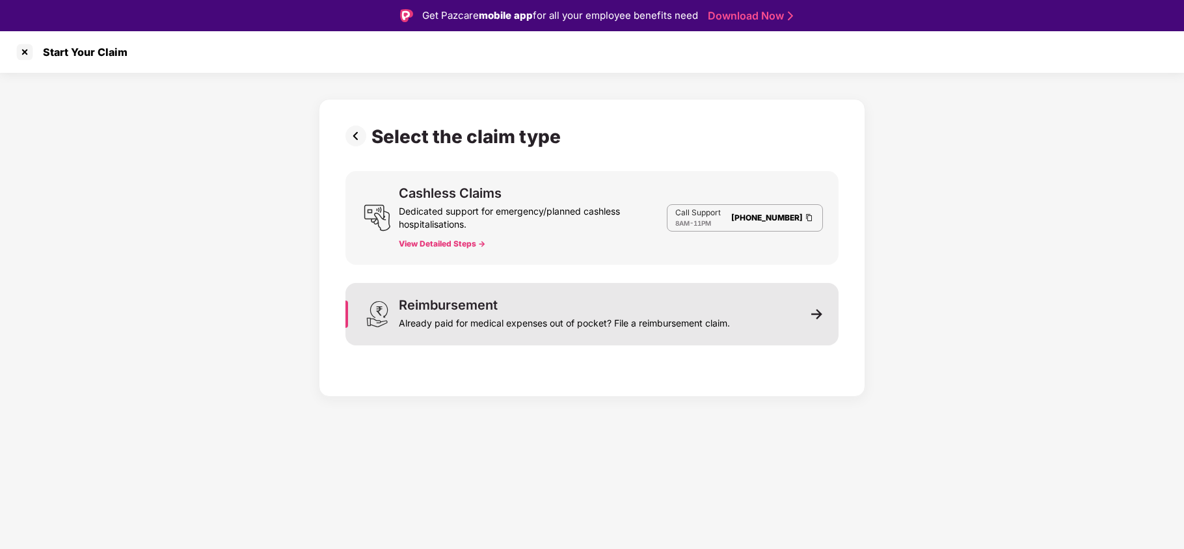
click at [519, 313] on div "Already paid for medical expenses out of pocket? File a reimbursement claim." at bounding box center [564, 321] width 331 height 18
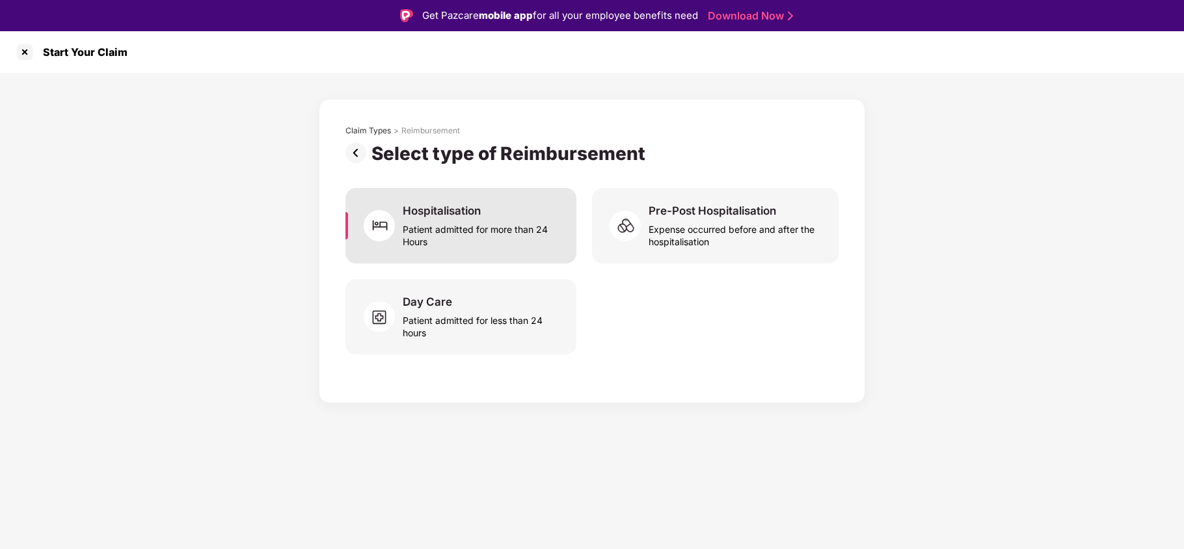
click at [494, 202] on div "Hospitalisation Patient admitted for more than 24 Hours" at bounding box center [460, 225] width 231 height 75
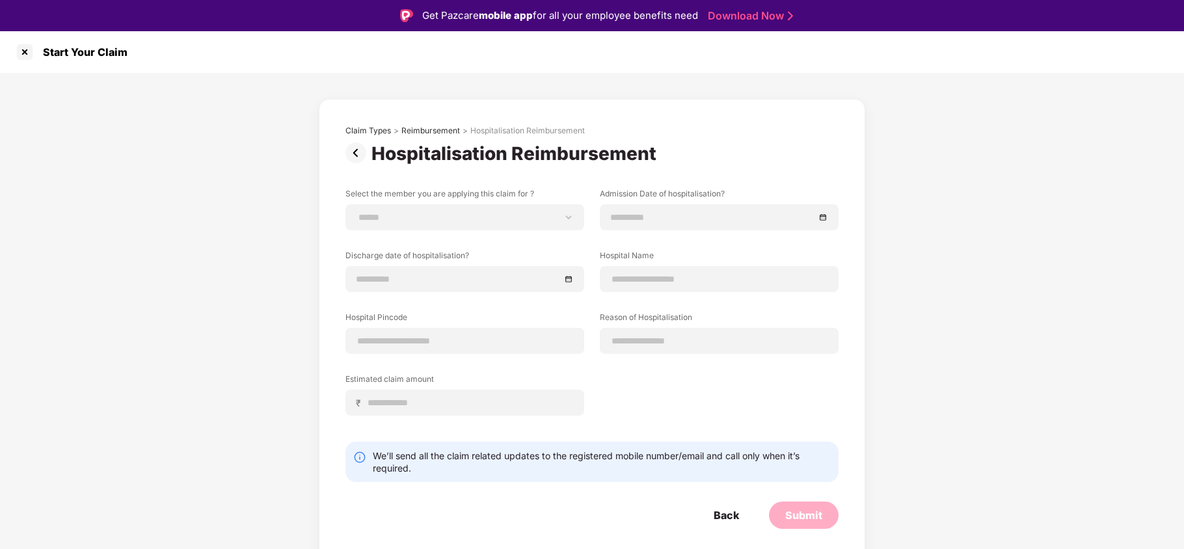
scroll to position [31, 0]
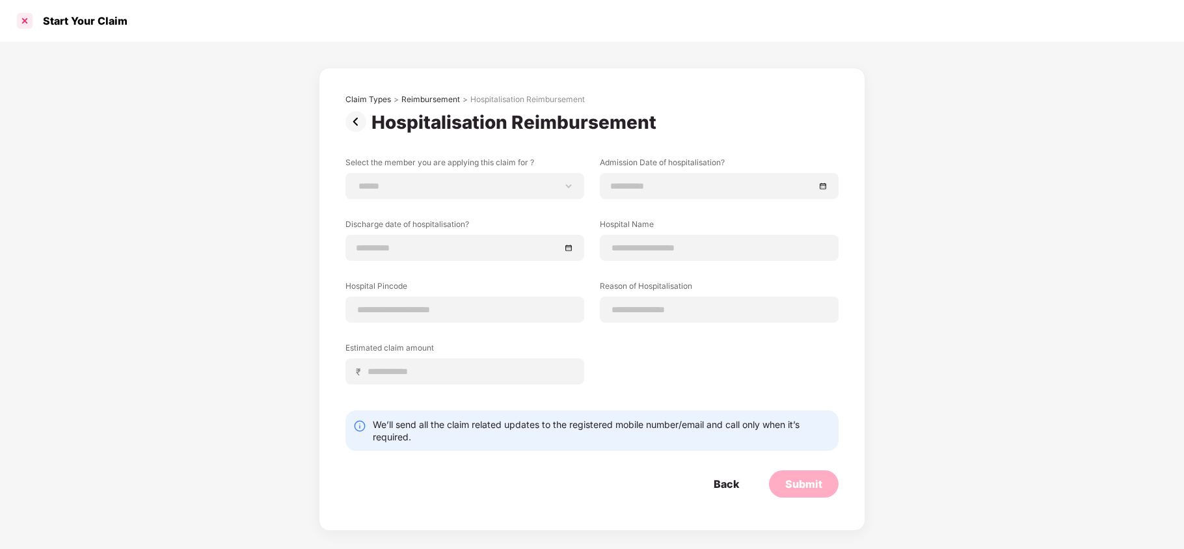
click at [29, 29] on div at bounding box center [24, 20] width 21 height 21
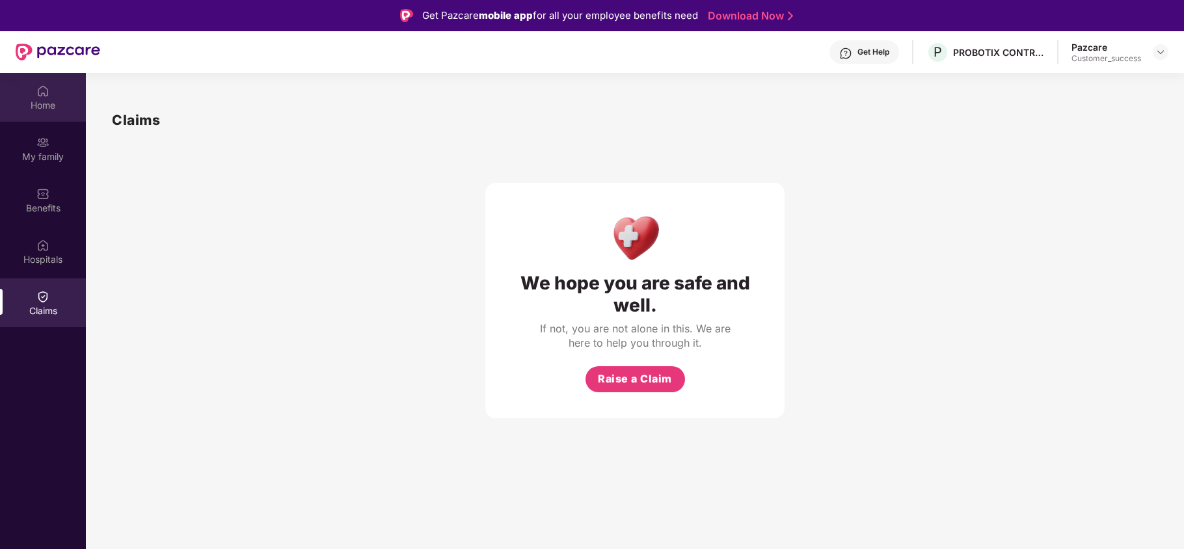
click at [46, 105] on div "Home" at bounding box center [43, 105] width 86 height 13
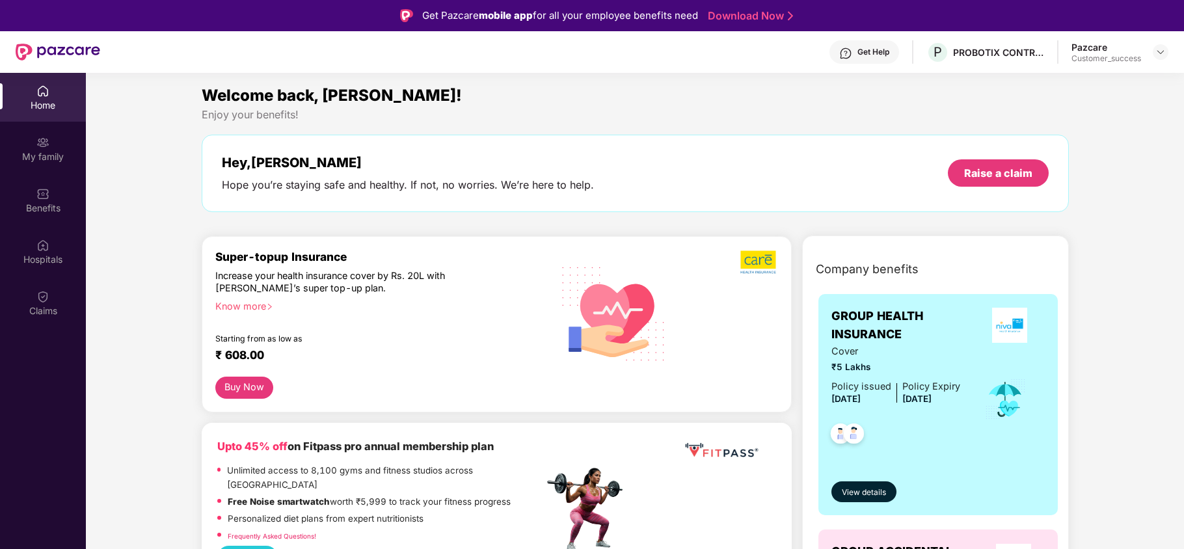
click at [255, 306] on div "Know more" at bounding box center [375, 304] width 321 height 9
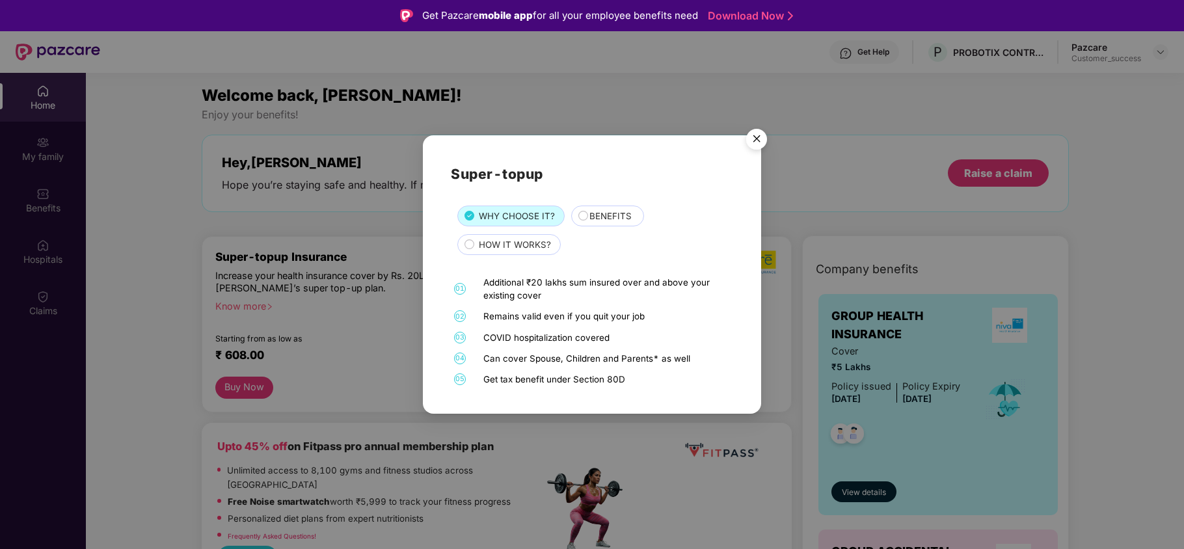
click at [753, 143] on img "Close" at bounding box center [756, 141] width 36 height 36
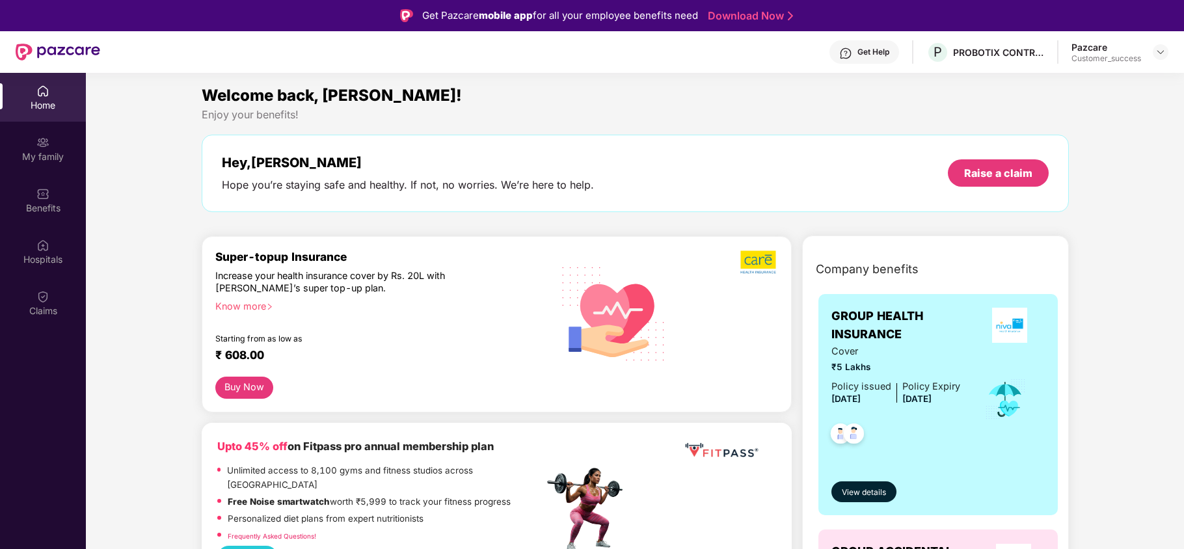
click at [262, 305] on div "Know more" at bounding box center [375, 304] width 321 height 9
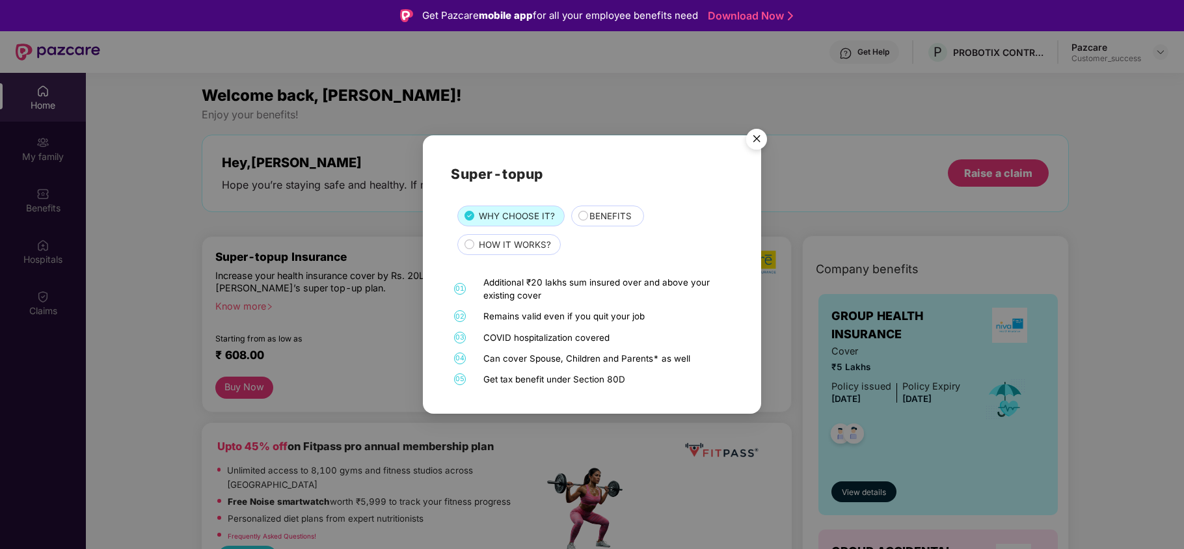
click at [511, 249] on span "HOW IT WORKS?" at bounding box center [515, 245] width 72 height 14
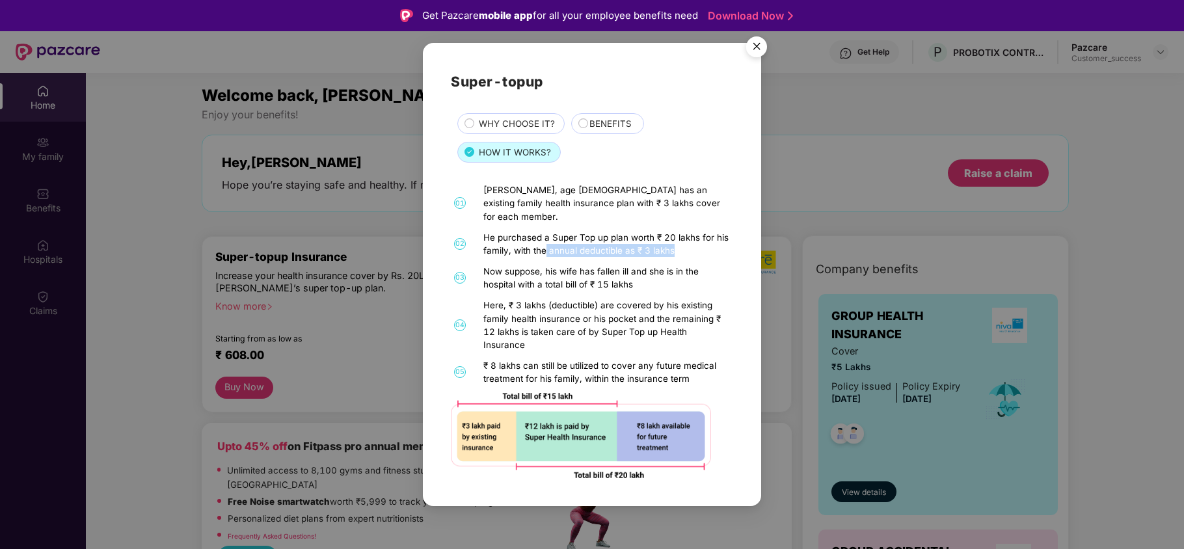
drag, startPoint x: 545, startPoint y: 250, endPoint x: 673, endPoint y: 255, distance: 127.6
click at [673, 255] on div "He purchased a Super Top up plan worth ₹ 20 lakhs for his family, with the annu…" at bounding box center [606, 244] width 247 height 26
drag, startPoint x: 593, startPoint y: 284, endPoint x: 617, endPoint y: 284, distance: 23.4
click at [617, 284] on div "Now suppose, his wife has fallen ill and she is in the hospital with a total bi…" at bounding box center [606, 278] width 247 height 26
drag, startPoint x: 503, startPoint y: 302, endPoint x: 636, endPoint y: 321, distance: 134.1
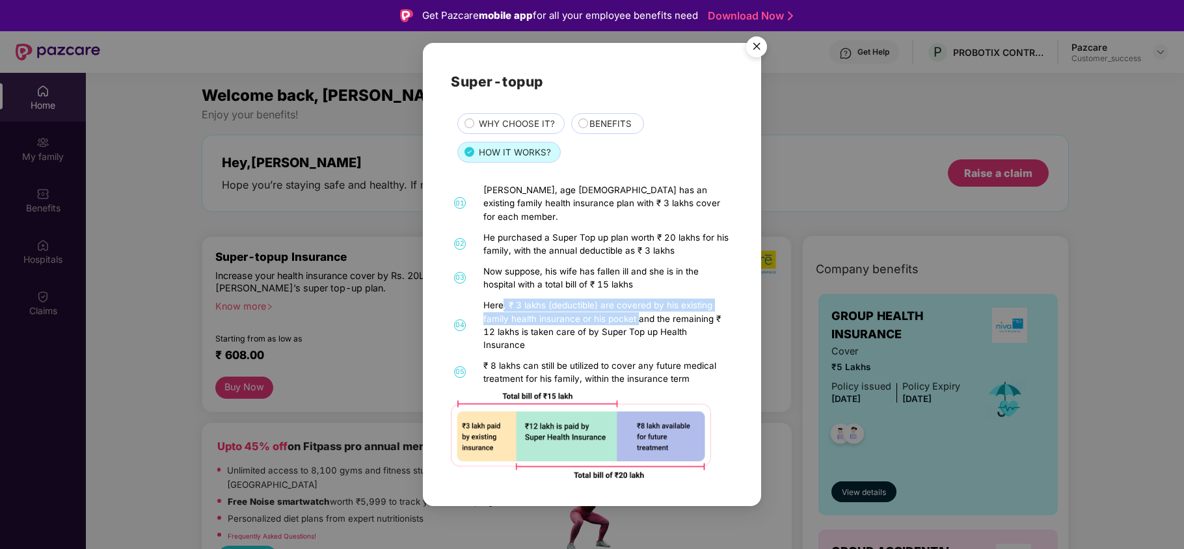
click at [636, 321] on div "Here, ₹ 3 lakhs (deductible) are covered by his existing family health insuranc…" at bounding box center [606, 325] width 247 height 53
click at [589, 131] on span "BENEFITS" at bounding box center [610, 124] width 42 height 14
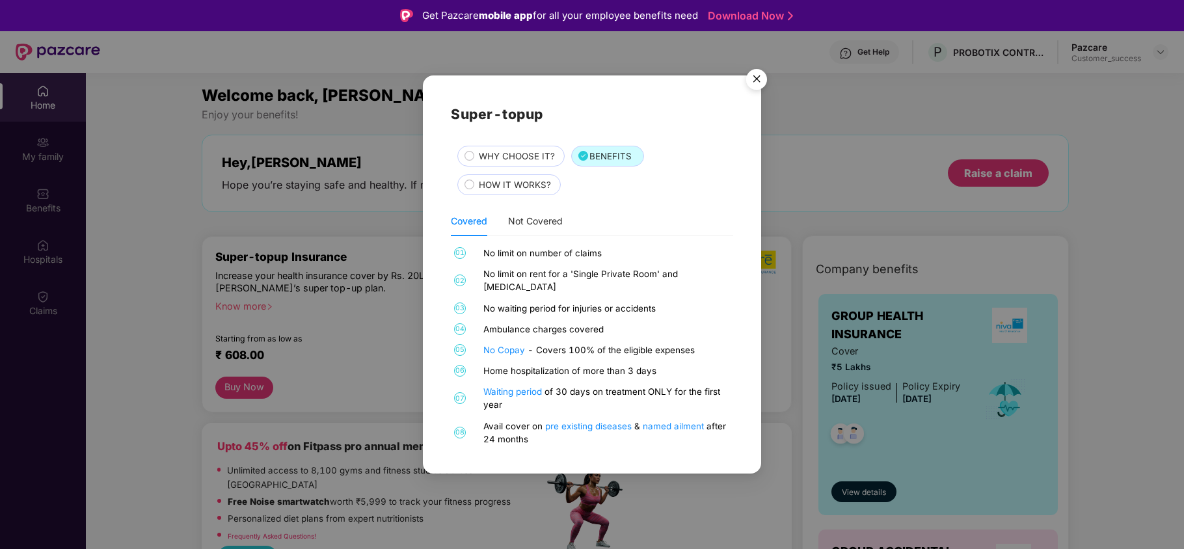
click at [508, 163] on span "WHY CHOOSE IT?" at bounding box center [517, 157] width 76 height 14
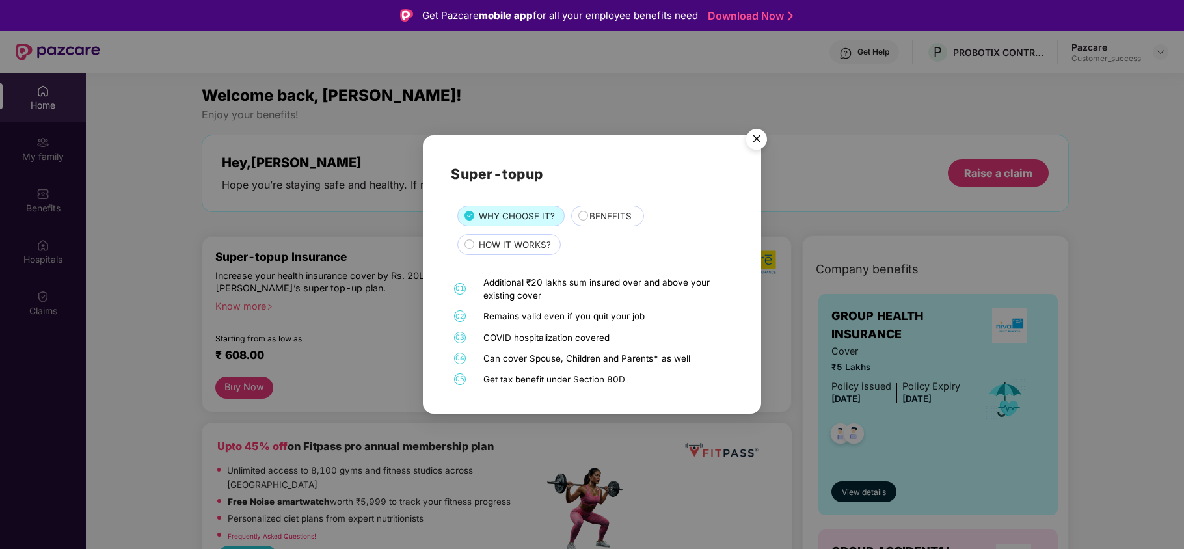
click at [756, 139] on img "Close" at bounding box center [756, 141] width 36 height 36
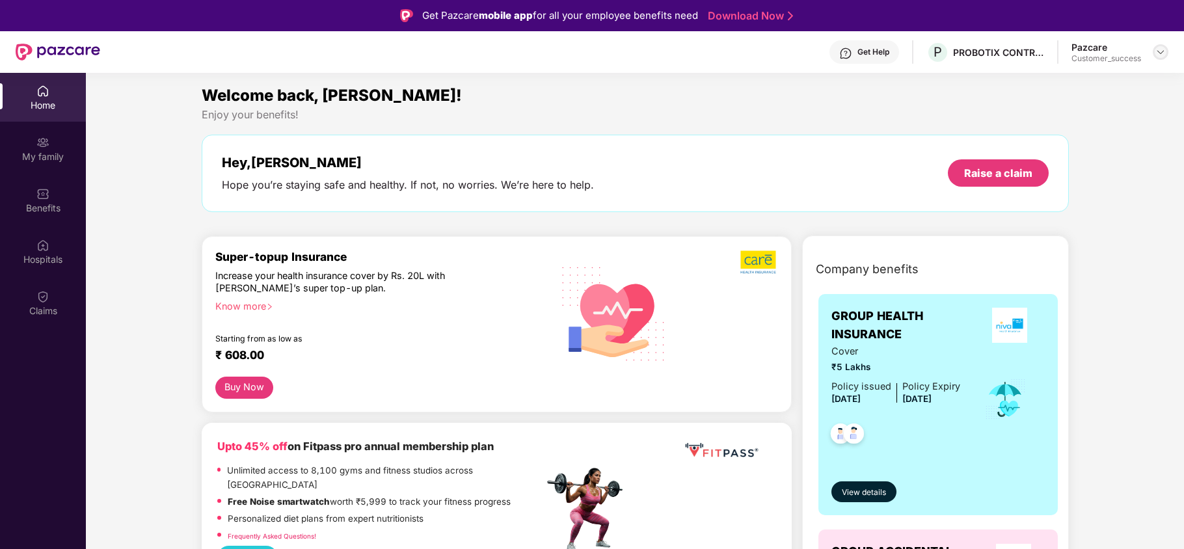
click at [1159, 55] on img at bounding box center [1160, 52] width 10 height 10
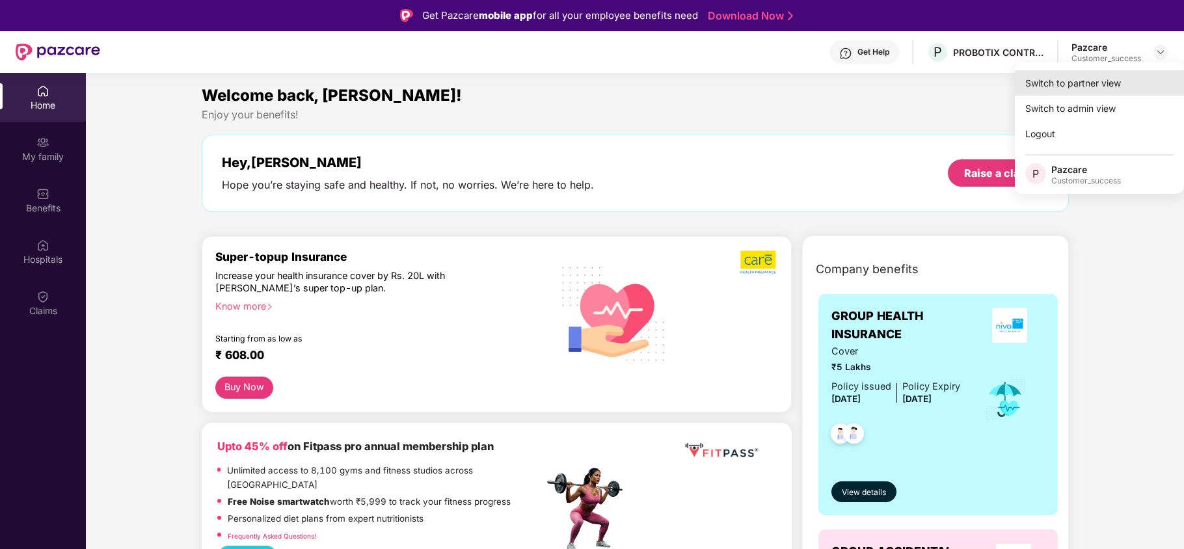
click at [1106, 79] on div "Switch to partner view" at bounding box center [1099, 82] width 169 height 25
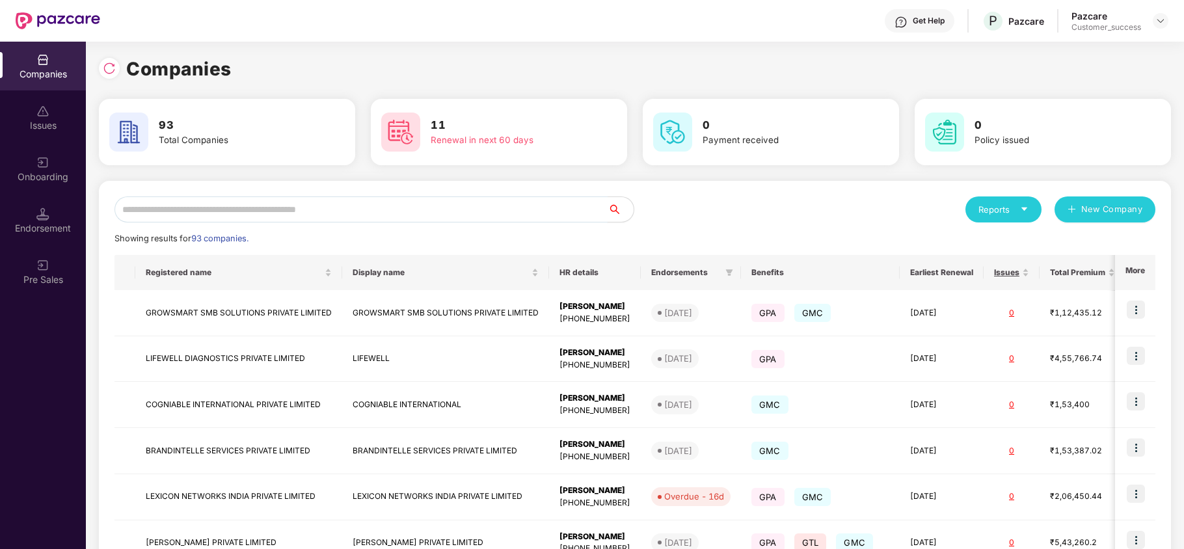
click at [474, 199] on input "text" at bounding box center [361, 209] width 493 height 26
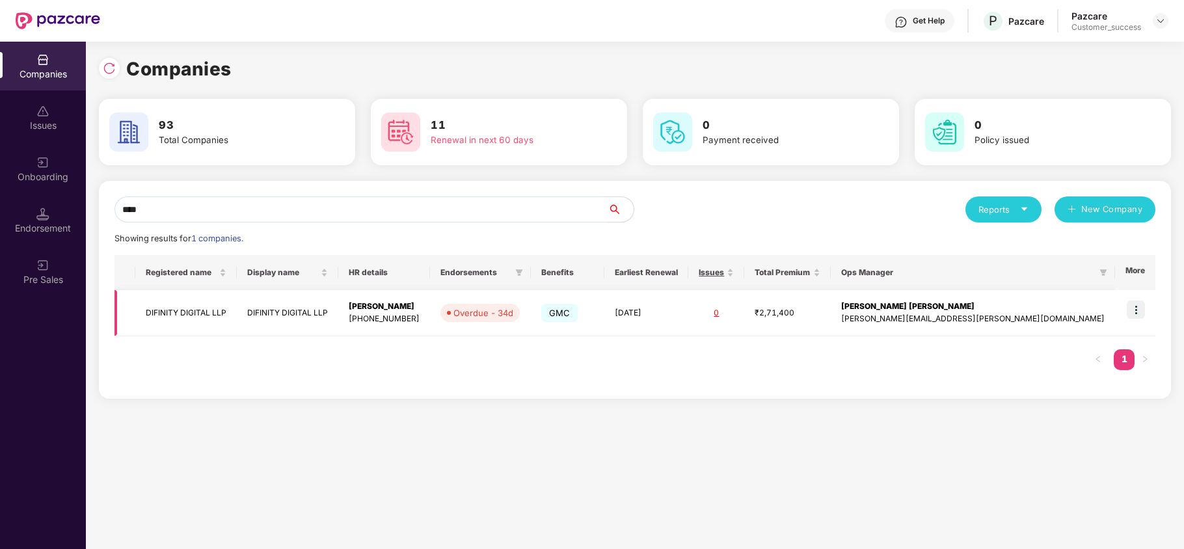
type input "****"
click at [1129, 313] on img at bounding box center [1136, 310] width 18 height 18
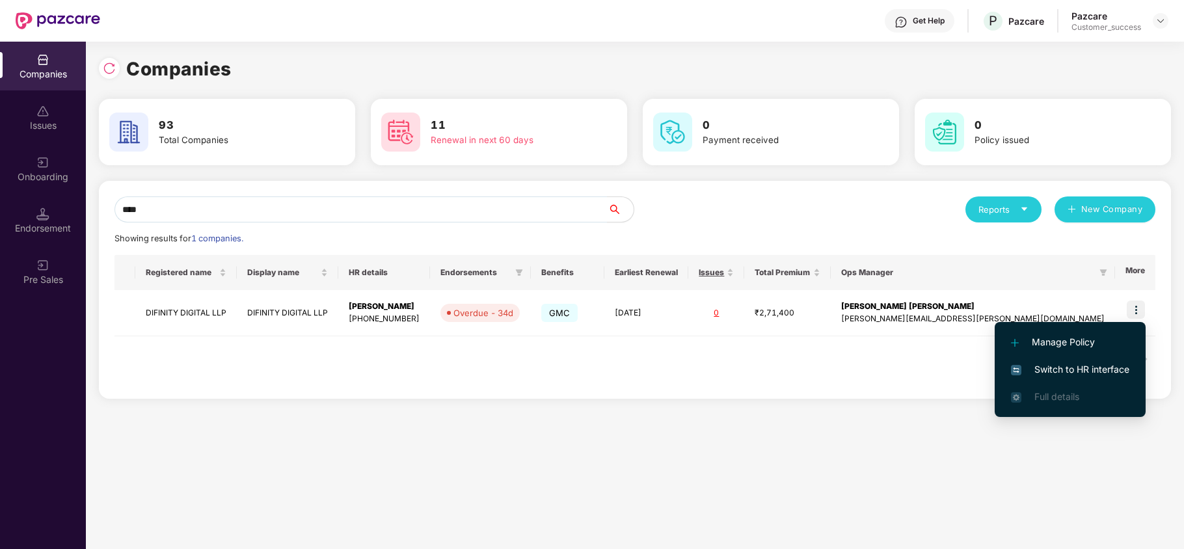
click at [1063, 372] on span "Switch to HR interface" at bounding box center [1070, 369] width 118 height 14
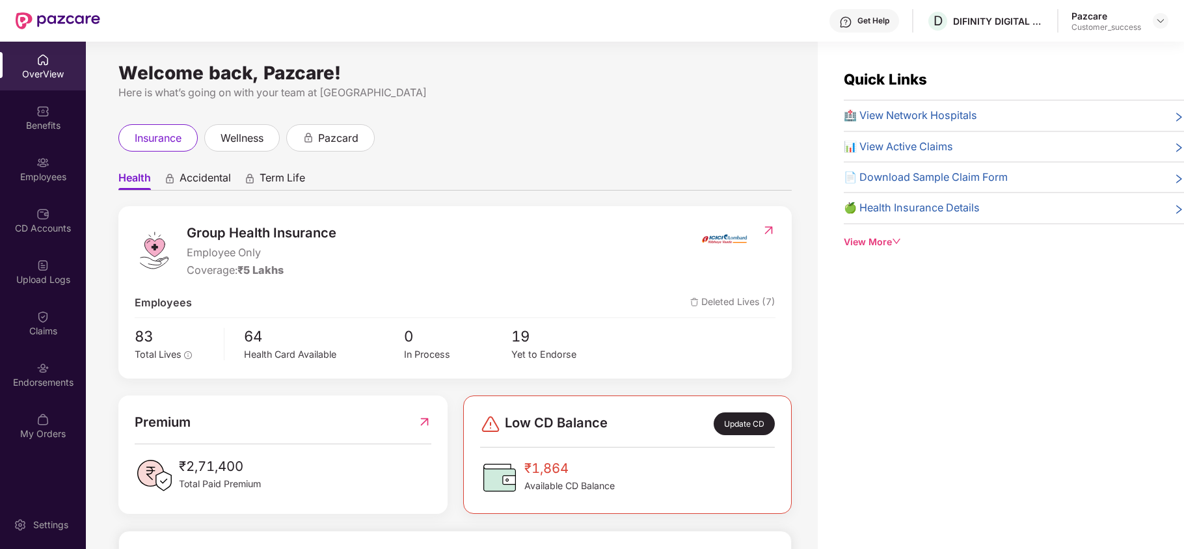
click at [53, 372] on div "Endorsements" at bounding box center [43, 374] width 86 height 49
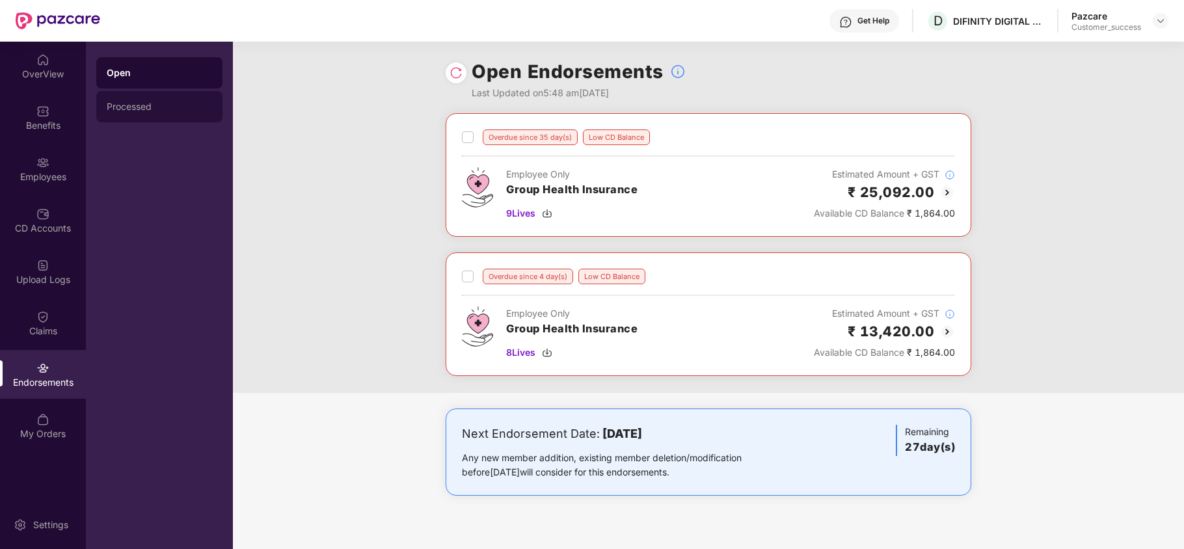
click at [167, 107] on div "Processed" at bounding box center [159, 106] width 105 height 10
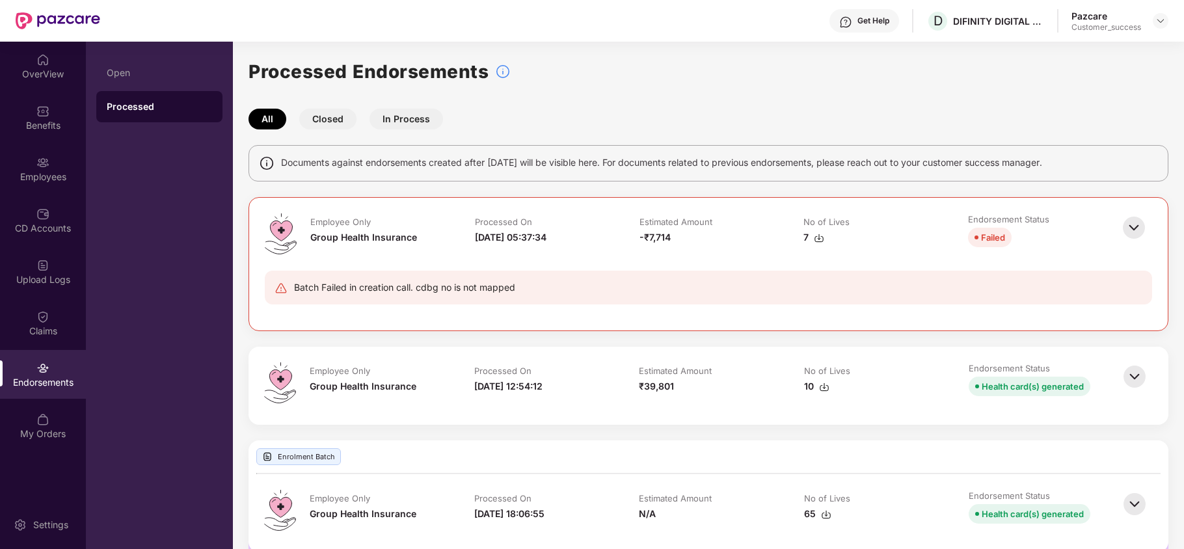
scroll to position [40, 0]
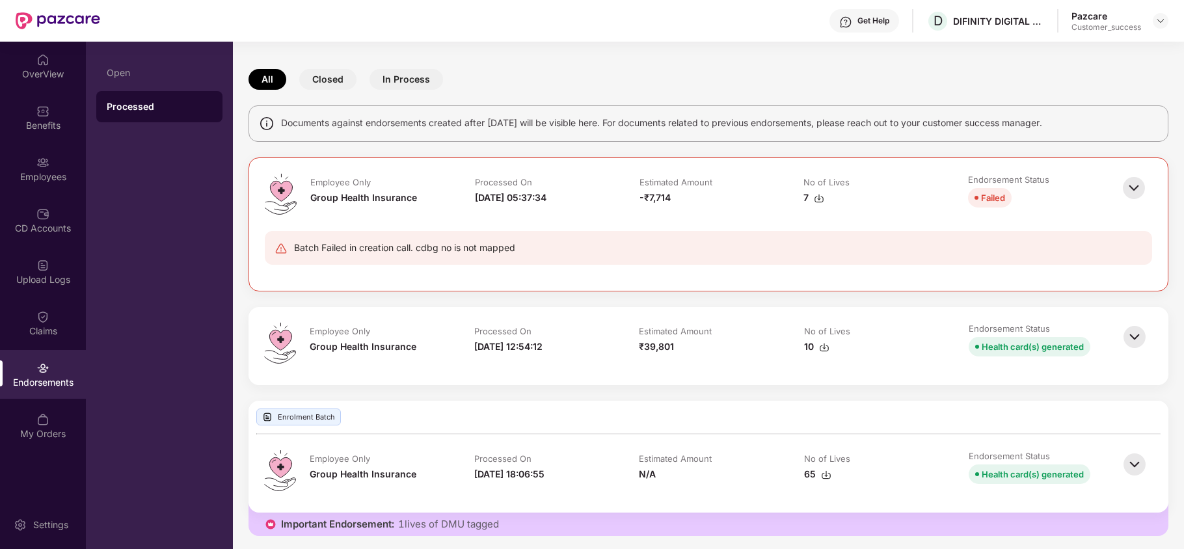
click at [1140, 336] on img at bounding box center [1134, 337] width 29 height 29
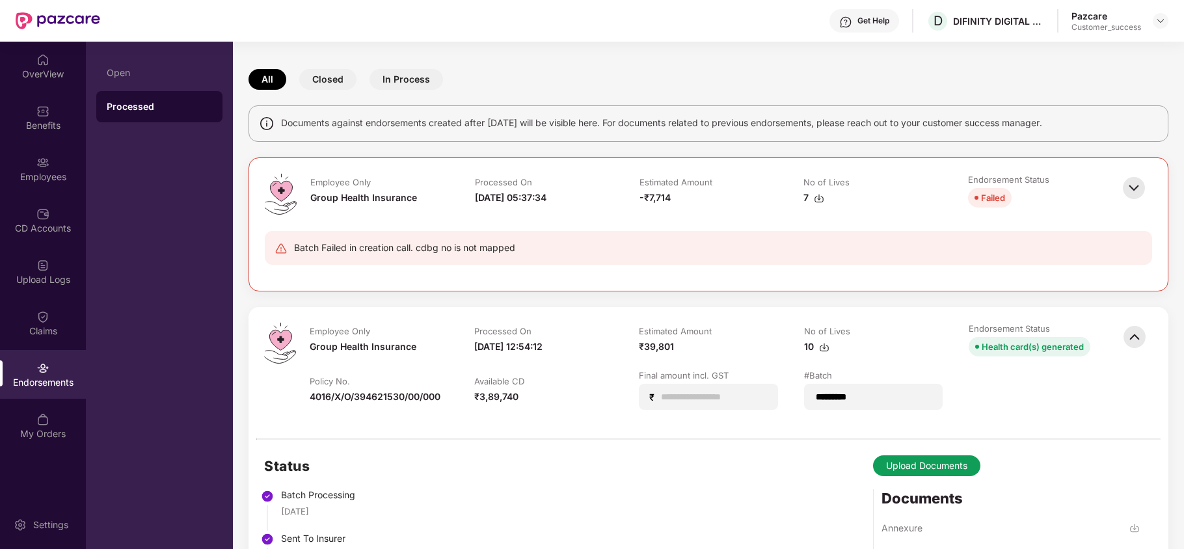
scroll to position [172, 0]
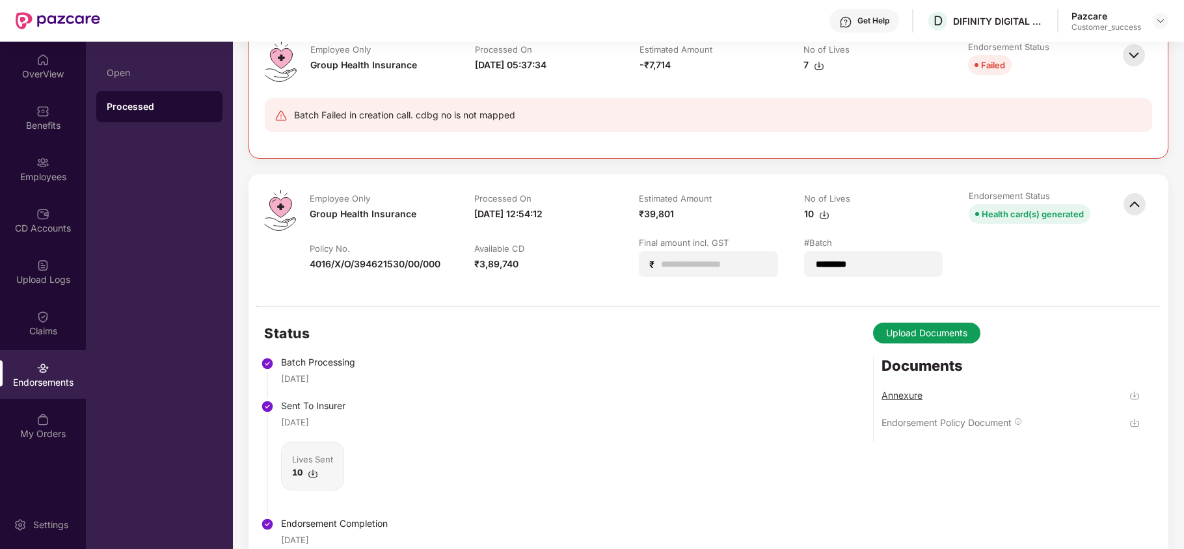
click at [906, 397] on div "Annexure" at bounding box center [902, 395] width 41 height 12
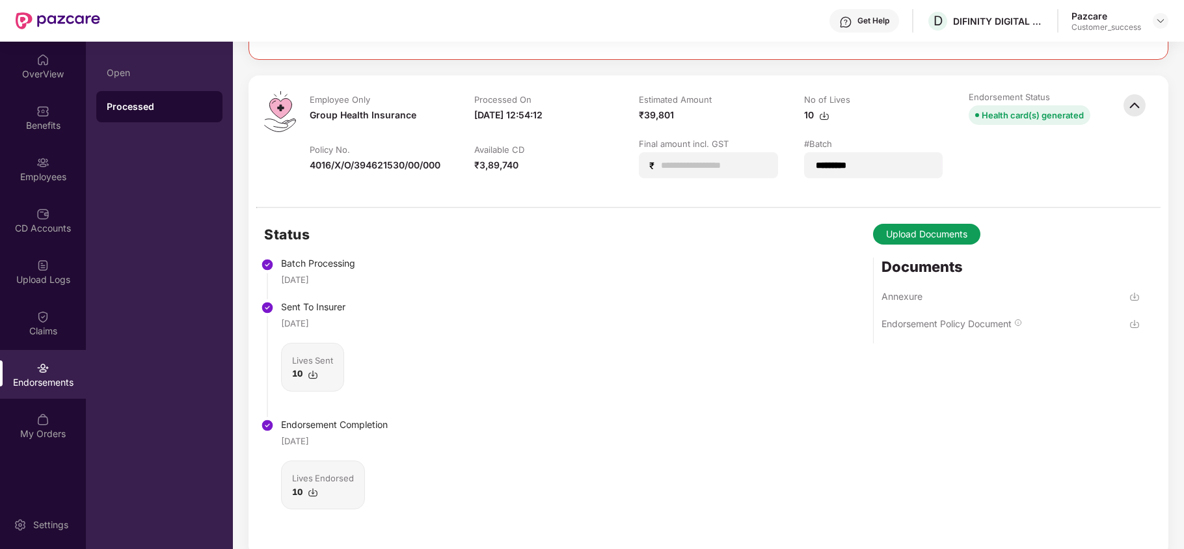
click at [314, 373] on img at bounding box center [313, 375] width 10 height 10
click at [1154, 20] on div at bounding box center [1161, 21] width 16 height 16
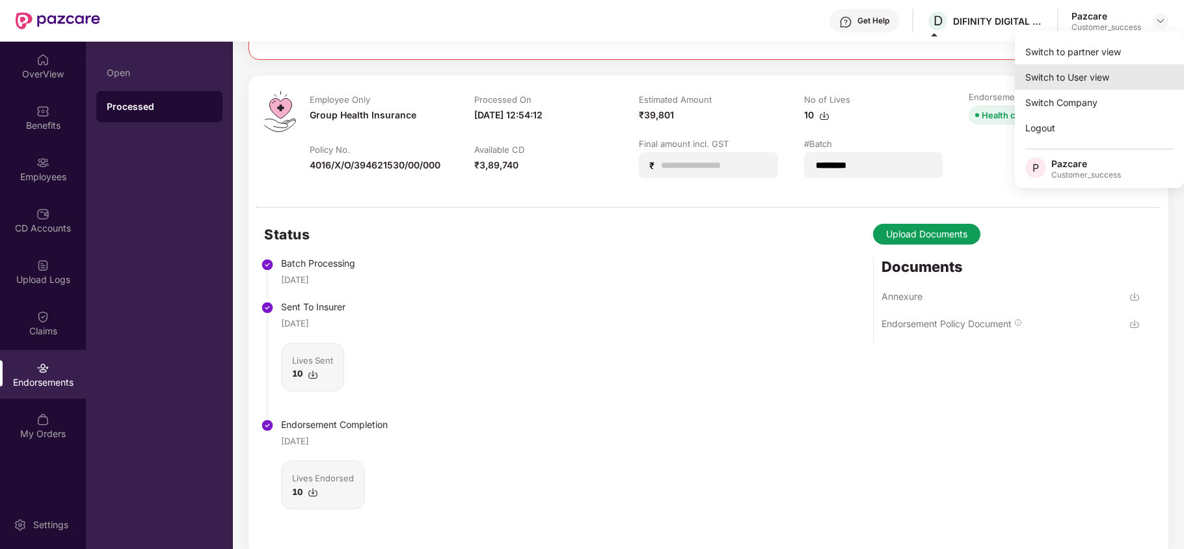
click at [1027, 76] on div "Switch to User view" at bounding box center [1099, 76] width 169 height 25
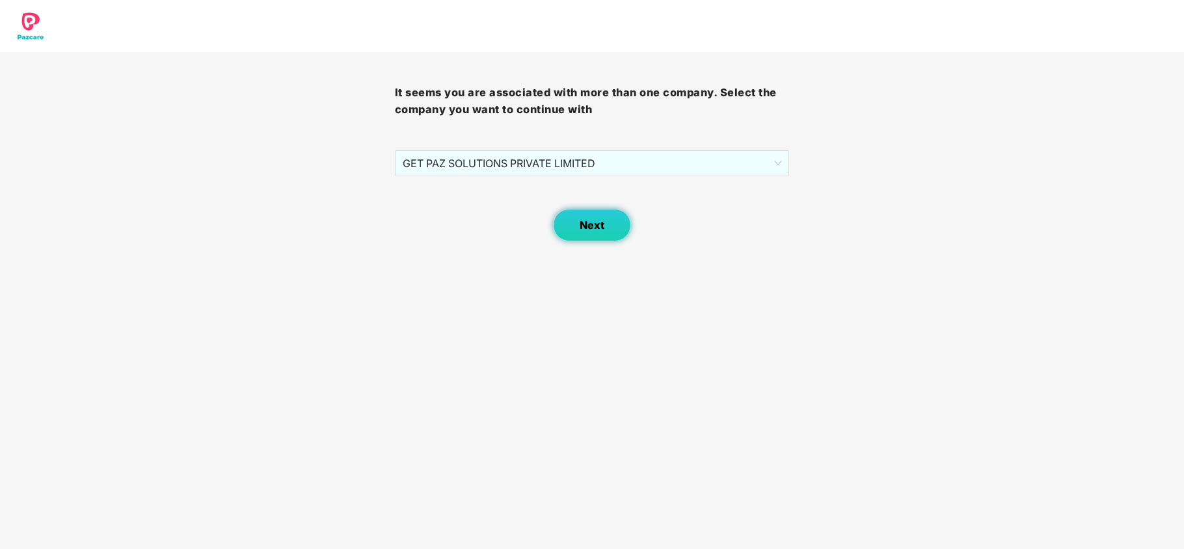
click at [581, 214] on button "Next" at bounding box center [592, 225] width 78 height 33
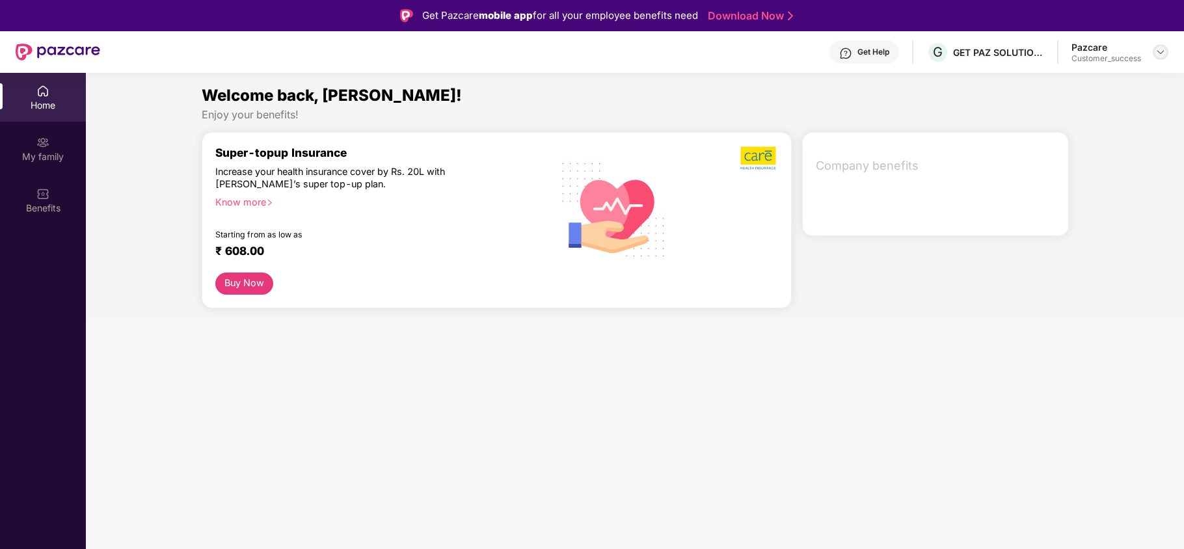
click at [1165, 53] on img at bounding box center [1160, 52] width 10 height 10
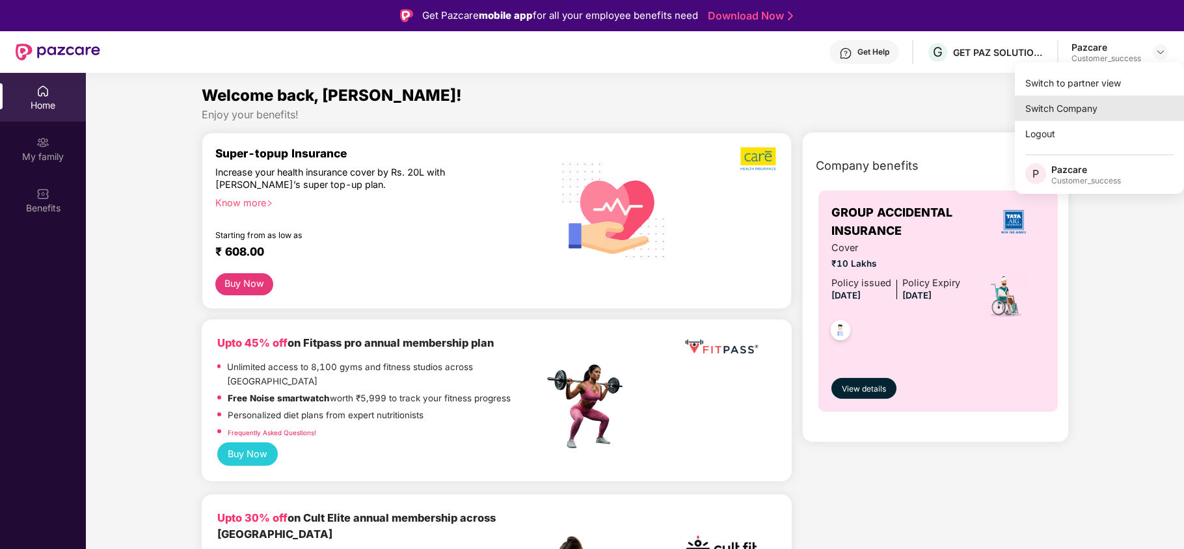
click at [1059, 98] on div "Switch Company" at bounding box center [1099, 108] width 169 height 25
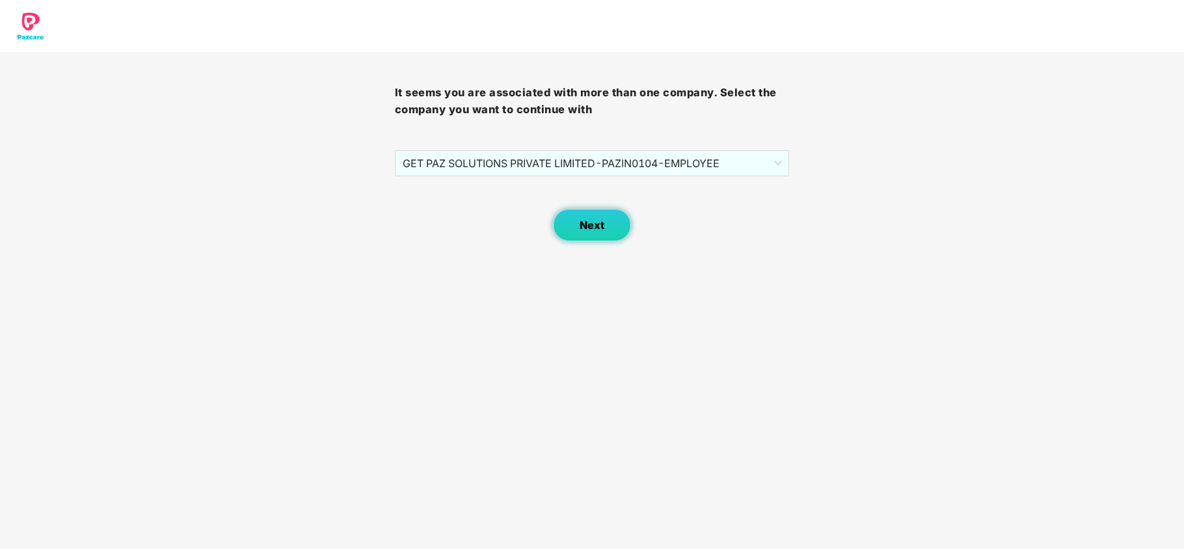
click at [593, 220] on span "Next" at bounding box center [592, 225] width 25 height 12
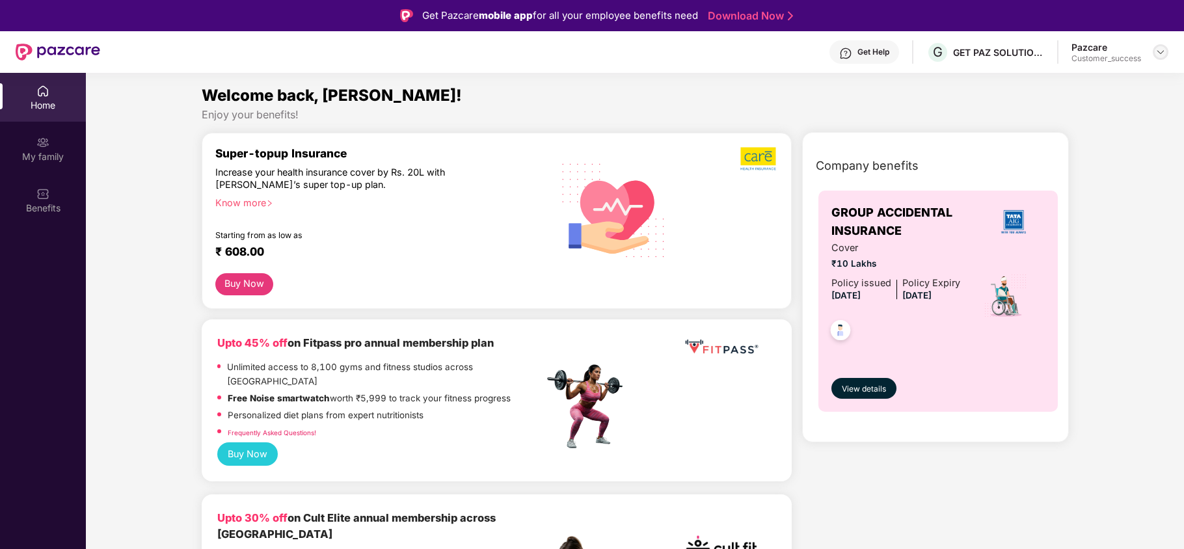
click at [1165, 49] on div at bounding box center [1161, 52] width 16 height 16
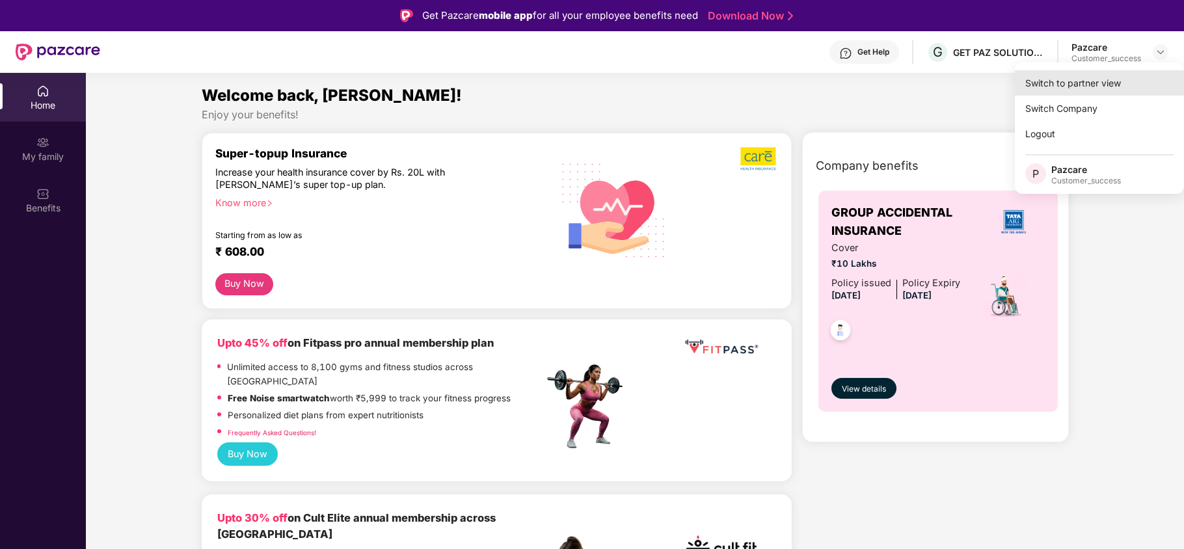
click at [1049, 88] on div "Switch to partner view" at bounding box center [1099, 82] width 169 height 25
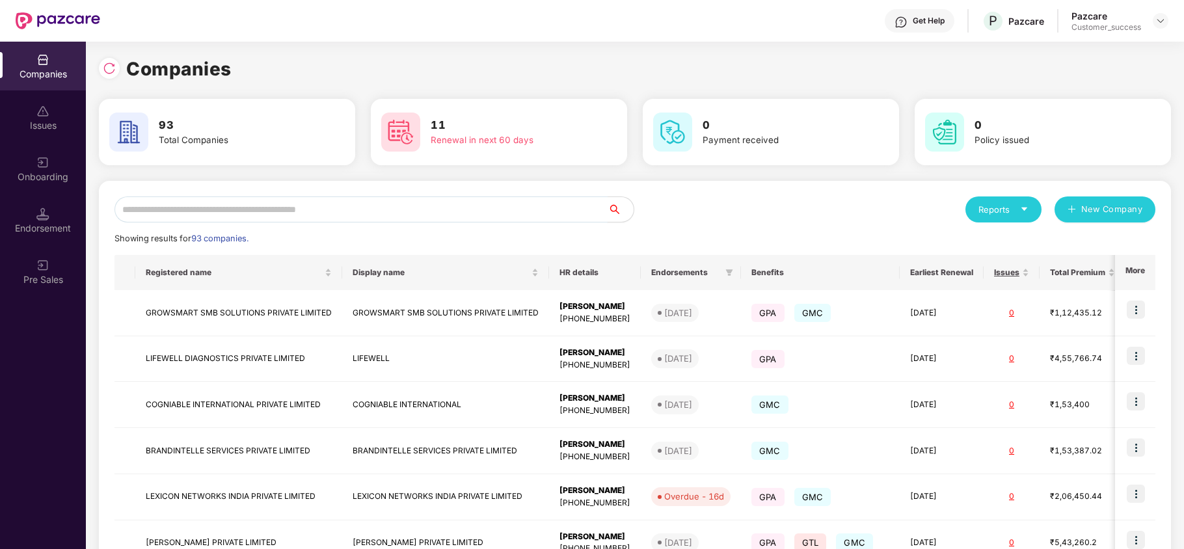
click at [342, 215] on input "text" at bounding box center [361, 209] width 493 height 26
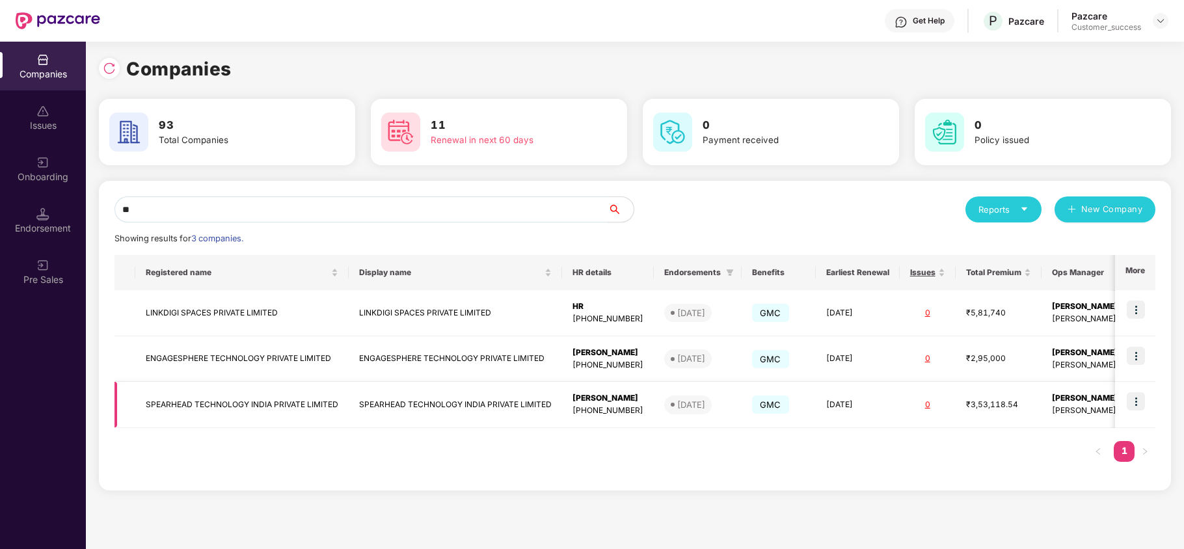
type input "**"
click at [1133, 397] on img at bounding box center [1136, 401] width 18 height 18
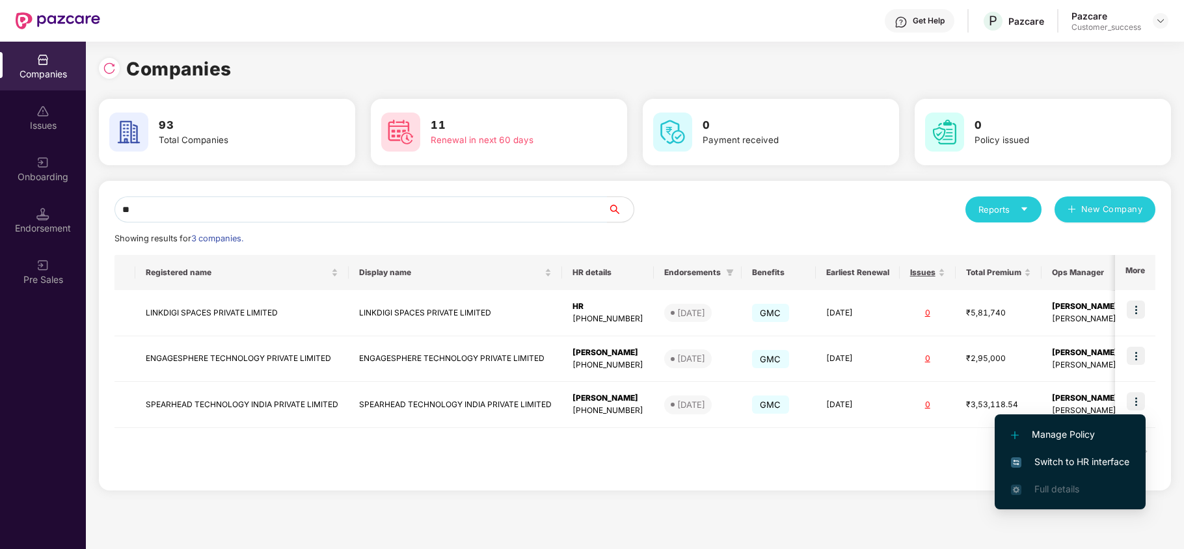
click at [1085, 459] on span "Switch to HR interface" at bounding box center [1070, 462] width 118 height 14
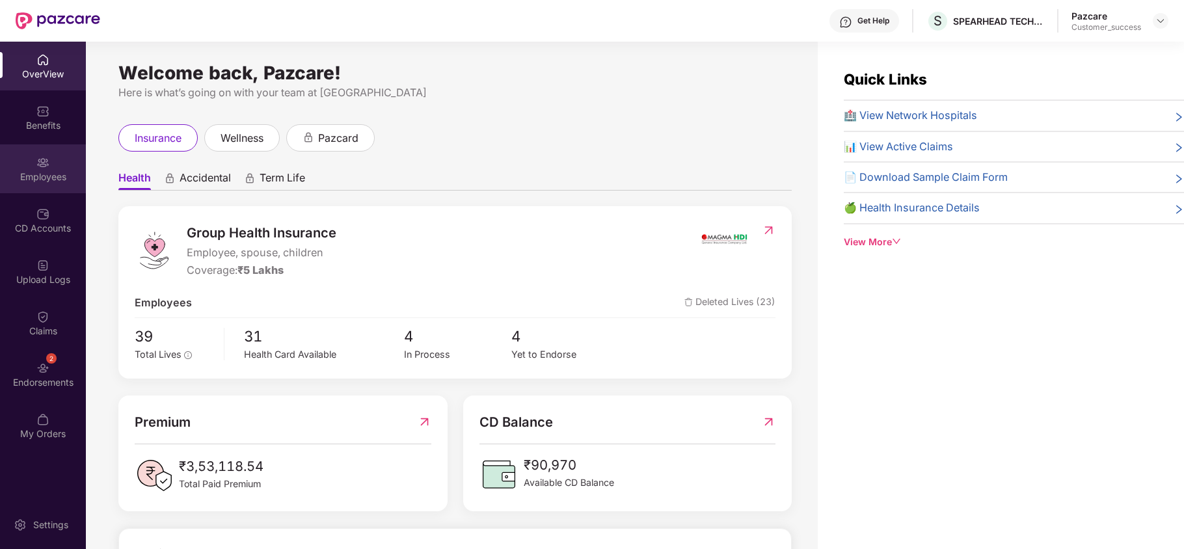
click at [49, 185] on div "Employees" at bounding box center [43, 168] width 86 height 49
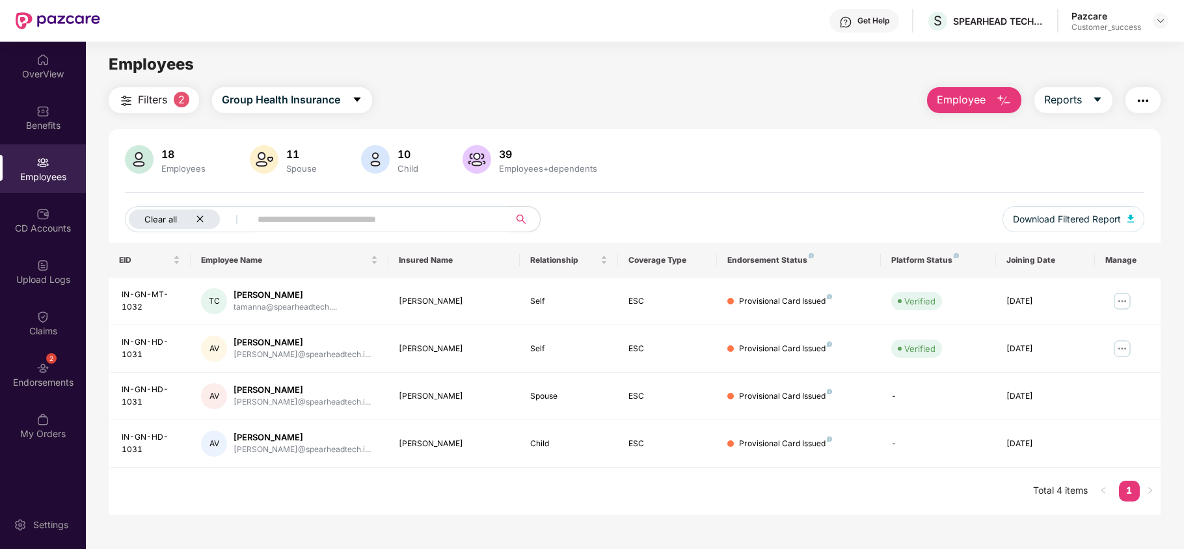
click at [198, 214] on div "Clear all" at bounding box center [174, 219] width 91 height 20
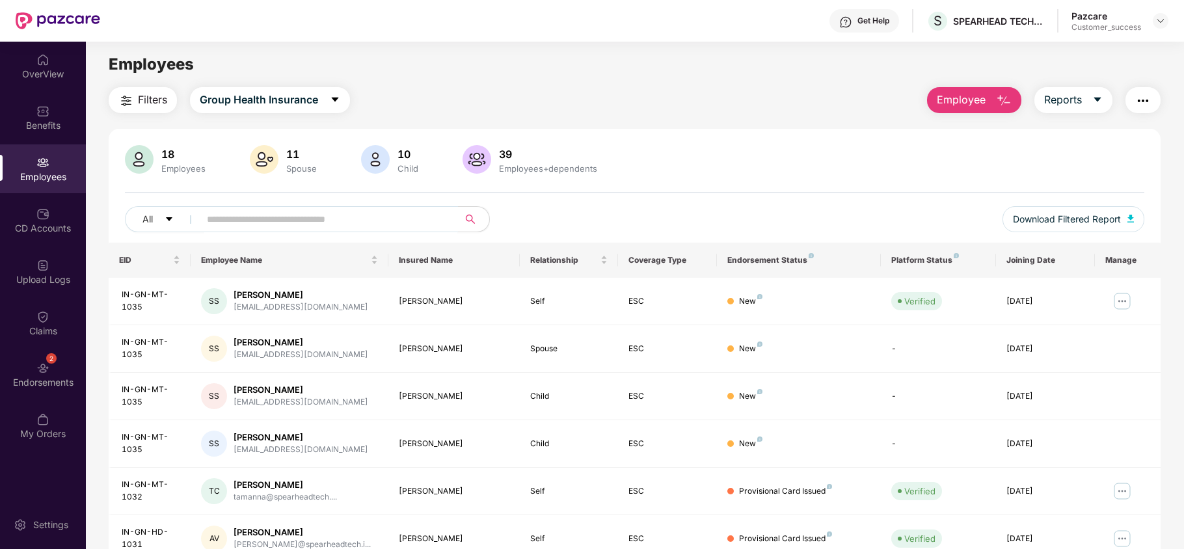
click at [225, 219] on input "text" at bounding box center [324, 219] width 234 height 20
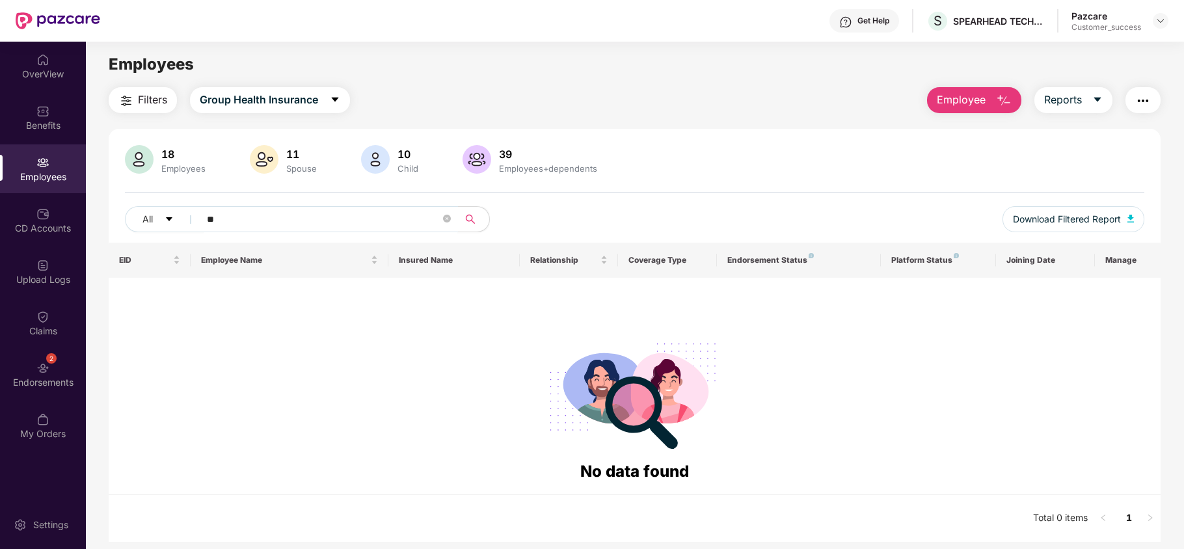
type input "*"
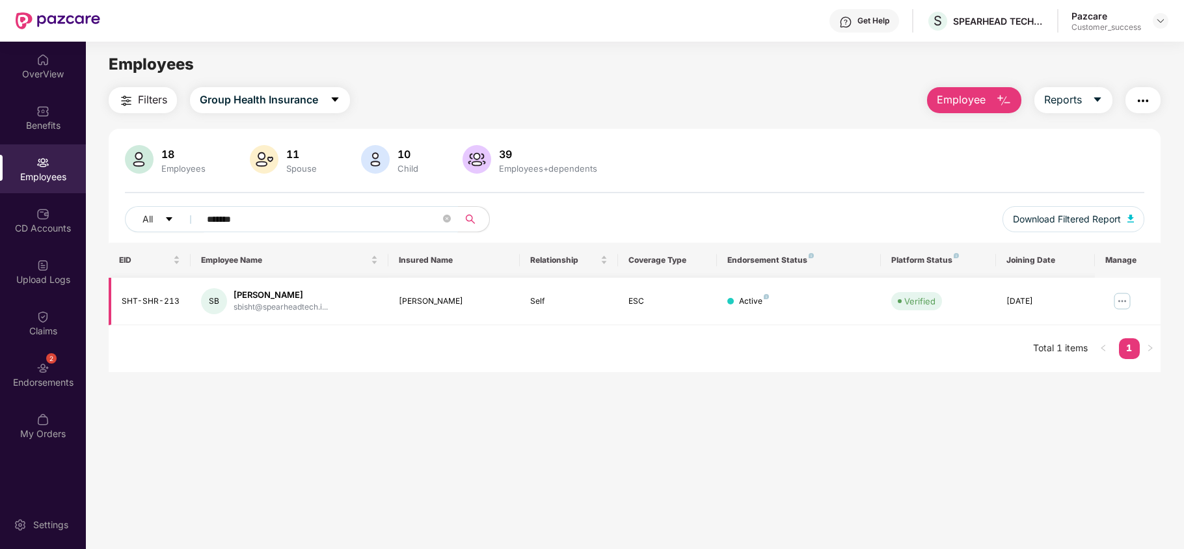
type input "*******"
click at [1122, 303] on img at bounding box center [1122, 301] width 21 height 21
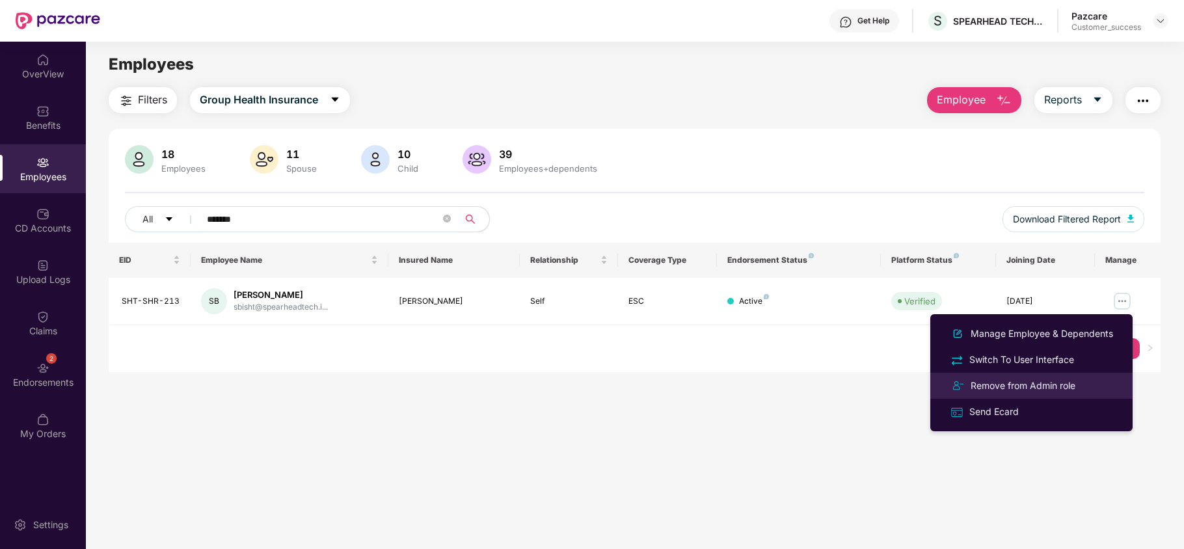
click at [972, 381] on div "Remove from Admin role" at bounding box center [1023, 386] width 110 height 14
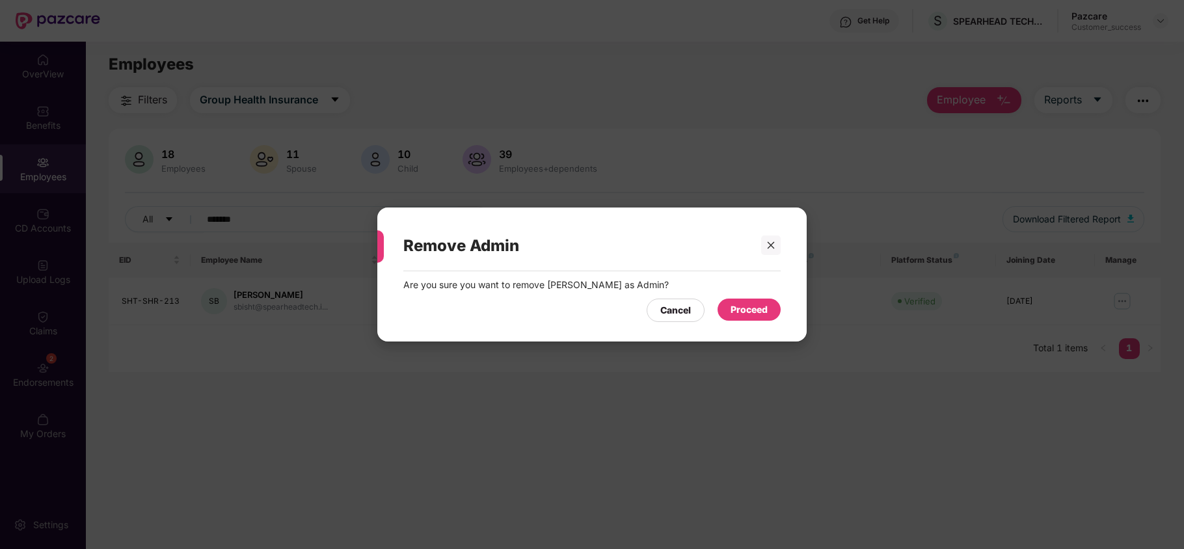
click at [750, 313] on div "Proceed" at bounding box center [749, 310] width 37 height 14
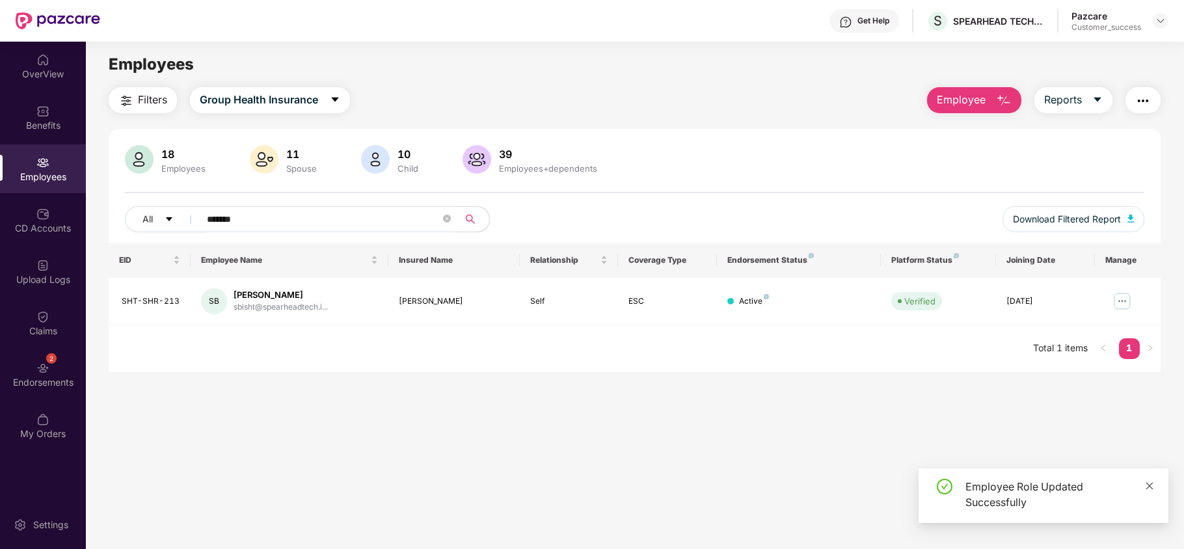
click at [1152, 481] on icon "close" at bounding box center [1149, 485] width 9 height 9
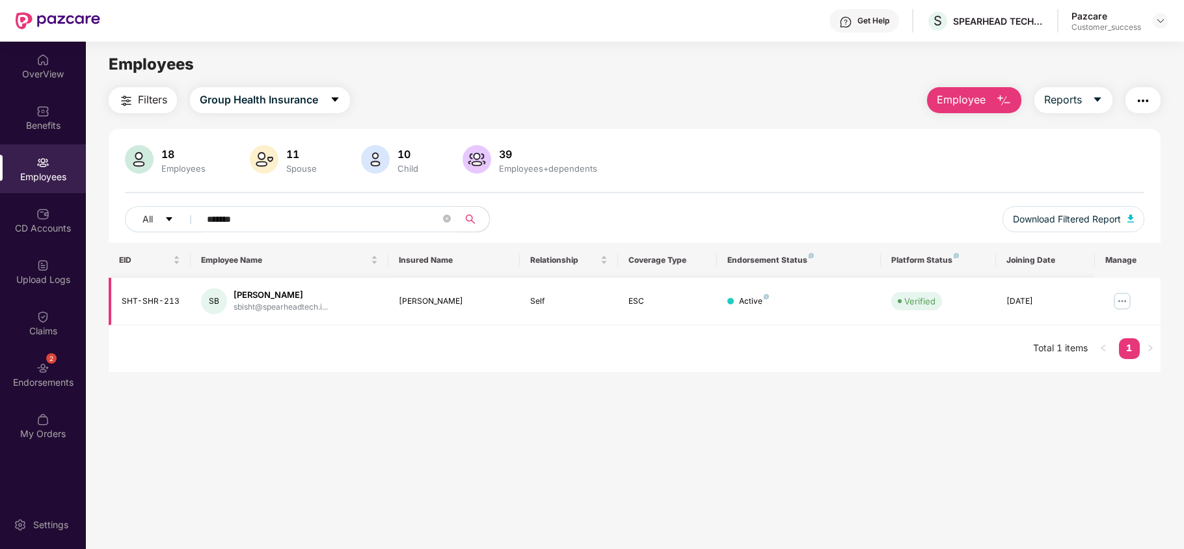
click at [1119, 304] on img at bounding box center [1122, 301] width 21 height 21
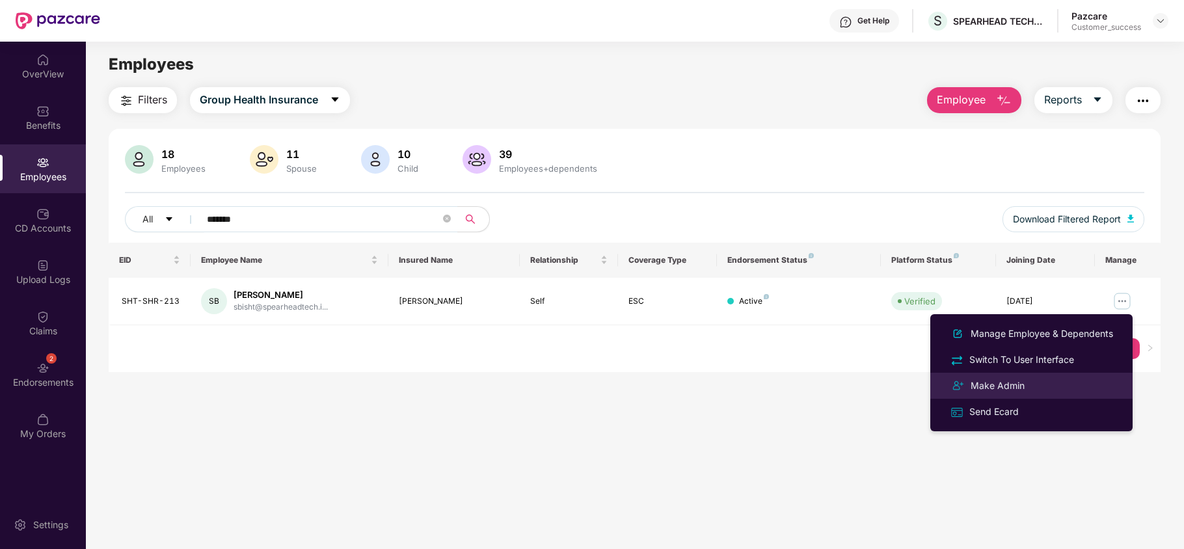
click at [1036, 383] on div "Make Admin" at bounding box center [1031, 386] width 169 height 16
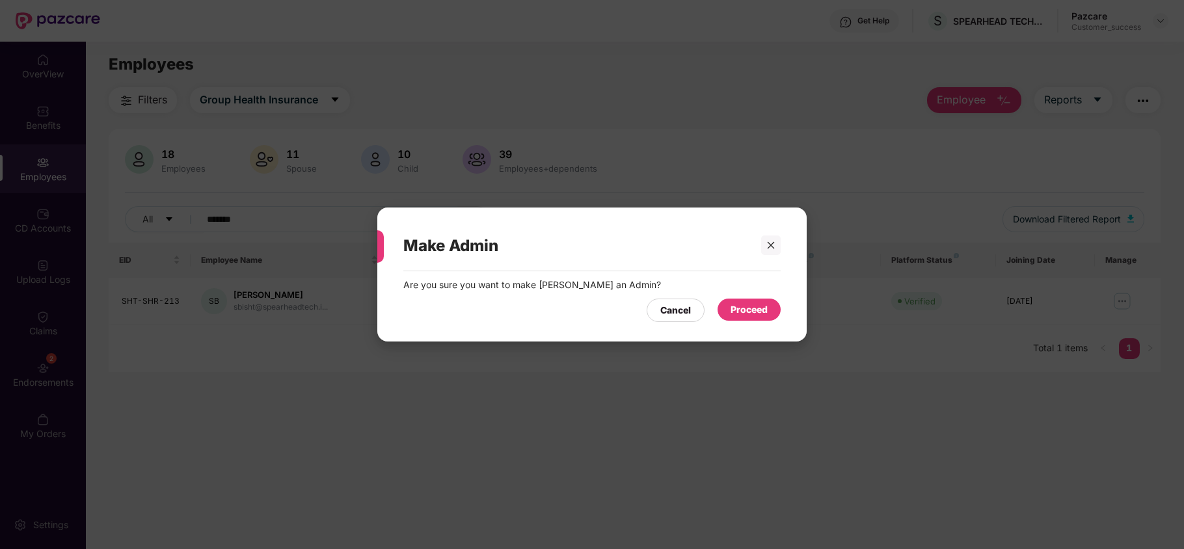
click at [753, 303] on div "Proceed" at bounding box center [749, 310] width 37 height 14
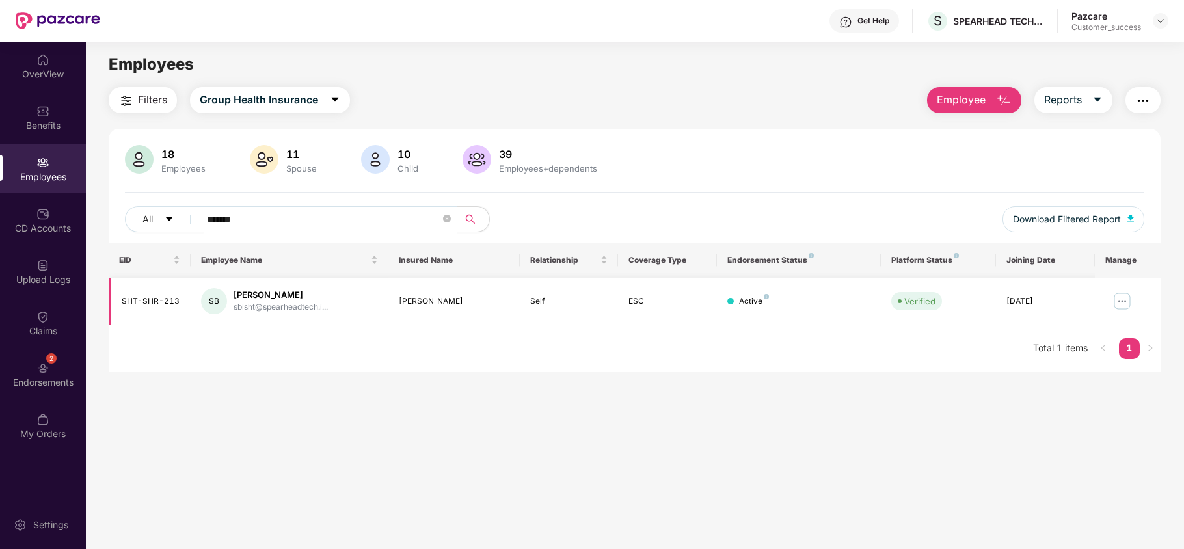
click at [1124, 300] on img at bounding box center [1122, 301] width 21 height 21
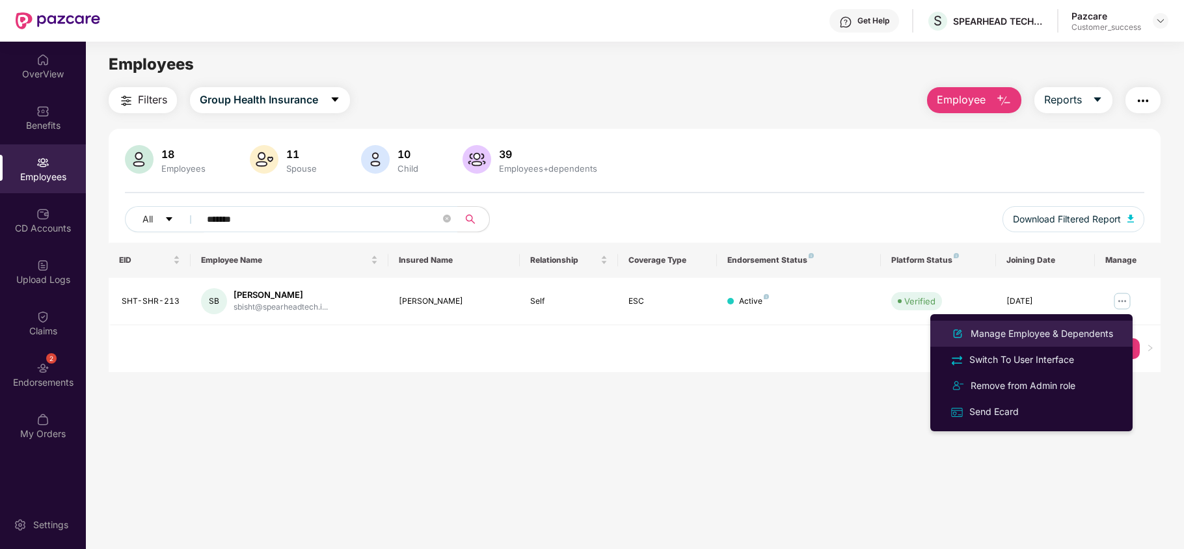
click at [1085, 326] on div "Manage Employee & Dependents" at bounding box center [1031, 334] width 169 height 16
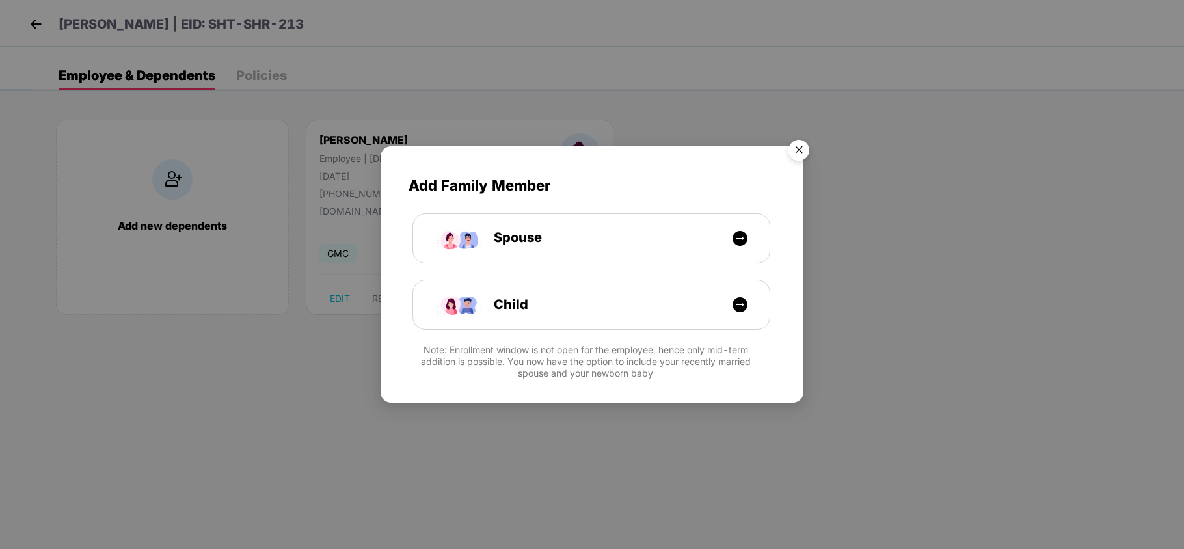
click at [794, 148] on img "Close" at bounding box center [799, 152] width 36 height 36
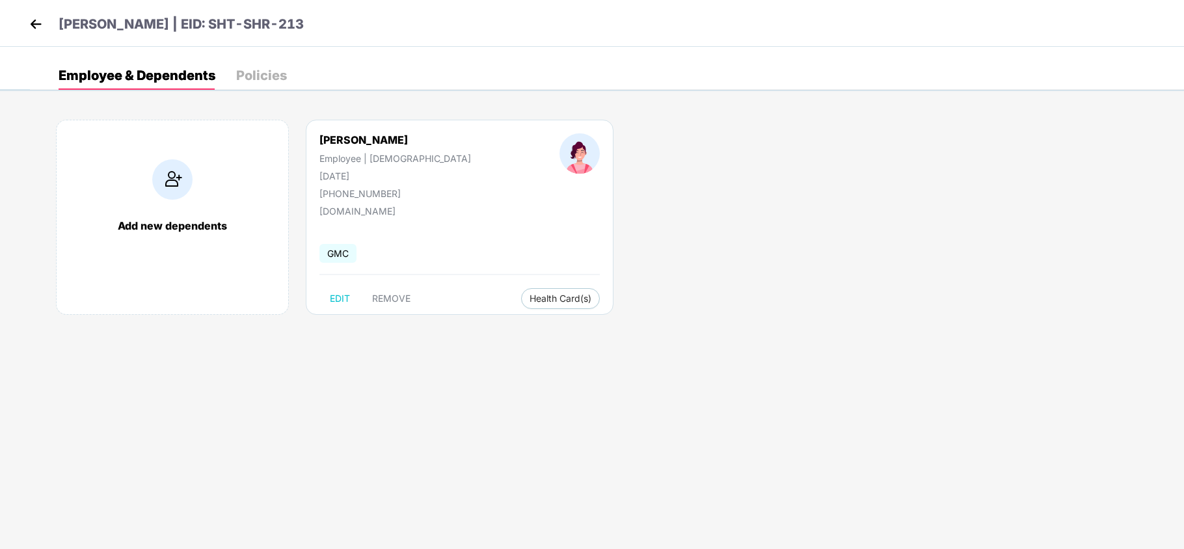
click at [34, 26] on img at bounding box center [36, 24] width 20 height 20
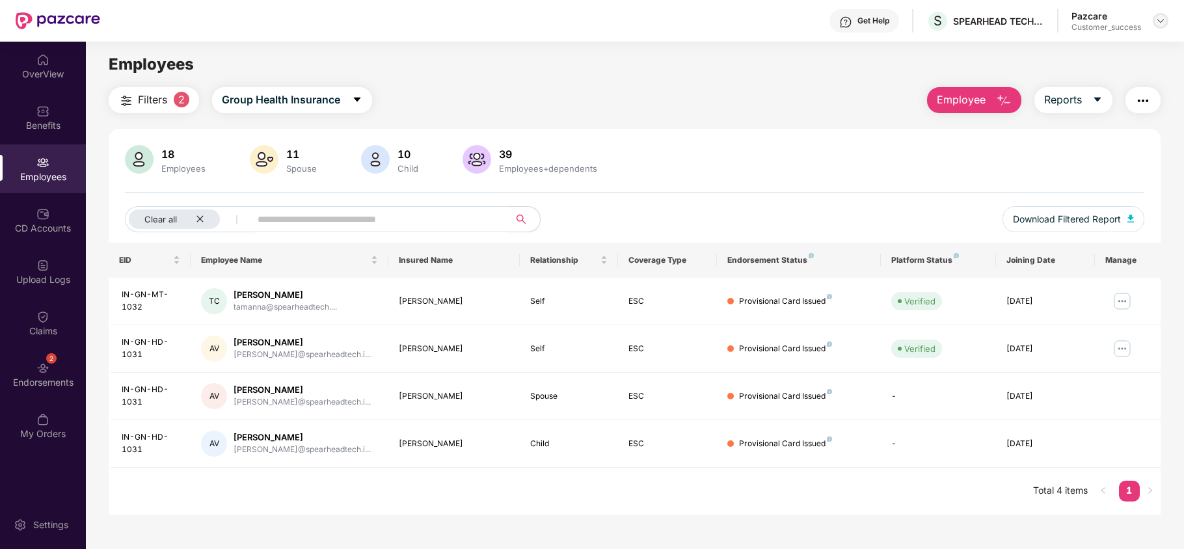
click at [1154, 22] on div at bounding box center [1161, 21] width 16 height 16
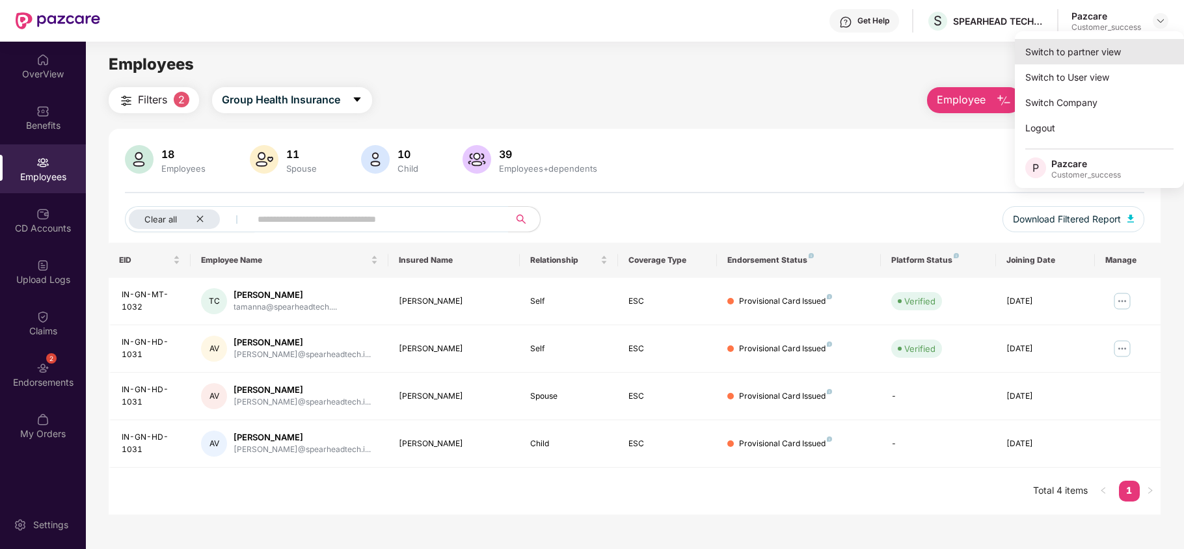
click at [1088, 52] on div "Switch to partner view" at bounding box center [1099, 51] width 169 height 25
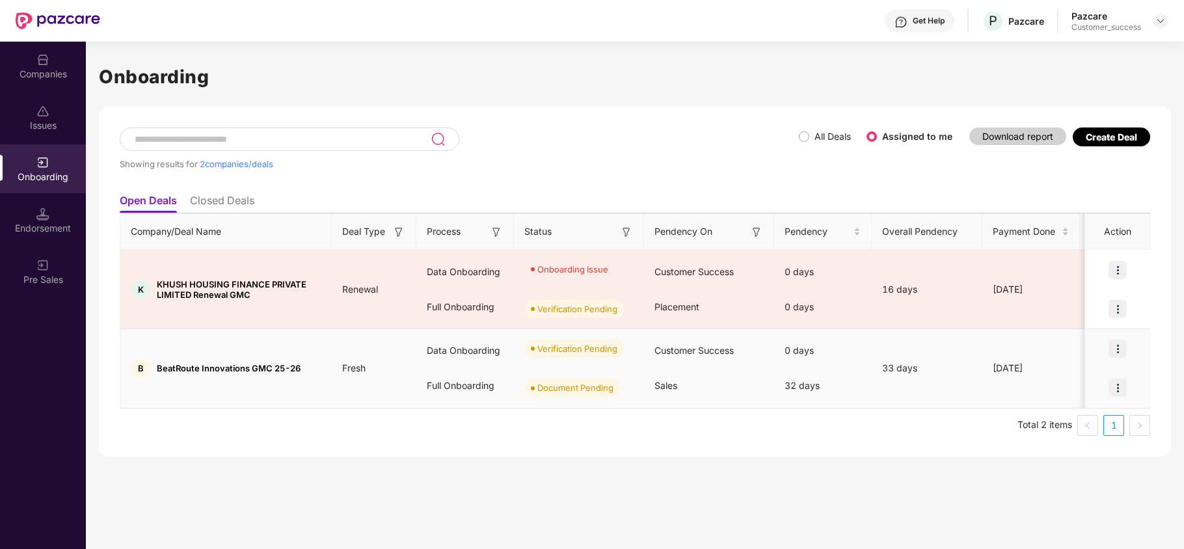
click at [1120, 352] on img at bounding box center [1118, 349] width 18 height 18
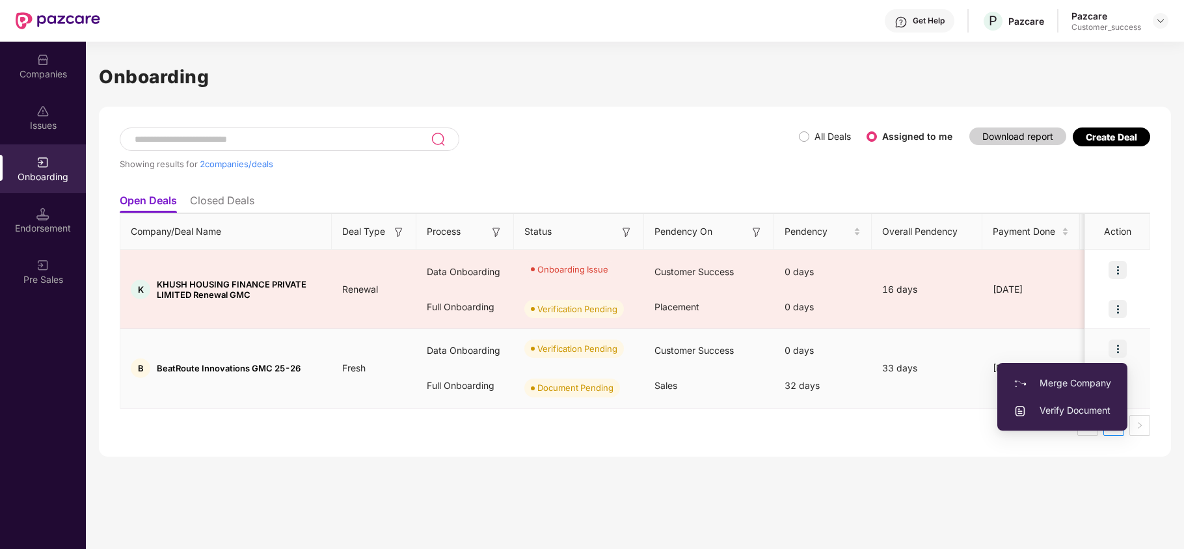
click at [1070, 407] on span "Verify Document" at bounding box center [1063, 410] width 98 height 14
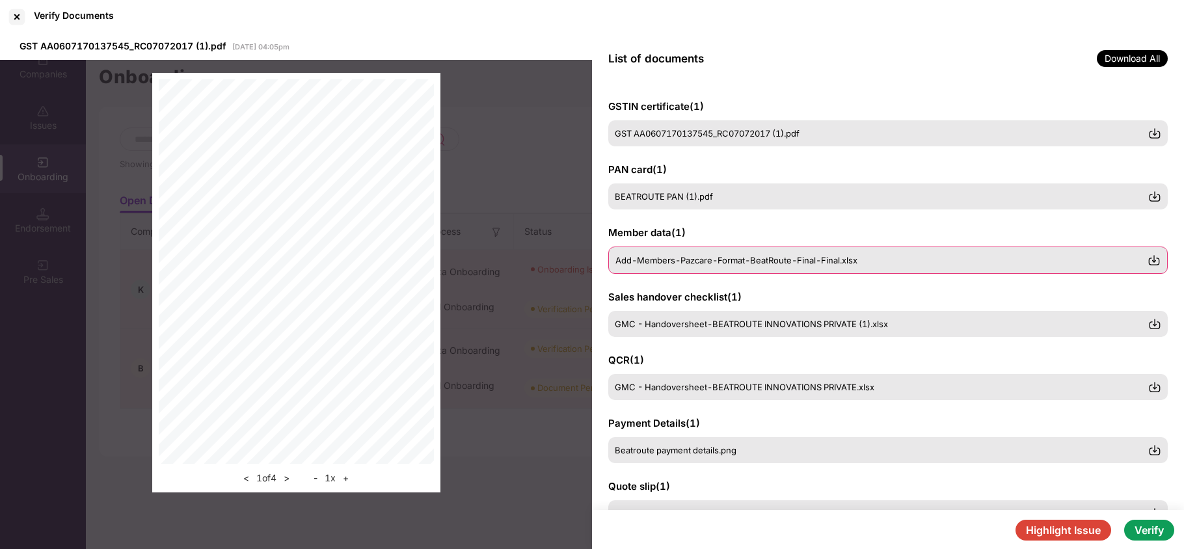
click at [686, 252] on div "Add-Members-Pazcare-Format-BeatRoute-Final-Final.xlsx" at bounding box center [888, 260] width 560 height 27
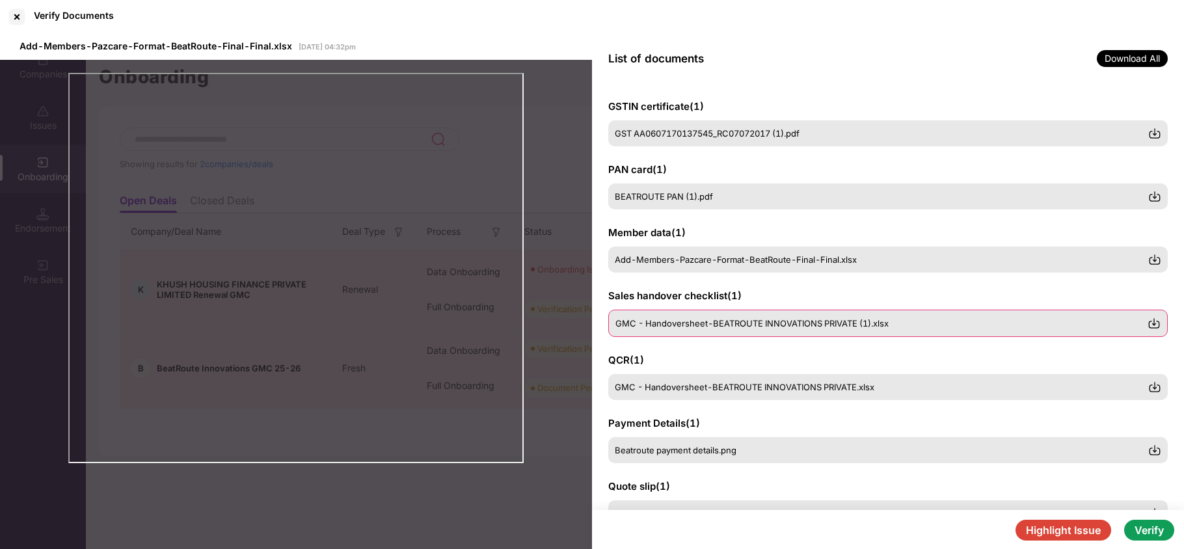
click at [706, 331] on div "GMC - Handoversheet-BEATROUTE INNOVATIONS PRIVATE (1).xlsx" at bounding box center [888, 323] width 560 height 27
click at [1162, 536] on button "Verify" at bounding box center [1149, 530] width 50 height 21
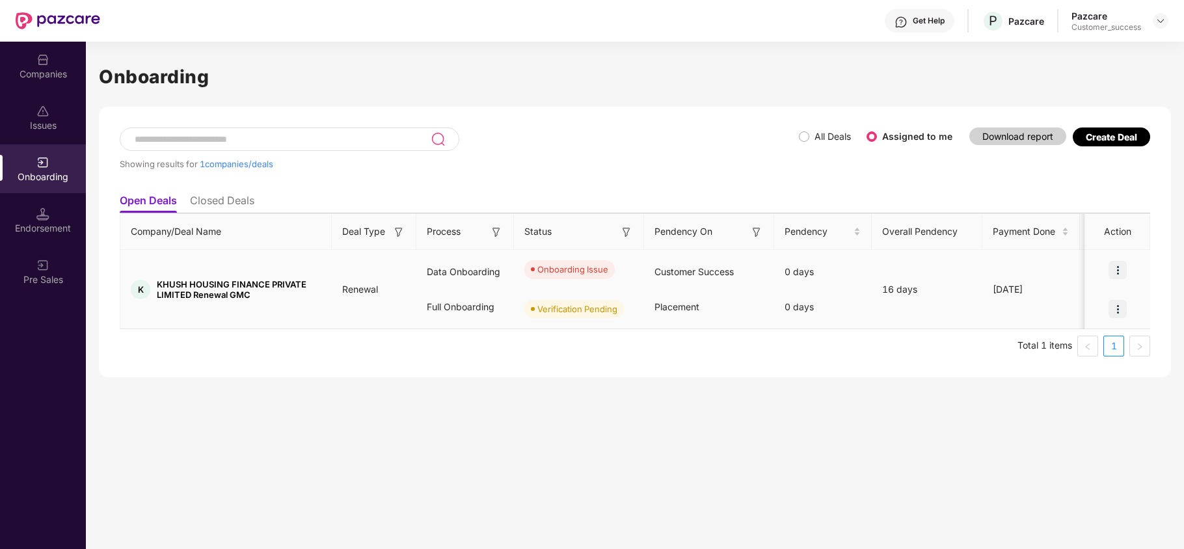
click at [1119, 265] on img at bounding box center [1118, 270] width 18 height 18
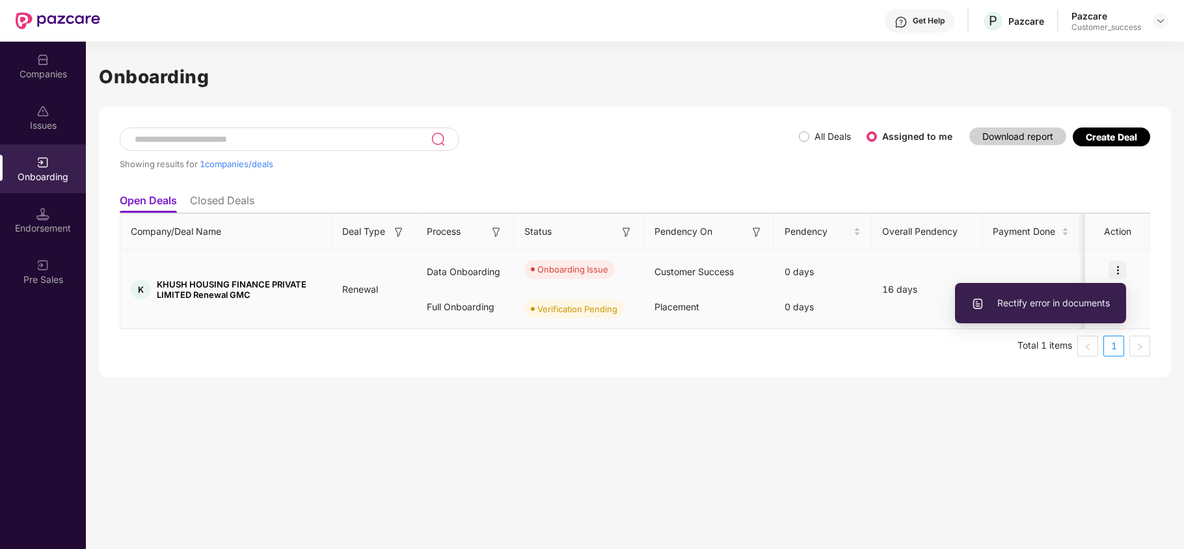
click at [1063, 303] on span "Rectify error in documents" at bounding box center [1040, 303] width 139 height 14
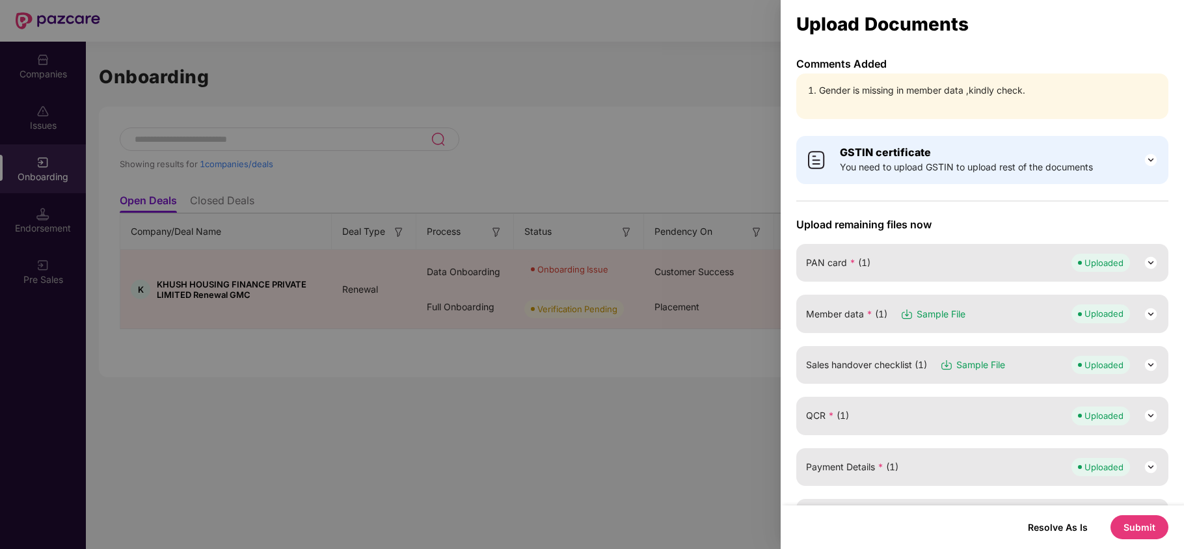
click at [1148, 315] on img at bounding box center [1151, 314] width 16 height 16
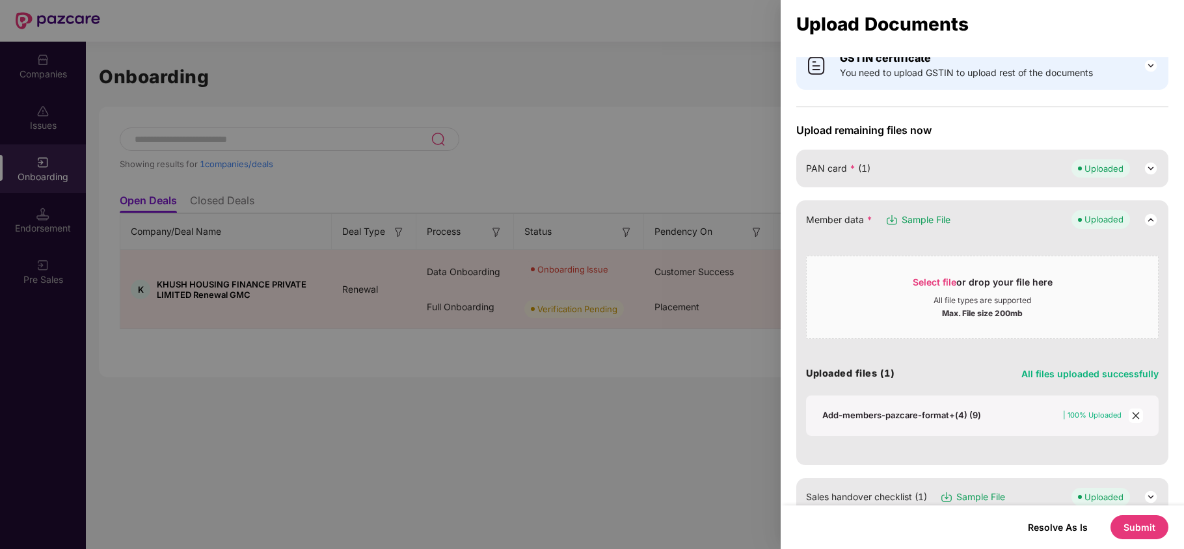
scroll to position [107, 0]
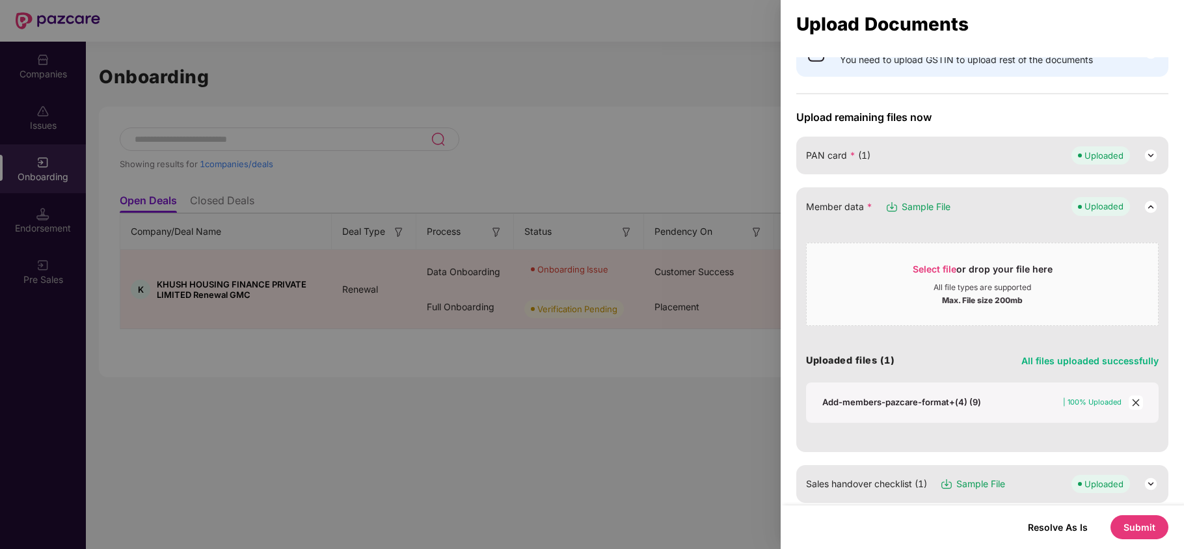
click at [1135, 399] on icon "close" at bounding box center [1135, 402] width 9 height 9
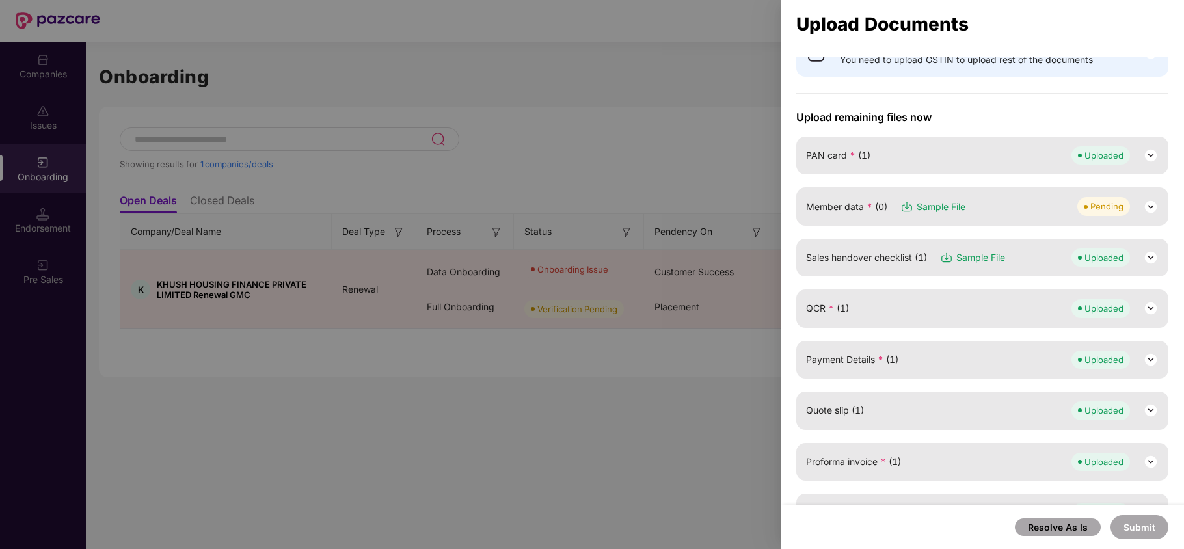
click at [949, 206] on span "Sample File" at bounding box center [941, 207] width 49 height 14
click at [349, 79] on div at bounding box center [592, 274] width 1184 height 549
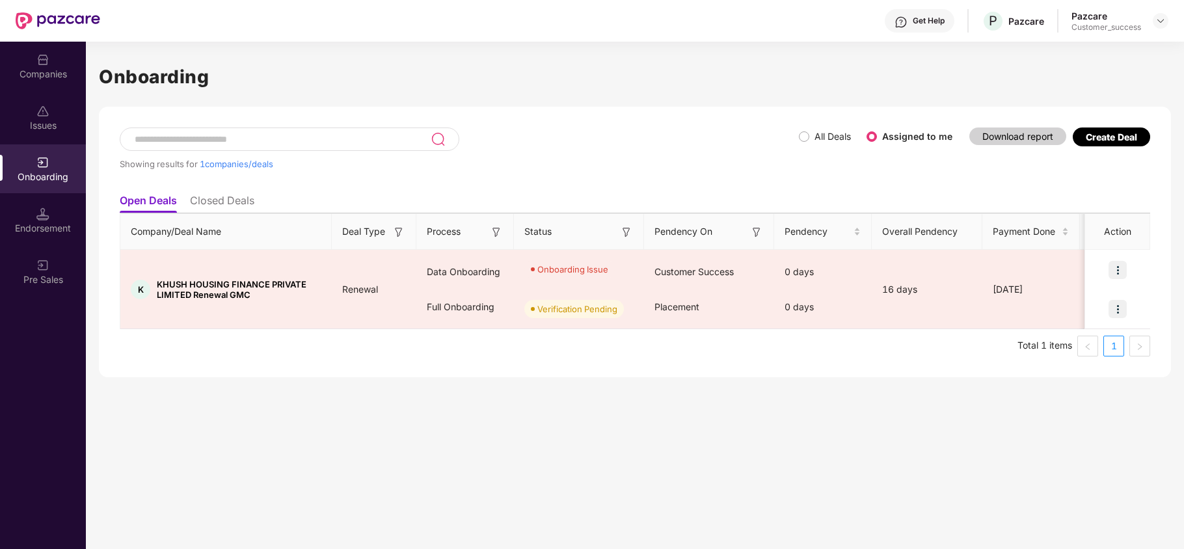
click at [63, 85] on div "Companies" at bounding box center [43, 66] width 86 height 49
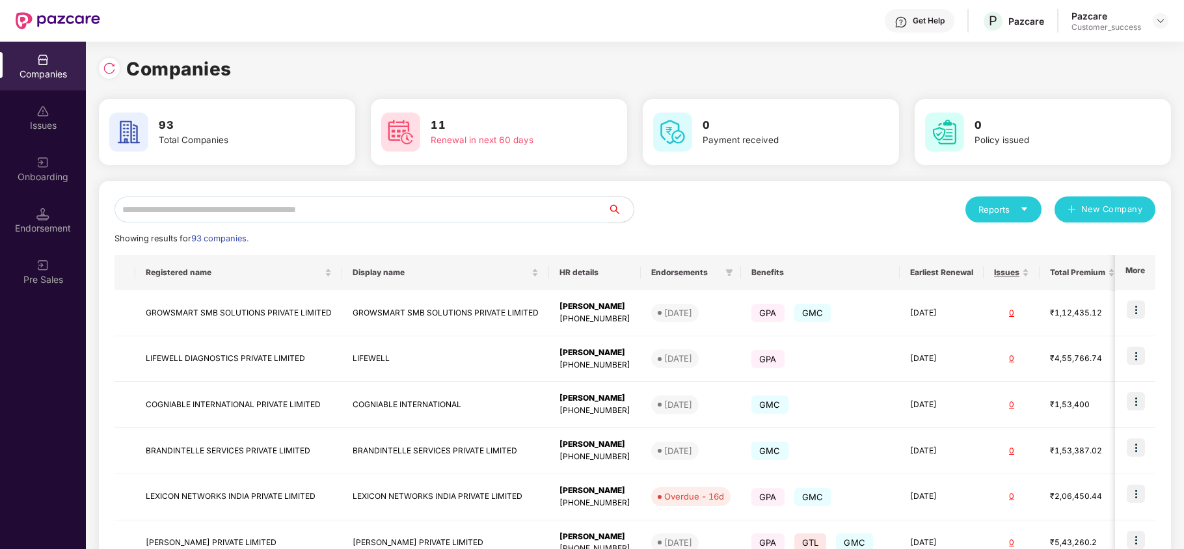
click at [336, 215] on input "text" at bounding box center [361, 209] width 493 height 26
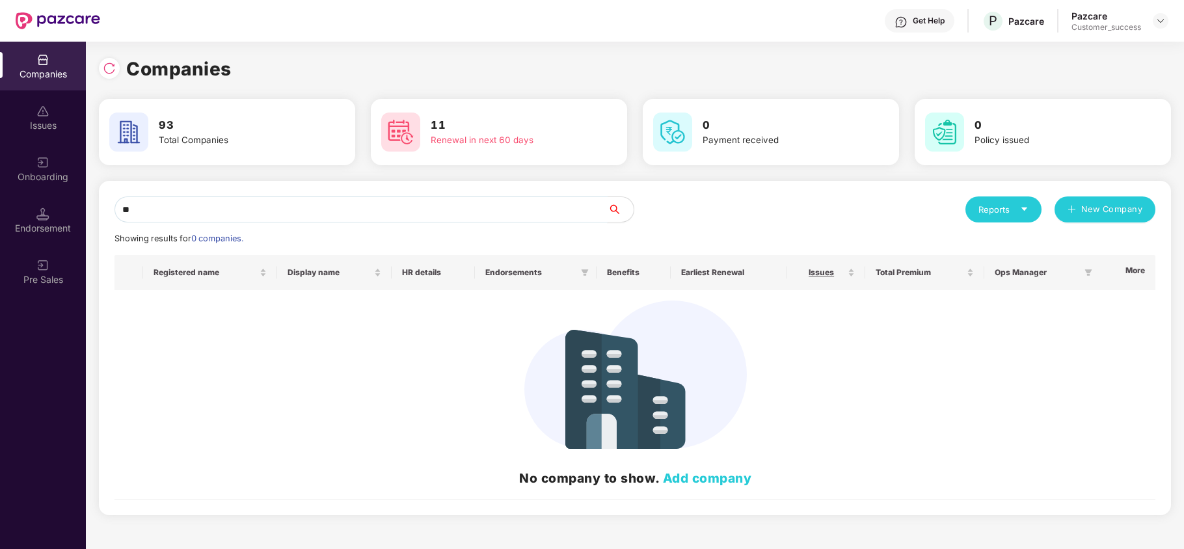
type input "*"
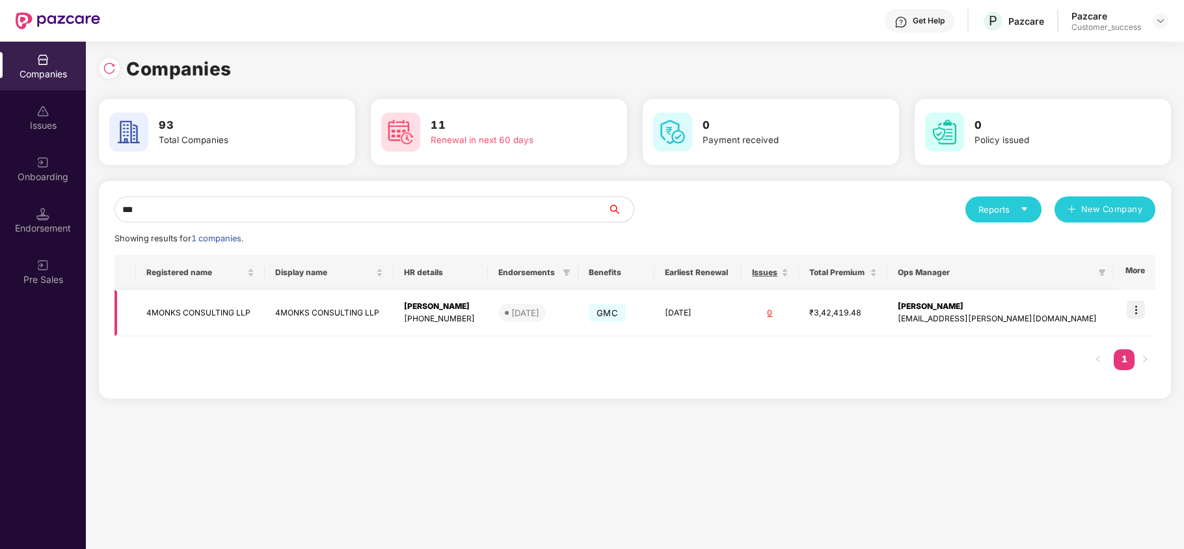
type input "***"
click at [1135, 311] on img at bounding box center [1136, 310] width 18 height 18
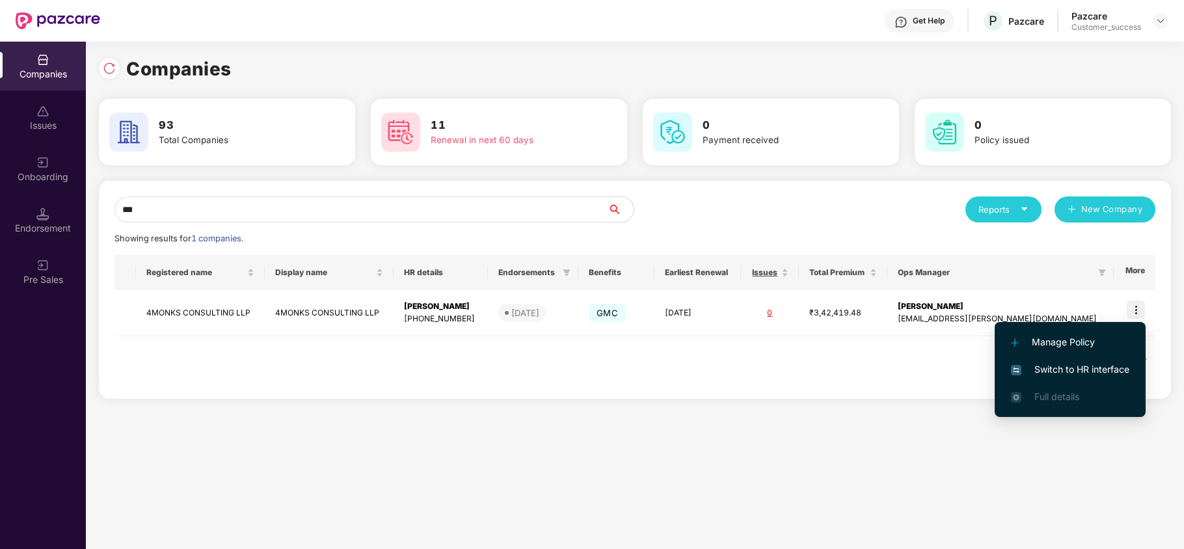
click at [1088, 368] on span "Switch to HR interface" at bounding box center [1070, 369] width 118 height 14
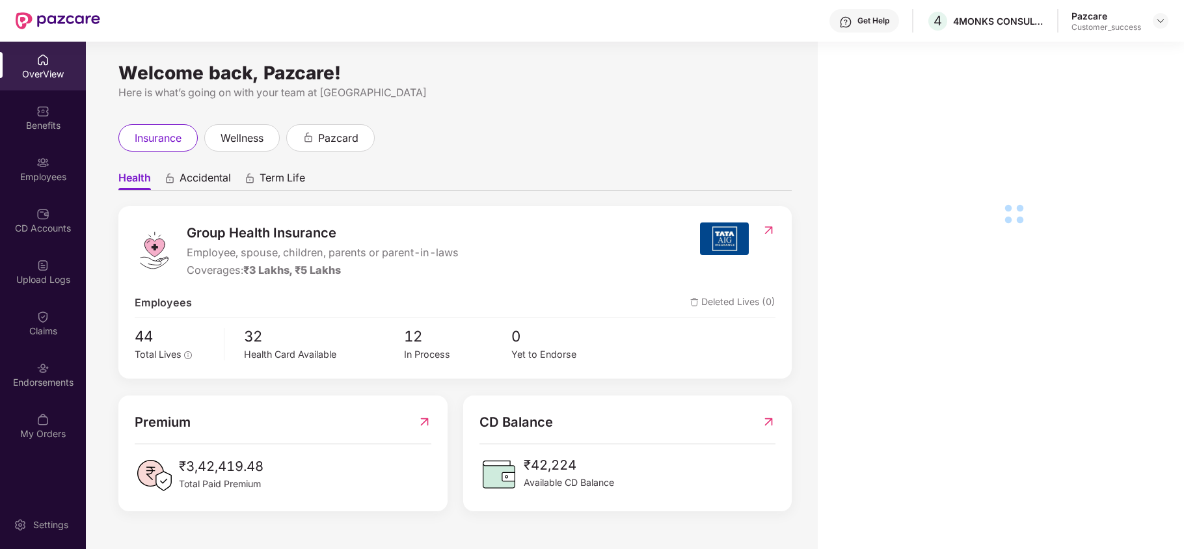
click at [56, 189] on div "Employees" at bounding box center [43, 168] width 86 height 49
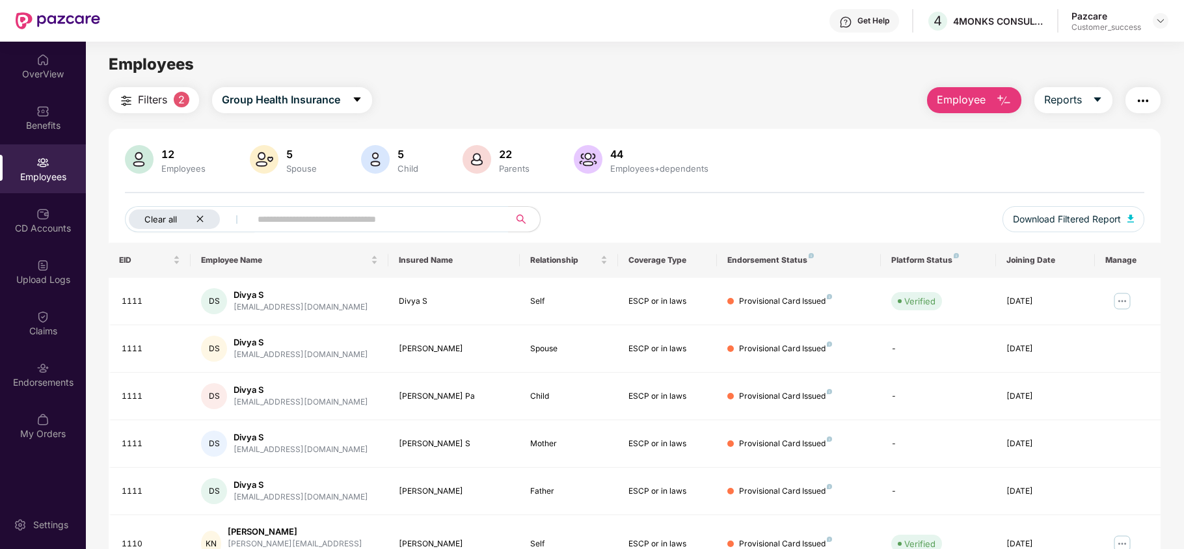
click at [206, 219] on div "Clear all" at bounding box center [174, 219] width 91 height 20
click at [206, 219] on span at bounding box center [324, 219] width 267 height 26
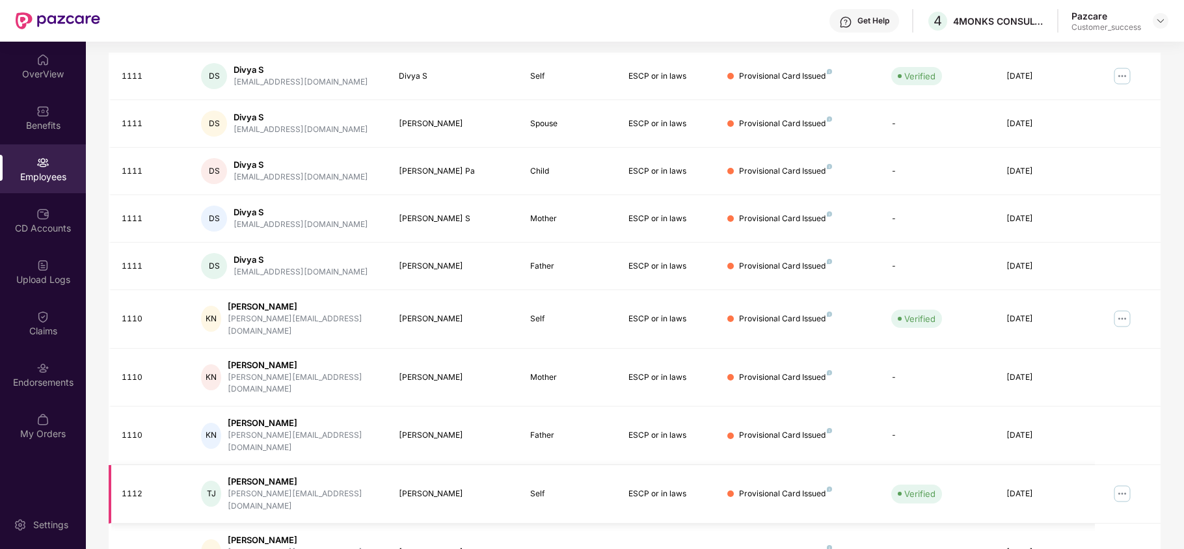
scroll to position [253, 0]
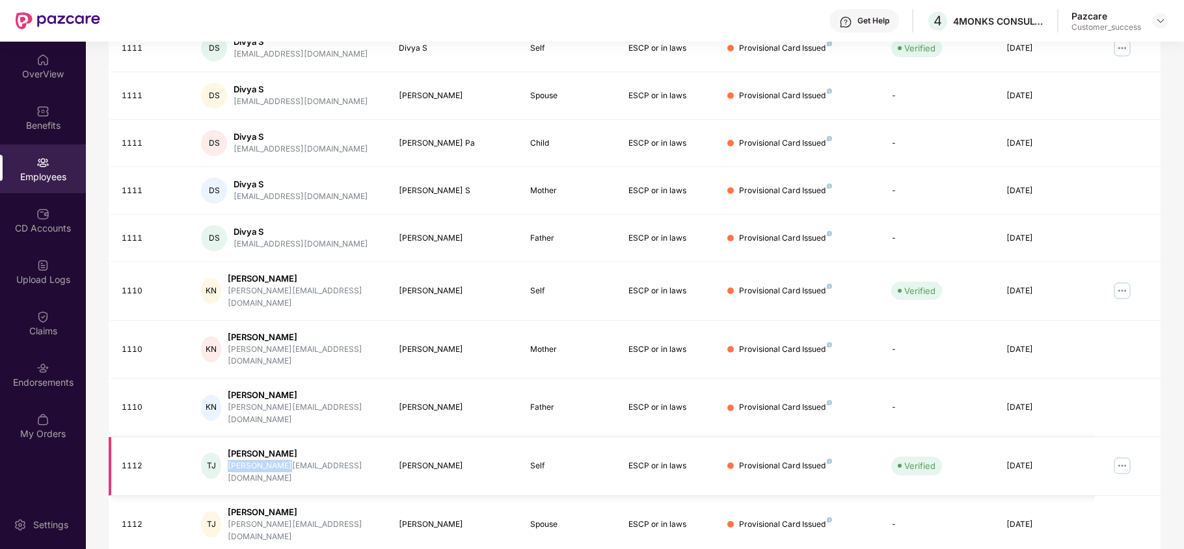
drag, startPoint x: 297, startPoint y: 437, endPoint x: 232, endPoint y: 438, distance: 64.4
click at [232, 448] on div "TJ Tom Jose tom@4monks.in" at bounding box center [289, 466] width 176 height 37
copy div "tom@4monks.in"
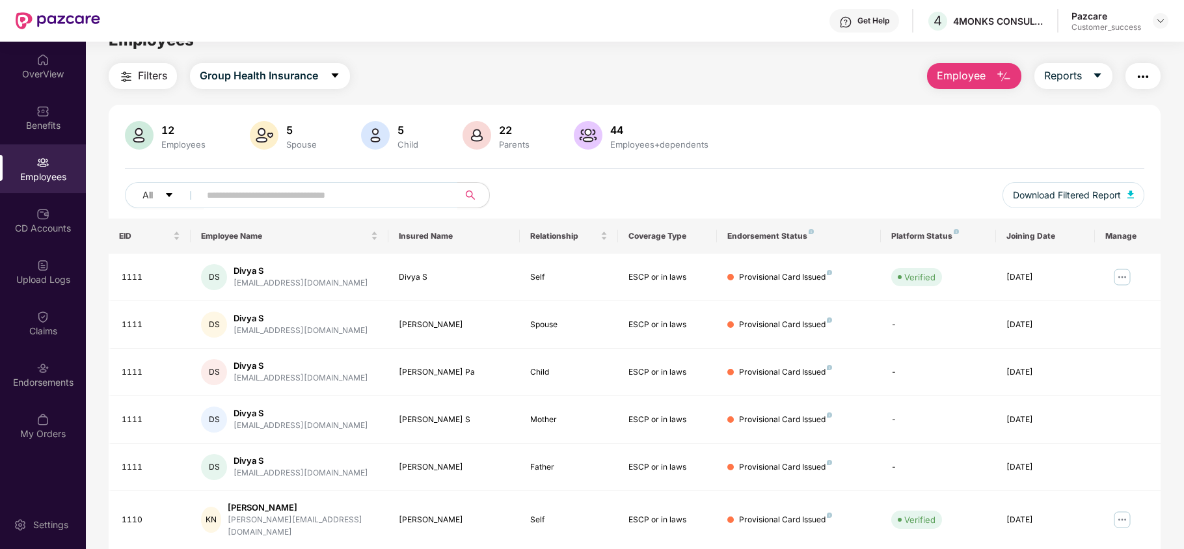
scroll to position [0, 0]
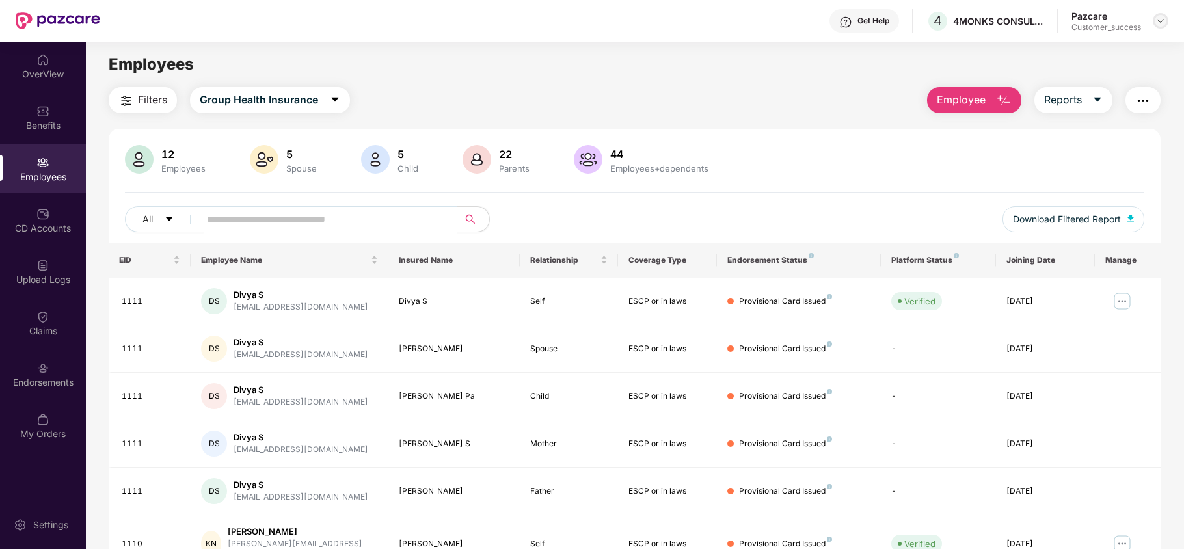
click at [1161, 17] on img at bounding box center [1160, 21] width 10 height 10
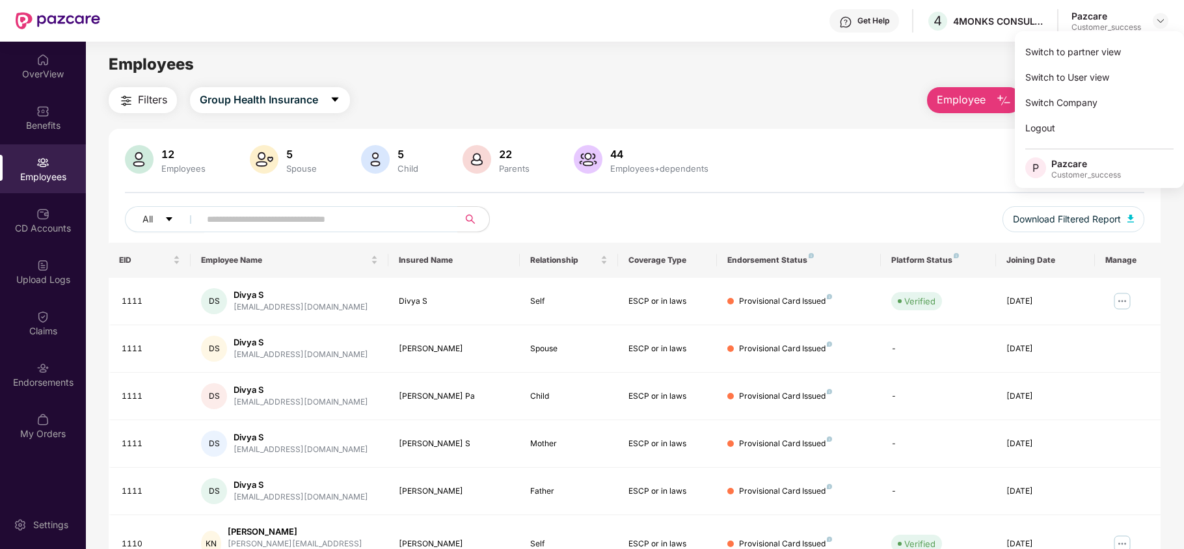
click at [1122, 38] on div "Switch to partner view Switch to User view Switch Company Logout P Pazcare Cust…" at bounding box center [1099, 109] width 169 height 157
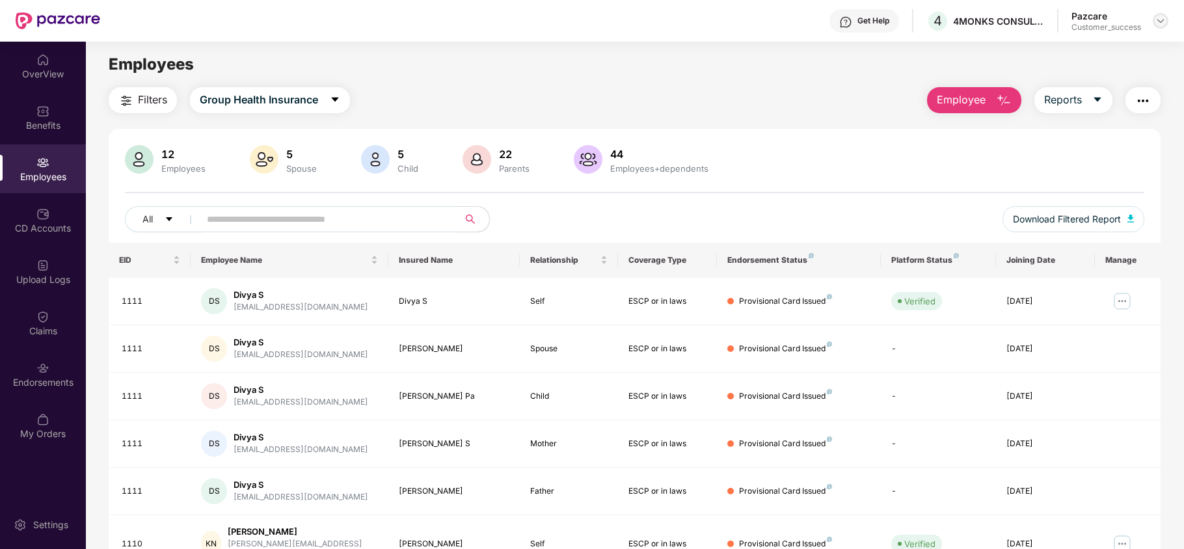
click at [1158, 20] on img at bounding box center [1160, 21] width 10 height 10
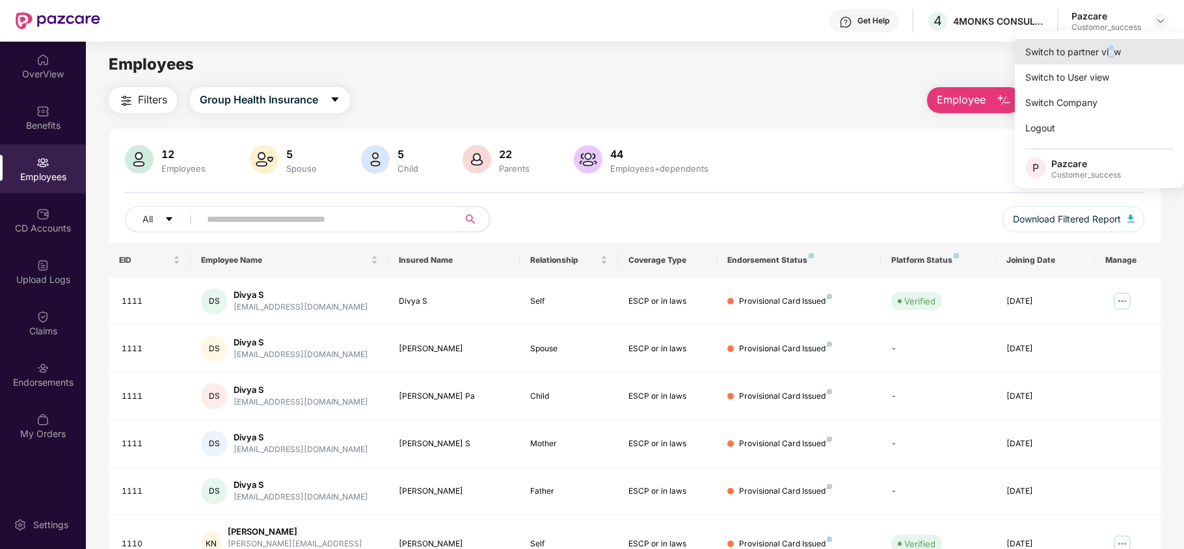
click at [1111, 42] on div "Switch to partner view" at bounding box center [1099, 51] width 169 height 25
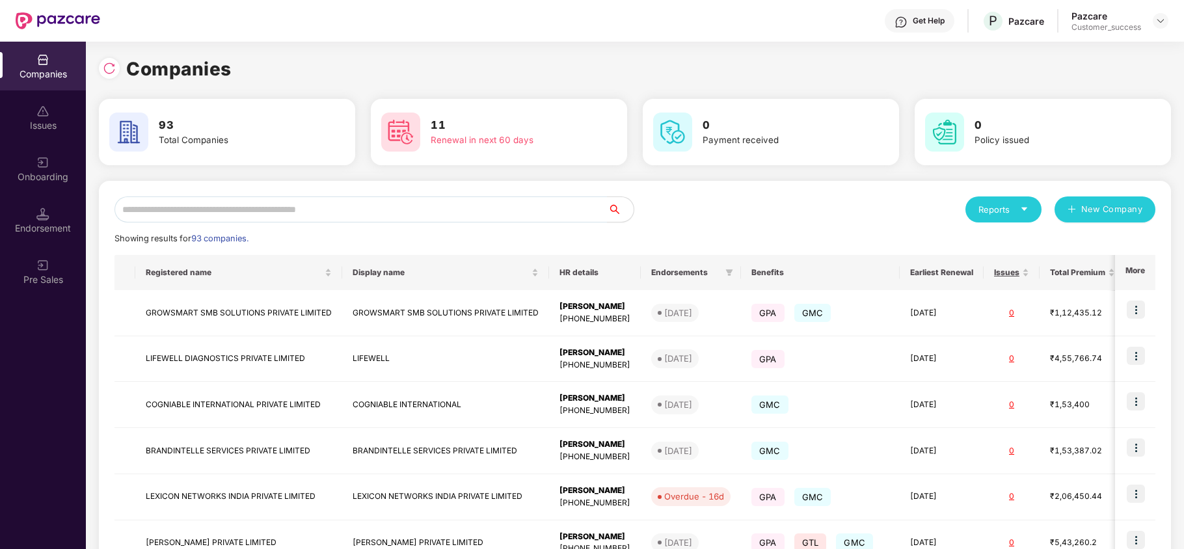
click at [70, 178] on div "Onboarding" at bounding box center [43, 176] width 86 height 13
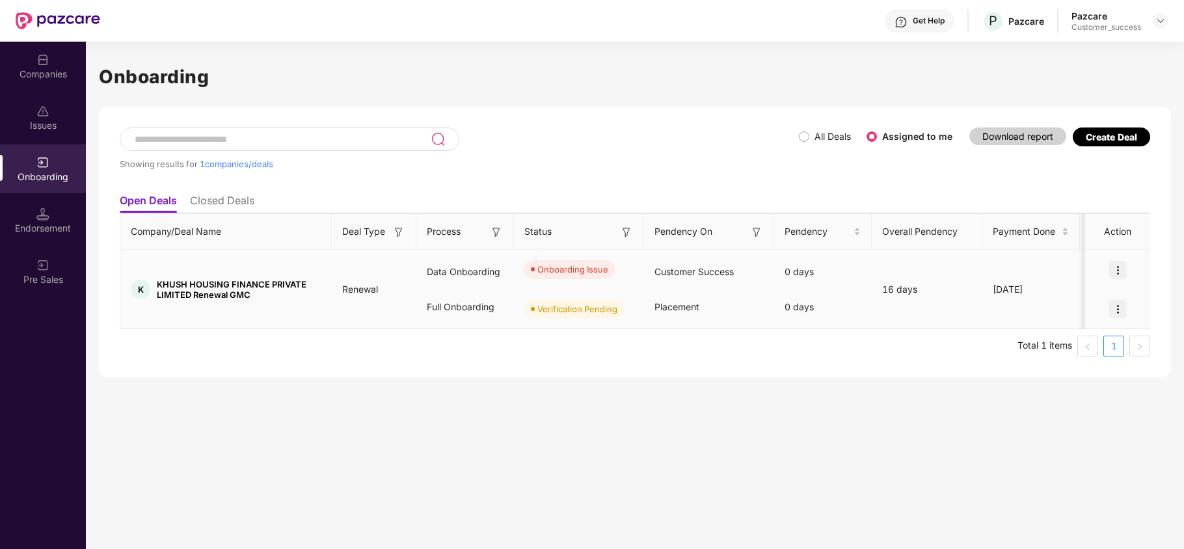
click at [1117, 267] on img at bounding box center [1118, 270] width 18 height 18
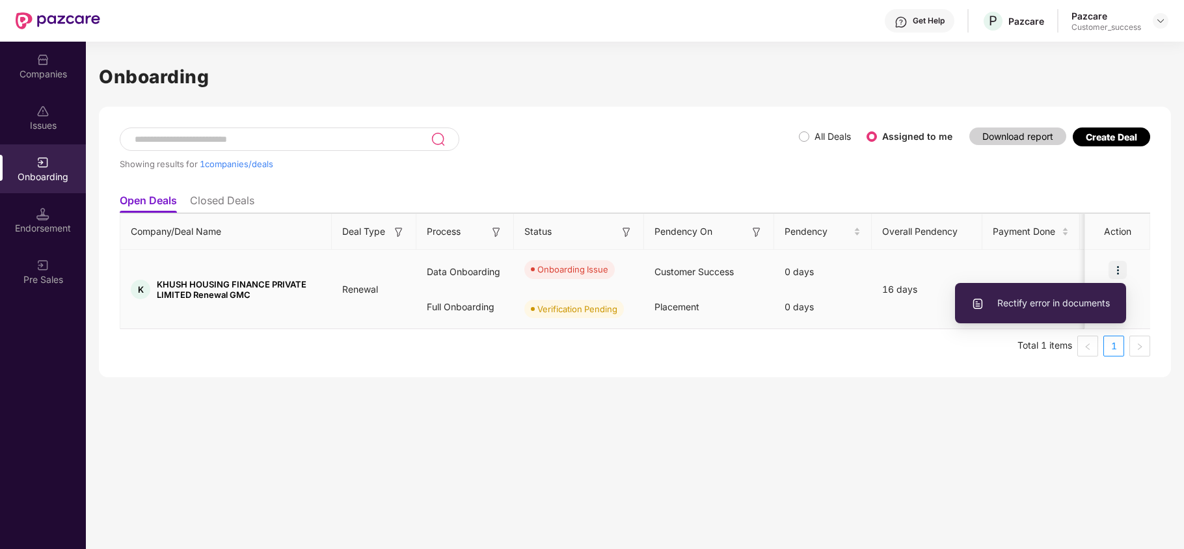
click at [1070, 304] on span "Rectify error in documents" at bounding box center [1040, 303] width 139 height 14
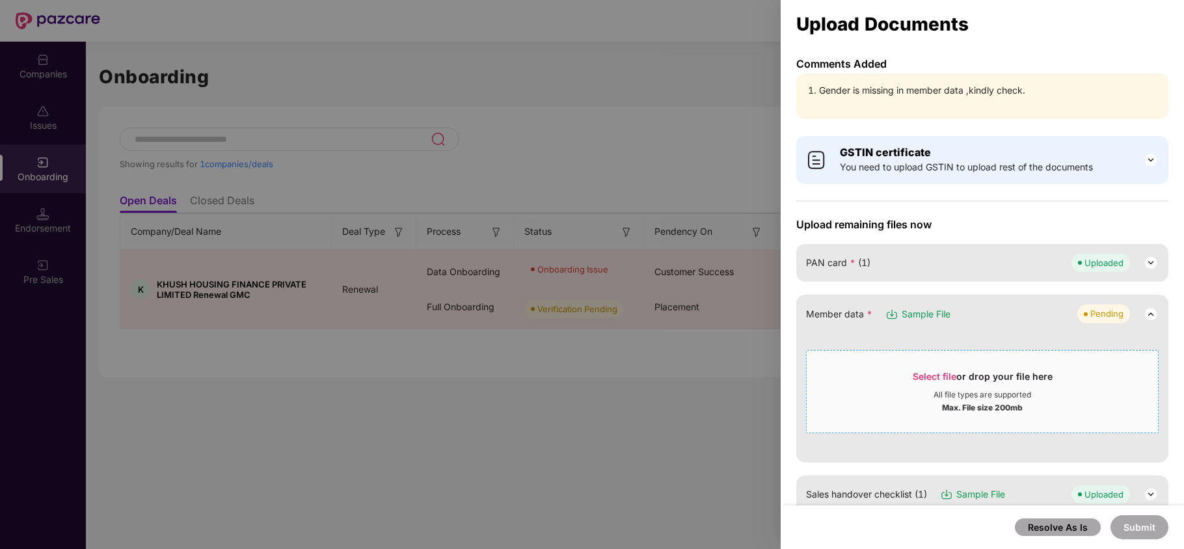
click at [919, 360] on div "Select file or drop your file here All file types are supported Max. File size …" at bounding box center [982, 391] width 353 height 83
click at [932, 368] on span "Select file or drop your file here All file types are supported Max. File size …" at bounding box center [982, 391] width 351 height 62
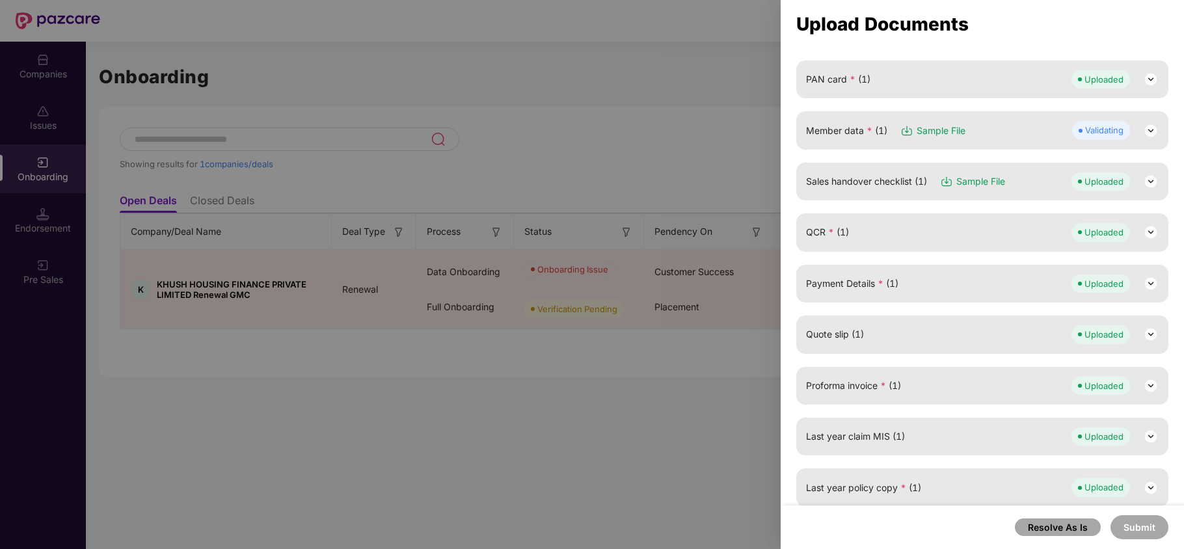
scroll to position [193, 0]
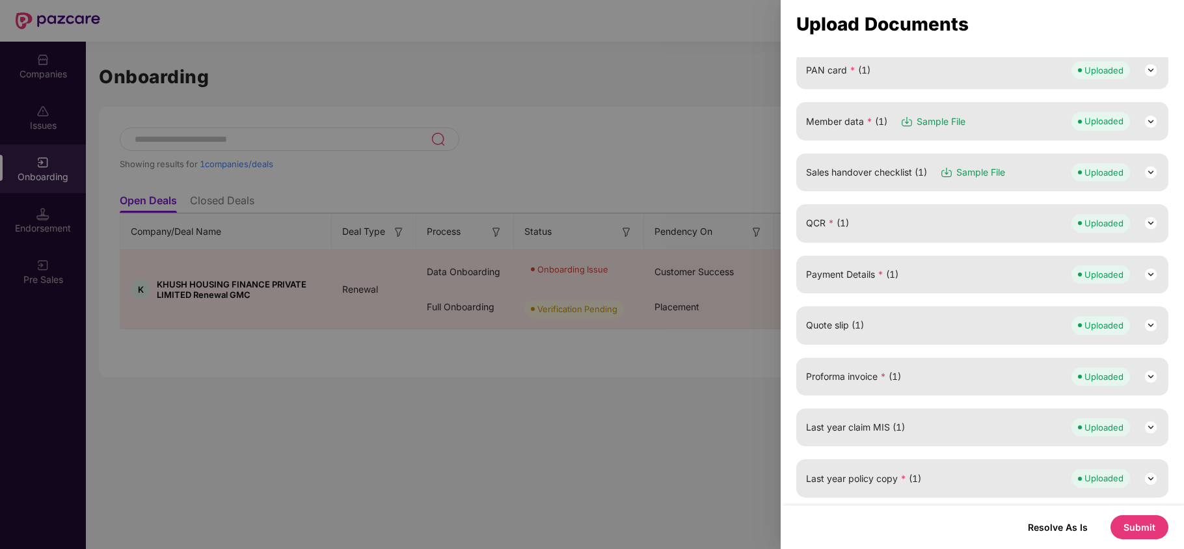
click at [1137, 539] on div "Resolve As Is Submit" at bounding box center [982, 528] width 403 height 44
click at [1133, 526] on button "Submit" at bounding box center [1140, 527] width 58 height 24
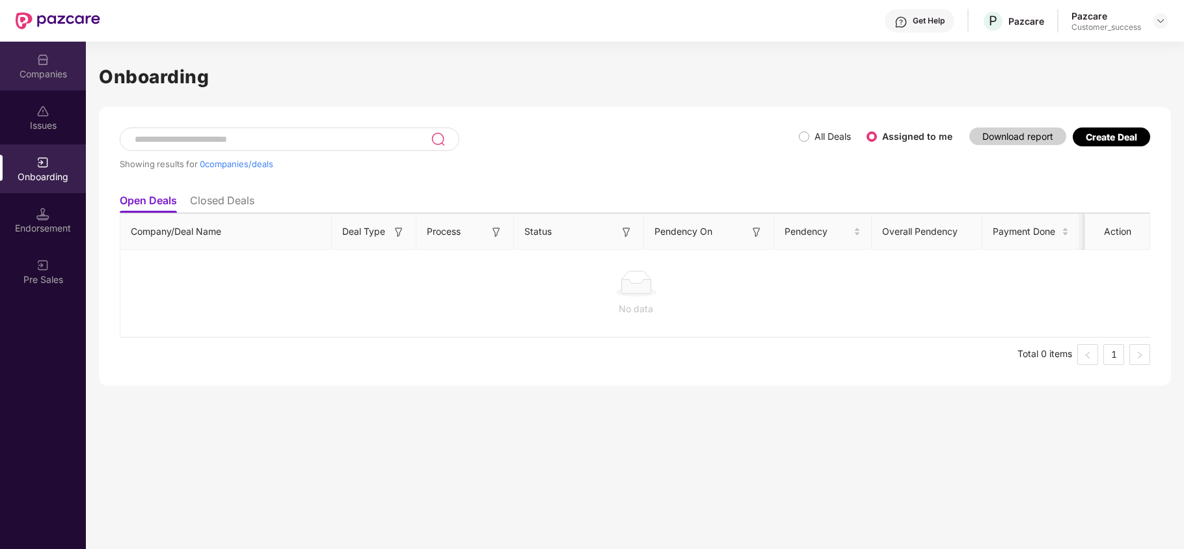
click at [51, 74] on div "Companies" at bounding box center [43, 74] width 86 height 13
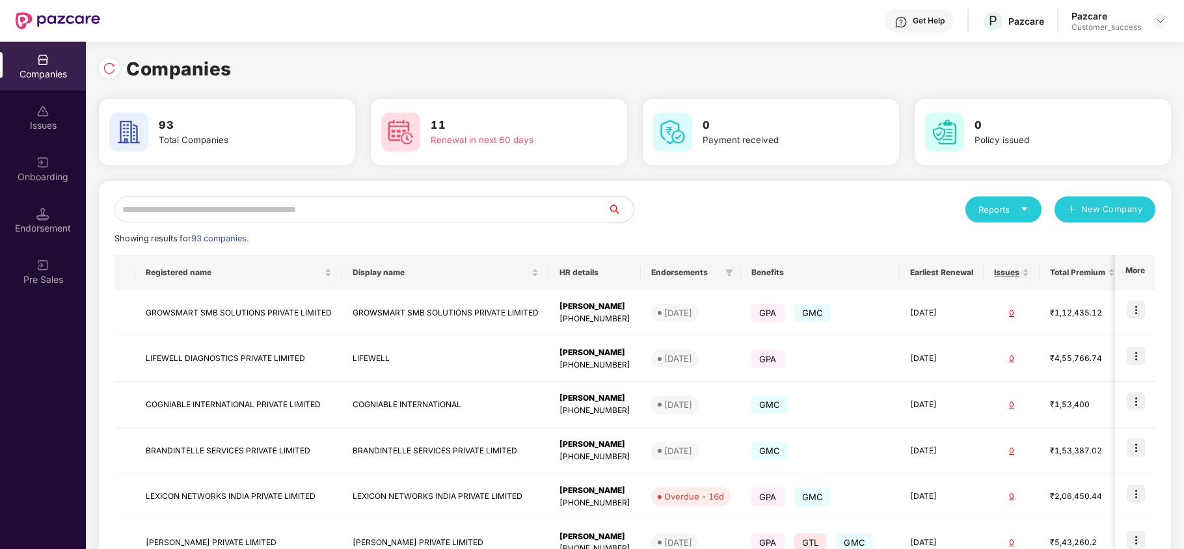
click at [136, 209] on input "text" at bounding box center [361, 209] width 493 height 26
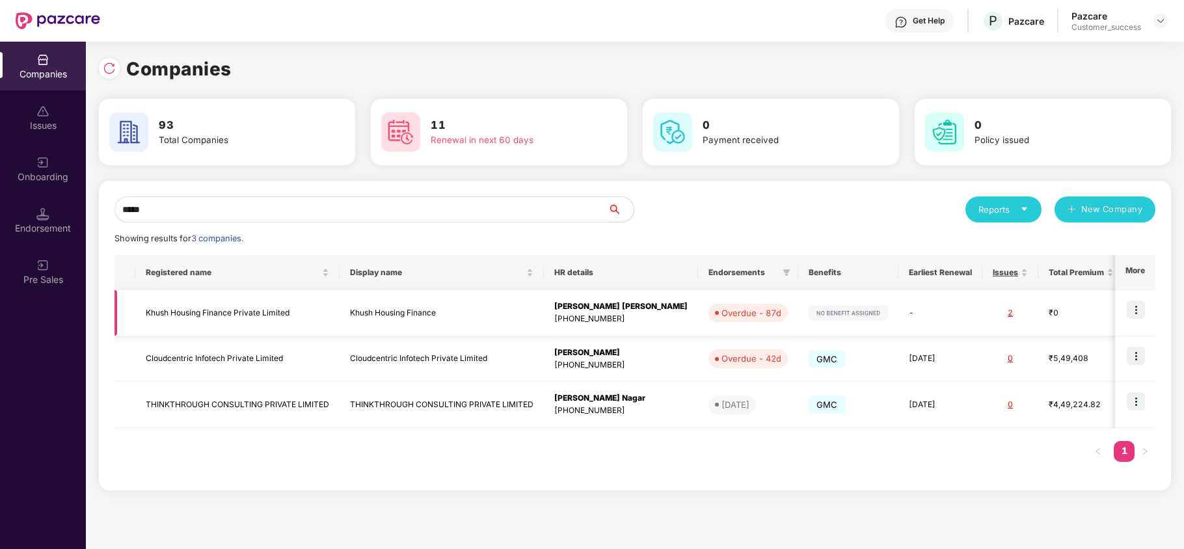
type input "*****"
copy td "Khush Housing Finance Private Limited"
drag, startPoint x: 146, startPoint y: 316, endPoint x: 284, endPoint y: 294, distance: 139.6
click at [284, 294] on td "Khush Housing Finance Private Limited" at bounding box center [237, 313] width 204 height 46
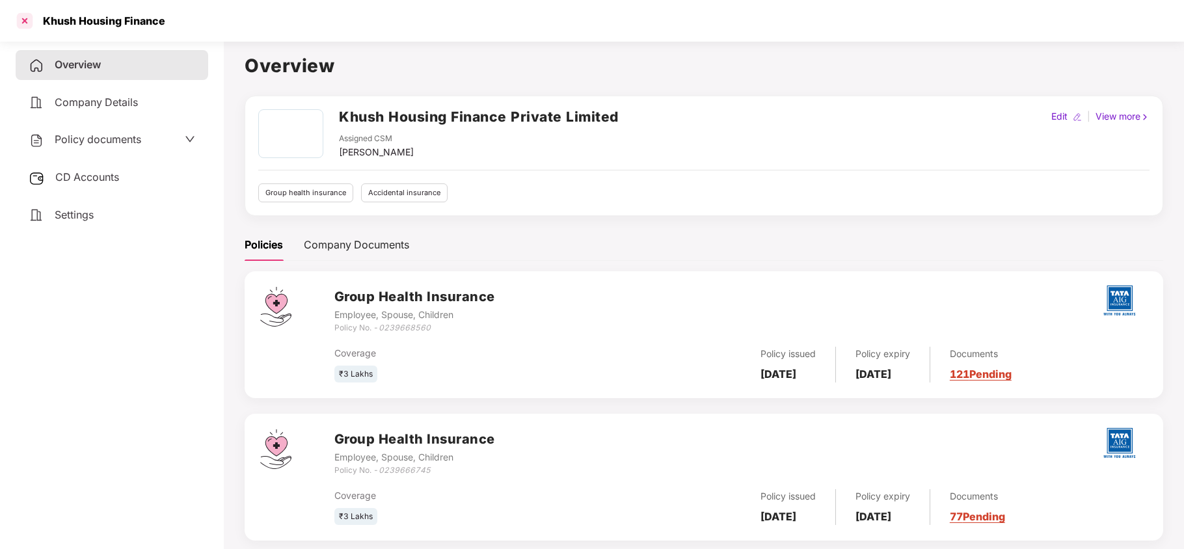
click at [29, 23] on div at bounding box center [24, 20] width 21 height 21
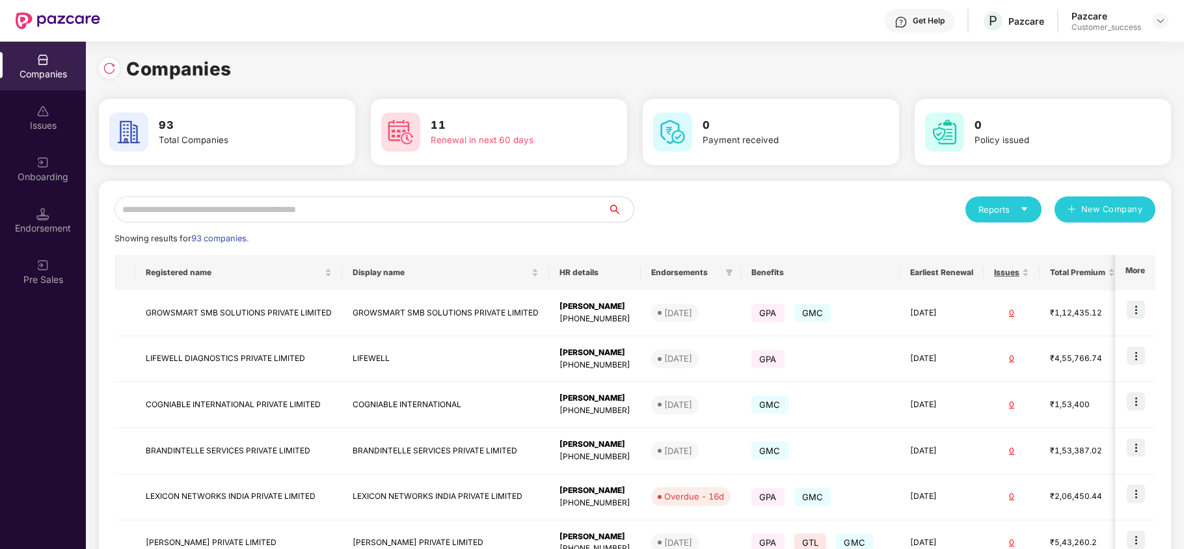
click at [288, 212] on input "text" at bounding box center [361, 209] width 493 height 26
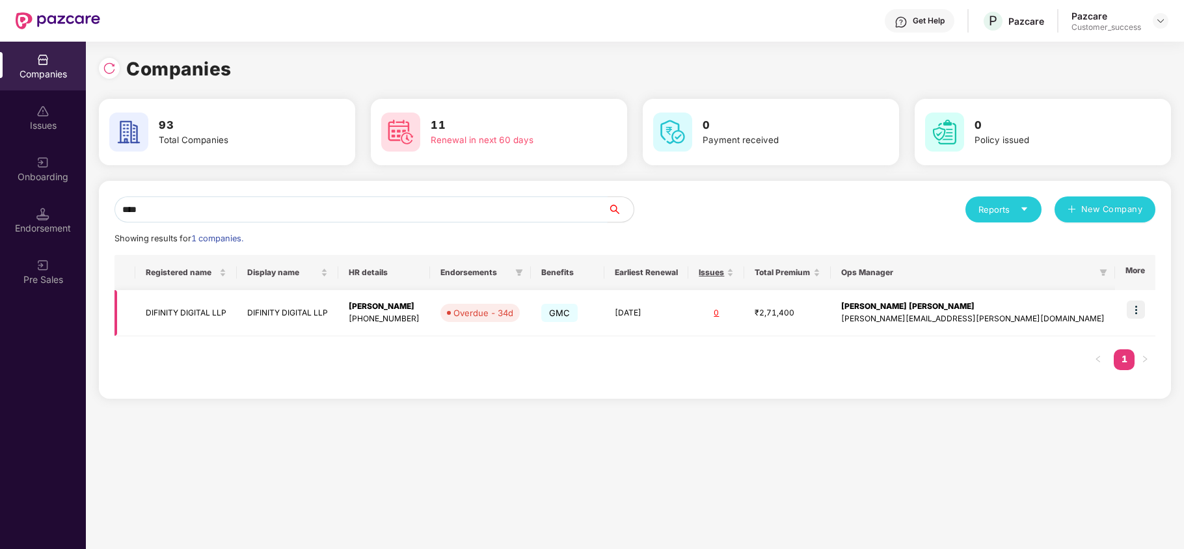
type input "****"
click at [1137, 310] on img at bounding box center [1136, 310] width 18 height 18
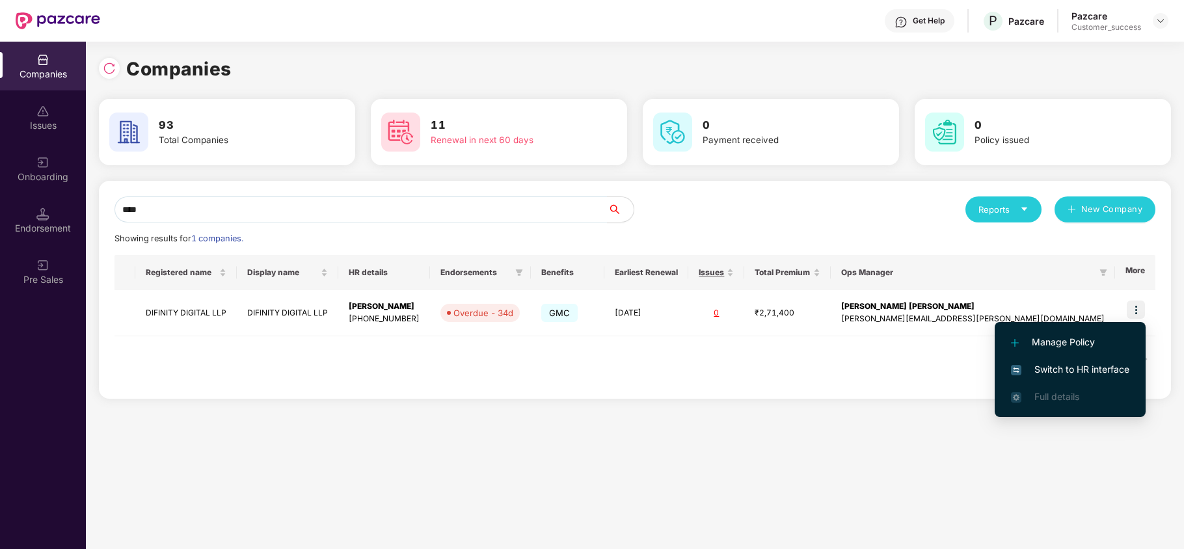
click at [1075, 372] on span "Switch to HR interface" at bounding box center [1070, 369] width 118 height 14
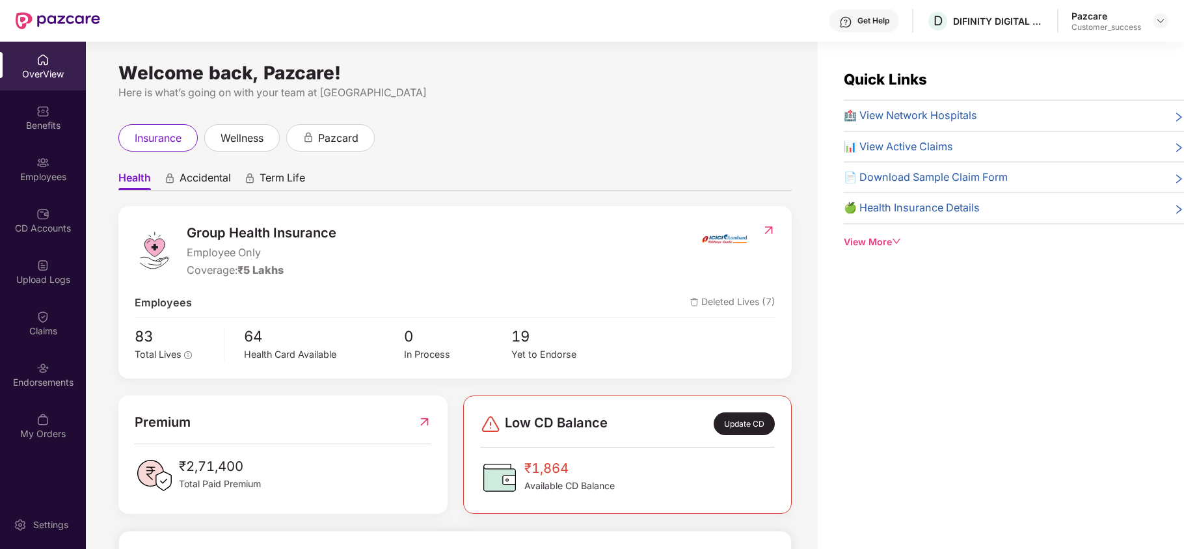
click at [8, 170] on div "Employees" at bounding box center [43, 176] width 86 height 13
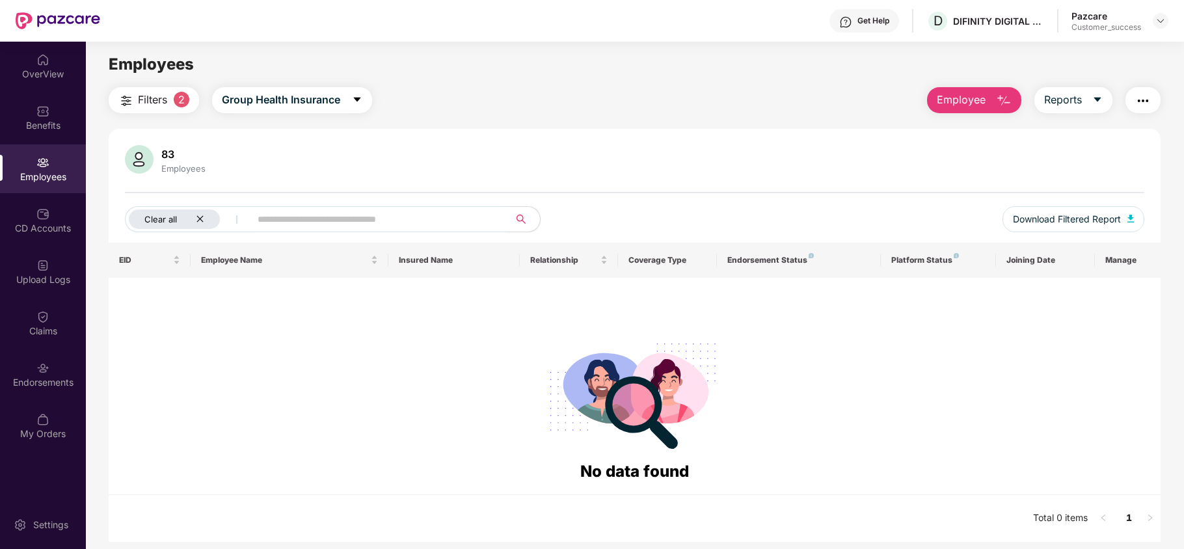
click at [204, 214] on div "Clear all" at bounding box center [174, 219] width 91 height 20
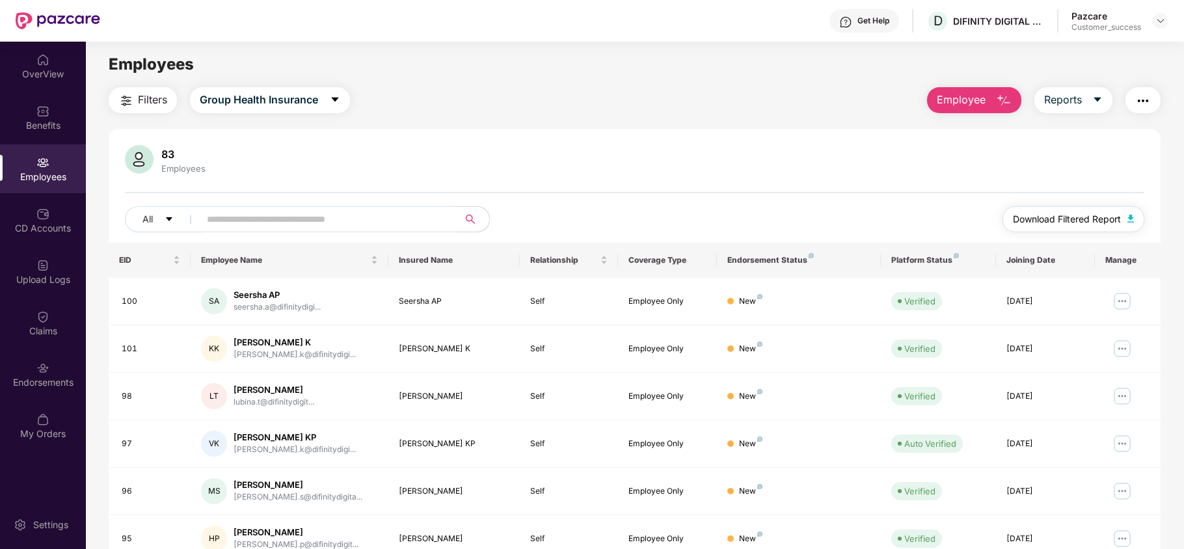
click at [1032, 217] on span "Download Filtered Report" at bounding box center [1067, 219] width 108 height 14
click at [1159, 19] on img at bounding box center [1160, 21] width 10 height 10
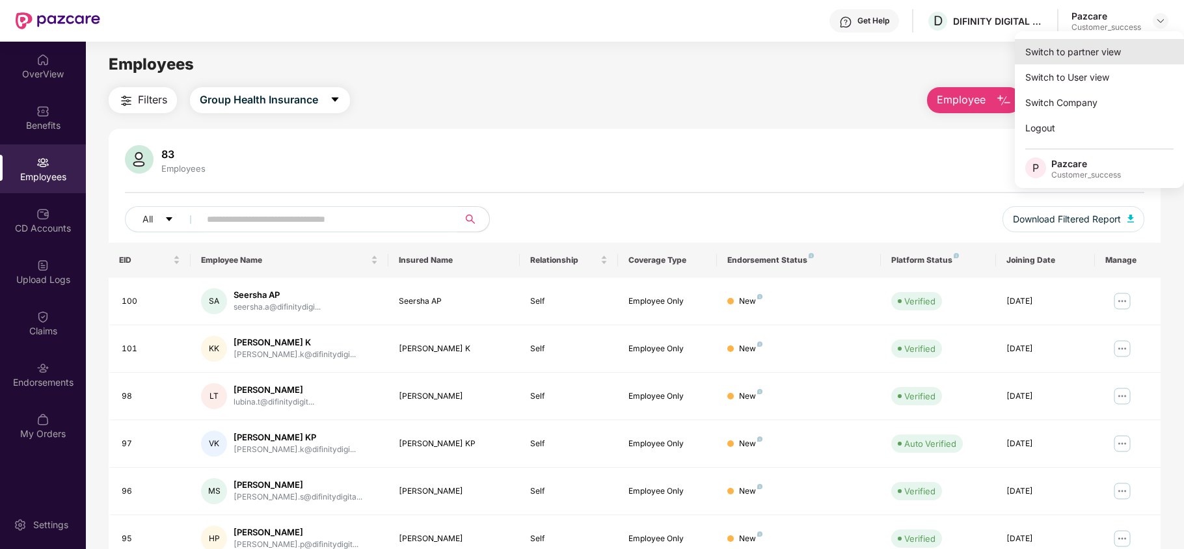
click at [1109, 43] on div "Switch to partner view" at bounding box center [1099, 51] width 169 height 25
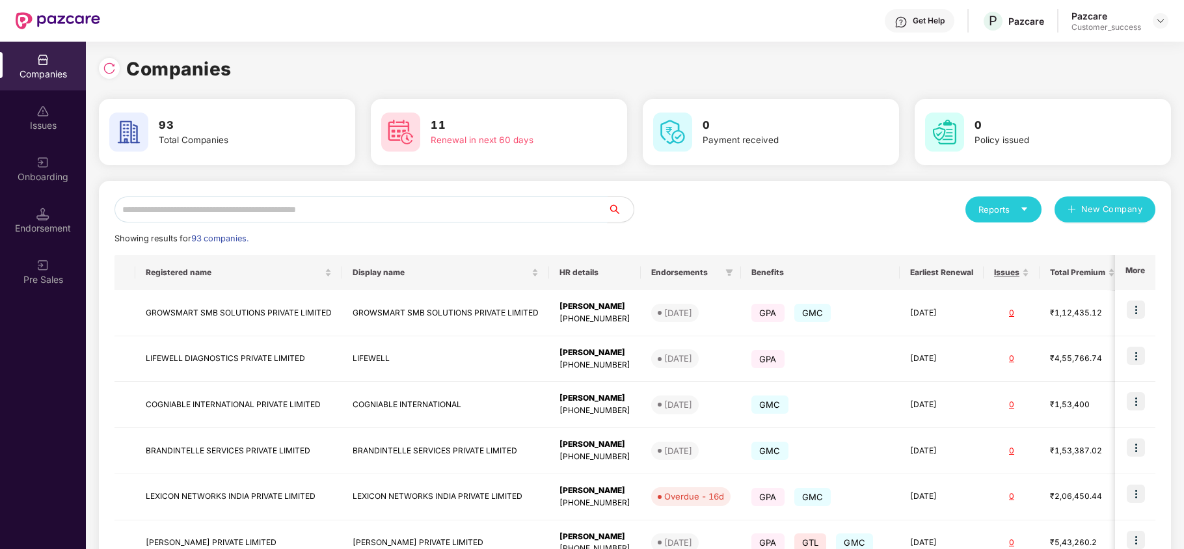
click at [402, 217] on input "text" at bounding box center [361, 209] width 493 height 26
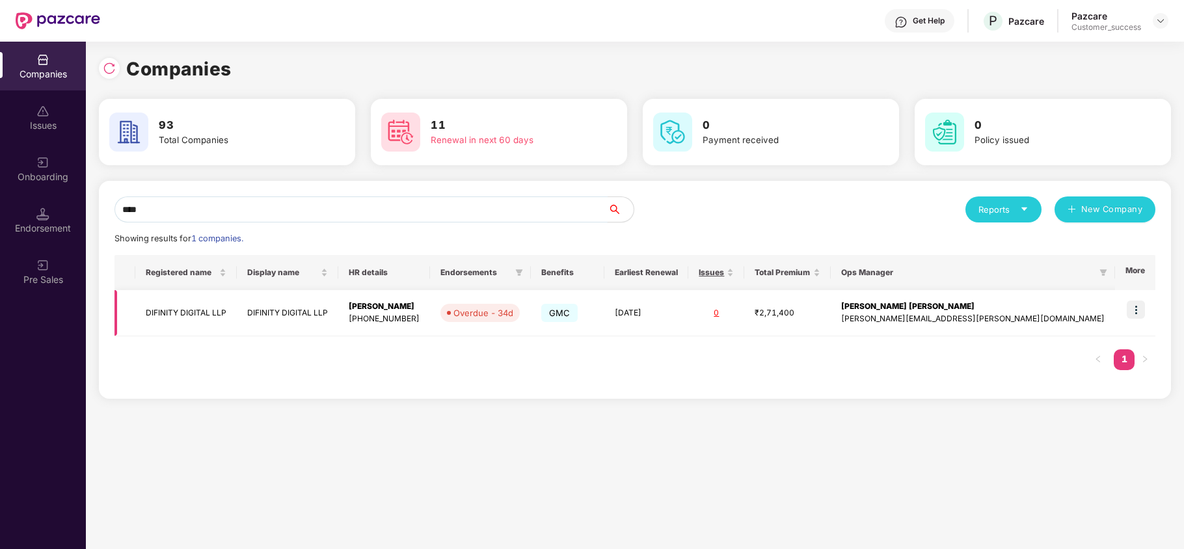
type input "****"
click at [1141, 308] on img at bounding box center [1136, 310] width 18 height 18
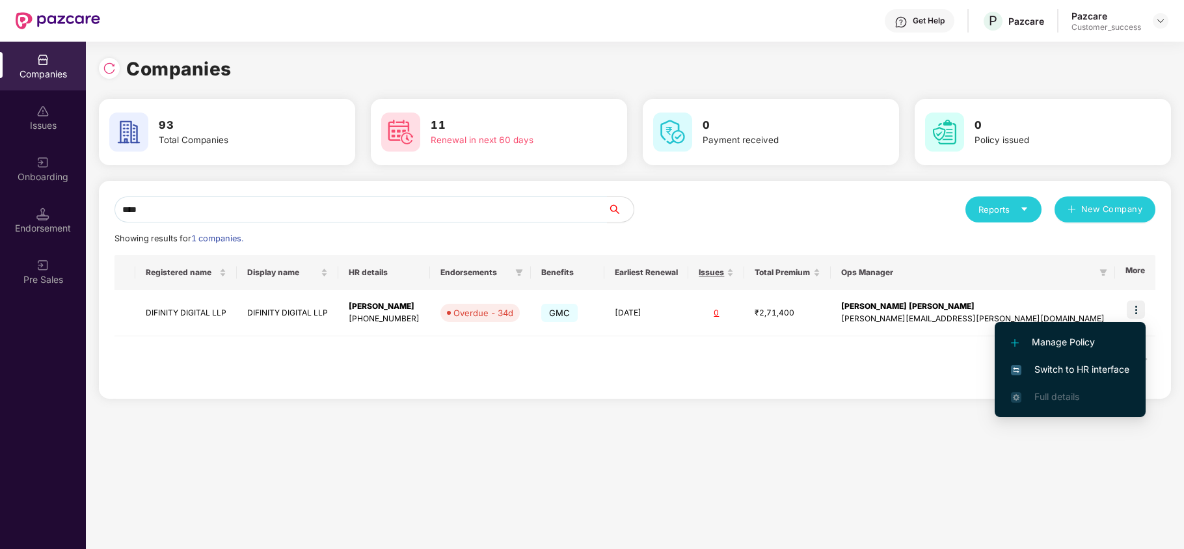
click at [1101, 367] on span "Switch to HR interface" at bounding box center [1070, 369] width 118 height 14
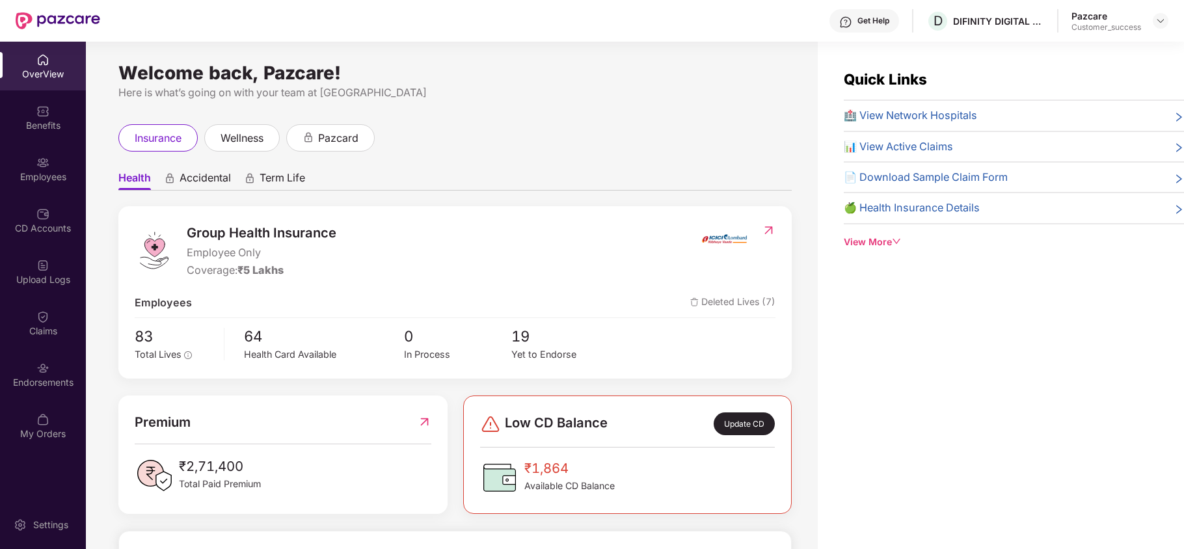
click at [27, 373] on div "Endorsements" at bounding box center [43, 374] width 86 height 49
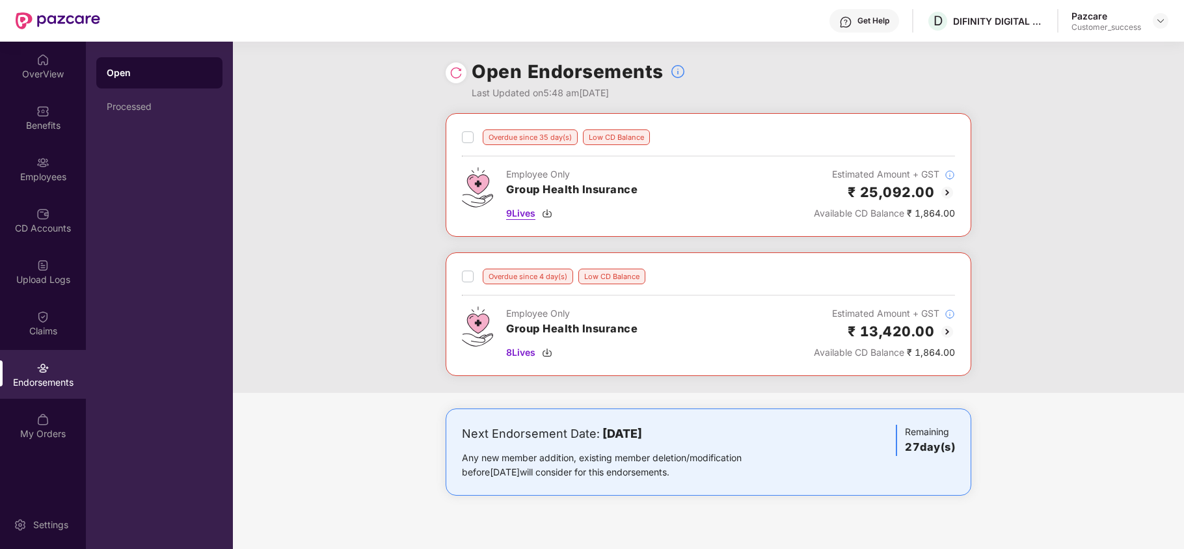
click at [552, 217] on img at bounding box center [547, 213] width 10 height 10
click at [549, 358] on img at bounding box center [547, 352] width 10 height 10
